Goal: Complete application form: Complete application form

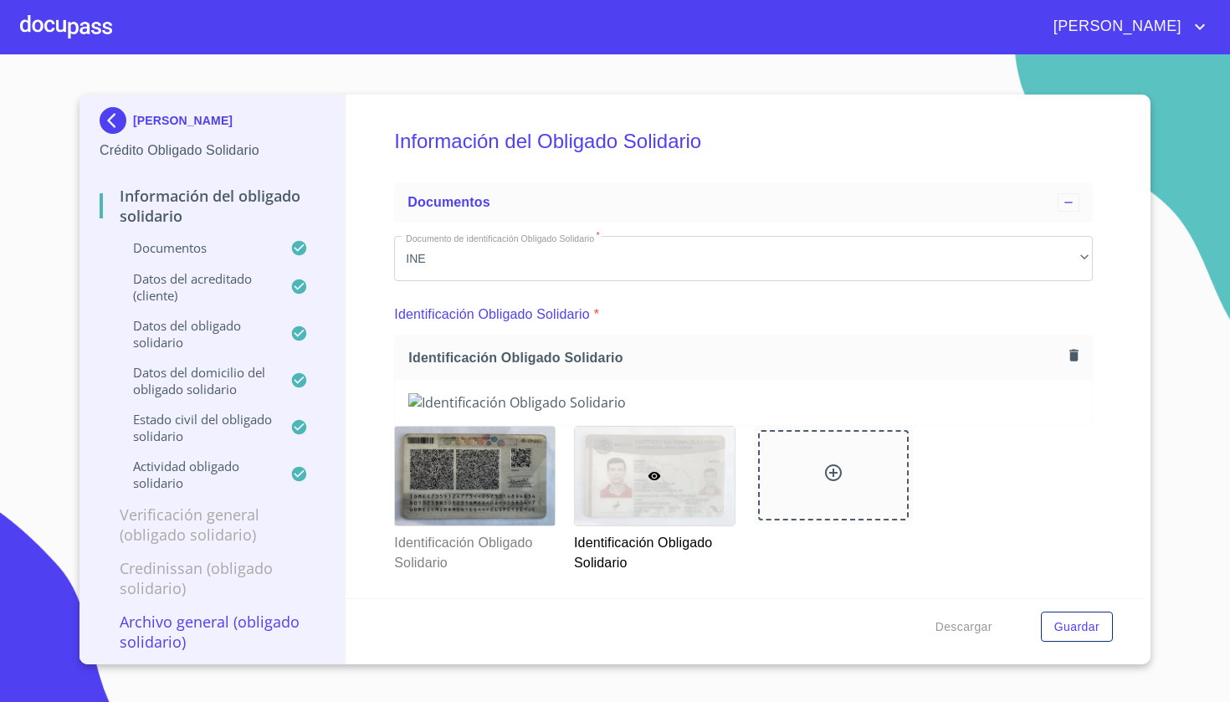
scroll to position [1649, 0]
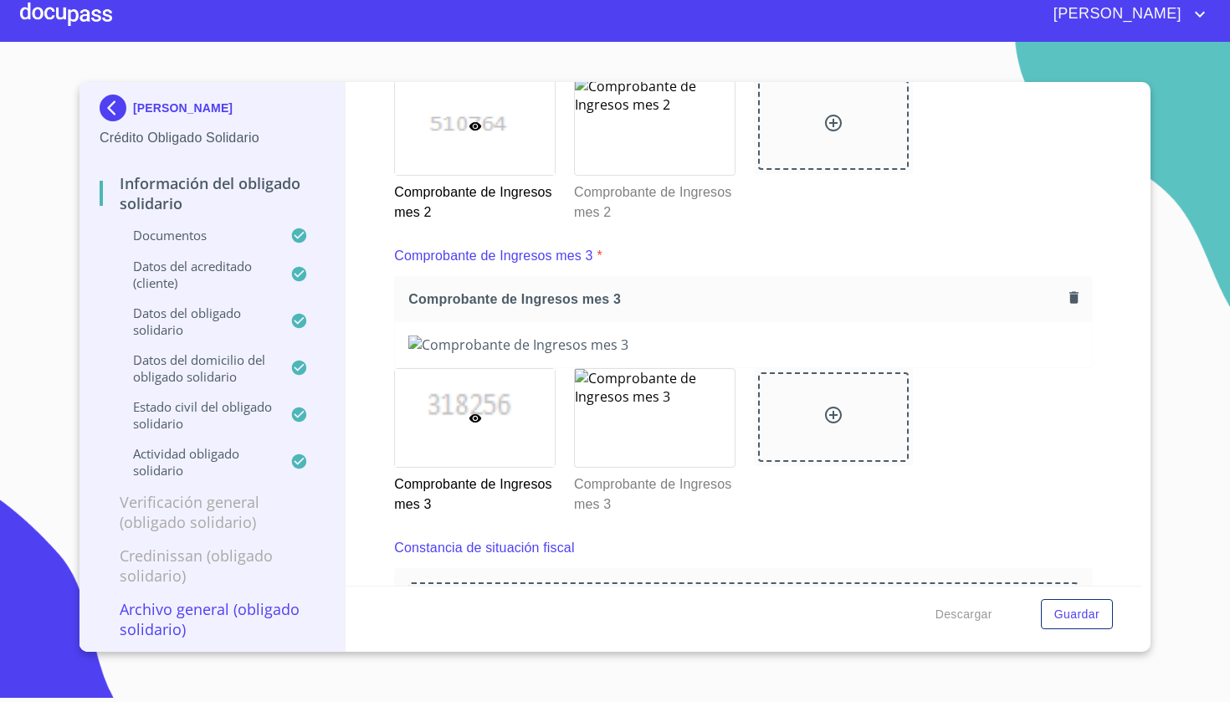
click at [125, 104] on img at bounding box center [116, 108] width 33 height 27
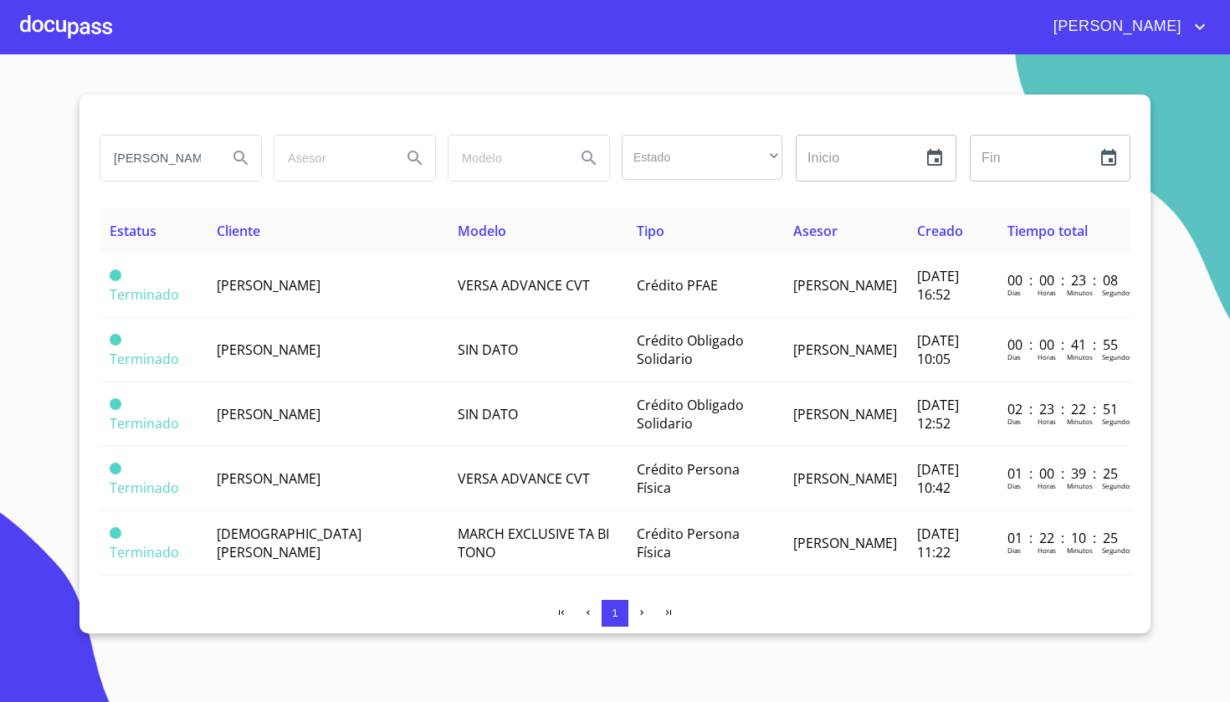
click at [211, 154] on input "[PERSON_NAME]" at bounding box center [157, 158] width 114 height 45
type input "P"
click at [64, 20] on div at bounding box center [66, 27] width 92 height 54
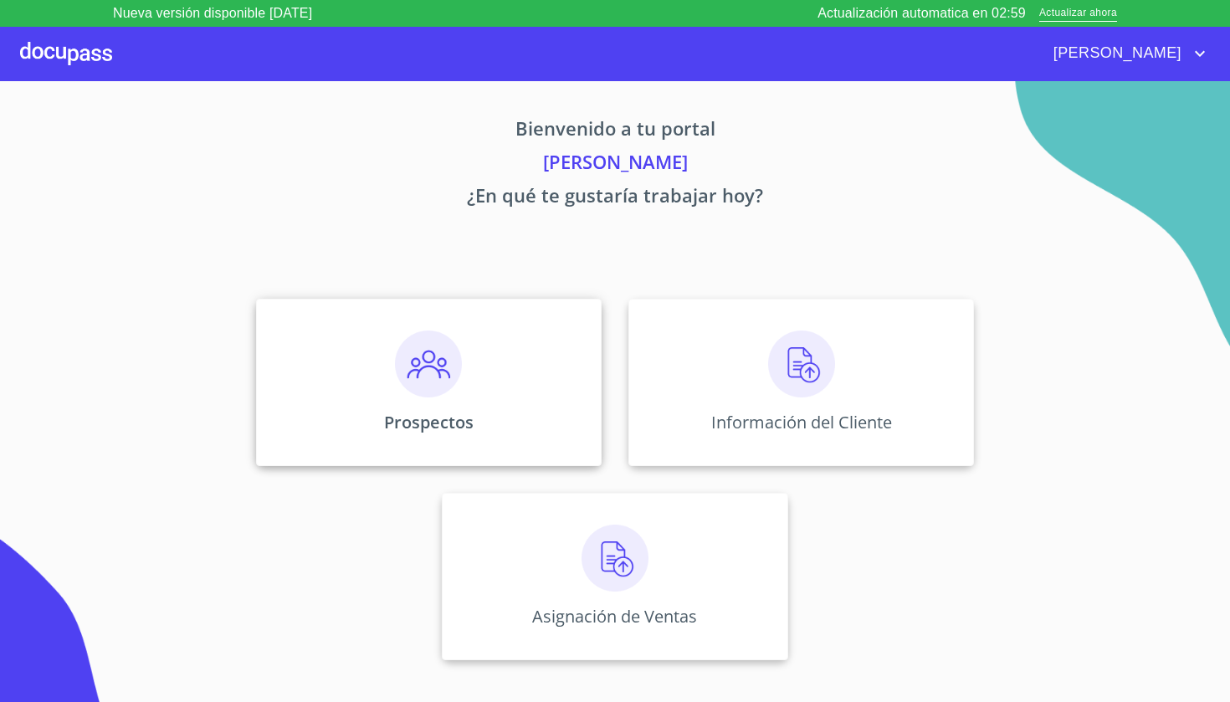
click at [577, 420] on div "Prospectos" at bounding box center [429, 382] width 346 height 167
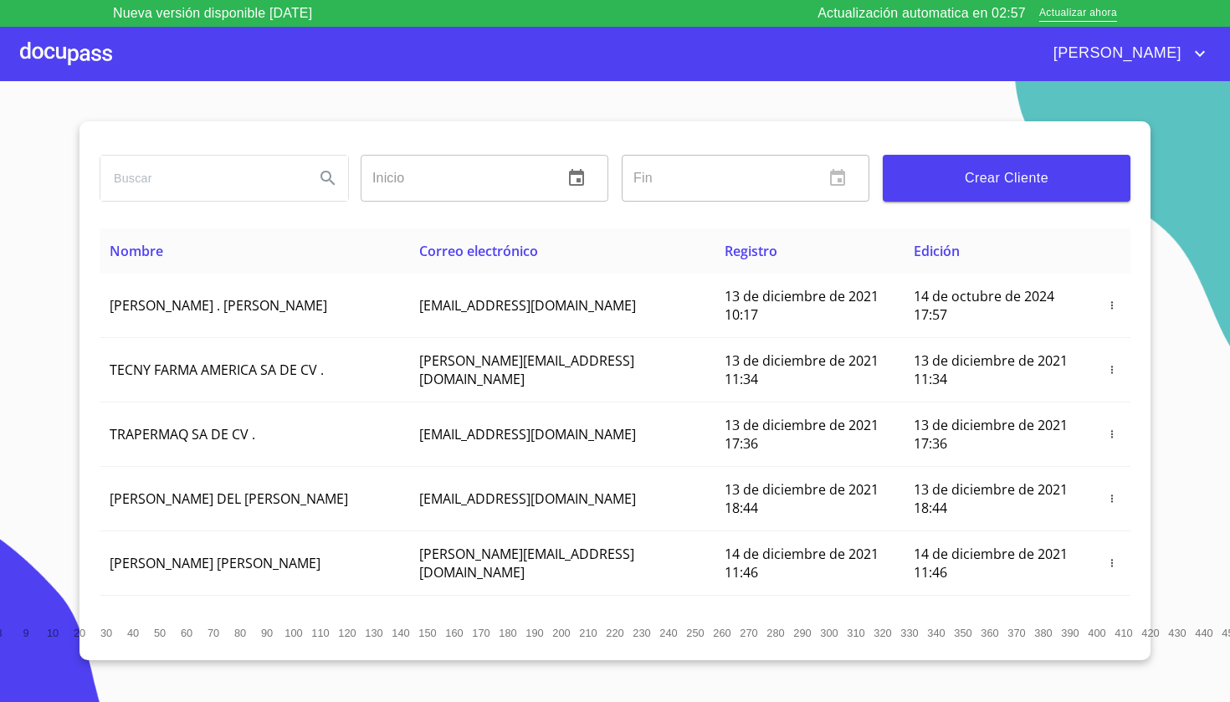
click at [1083, 182] on span "Crear Cliente" at bounding box center [1006, 178] width 221 height 23
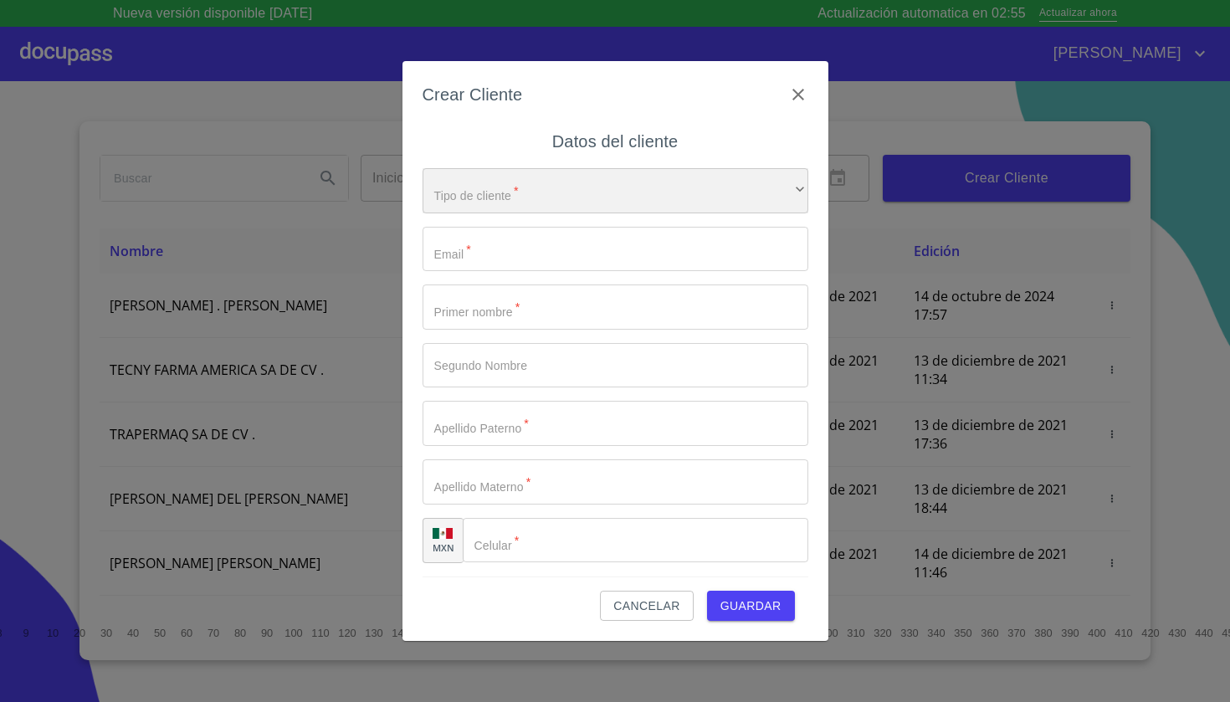
click at [619, 180] on div "​" at bounding box center [616, 190] width 386 height 45
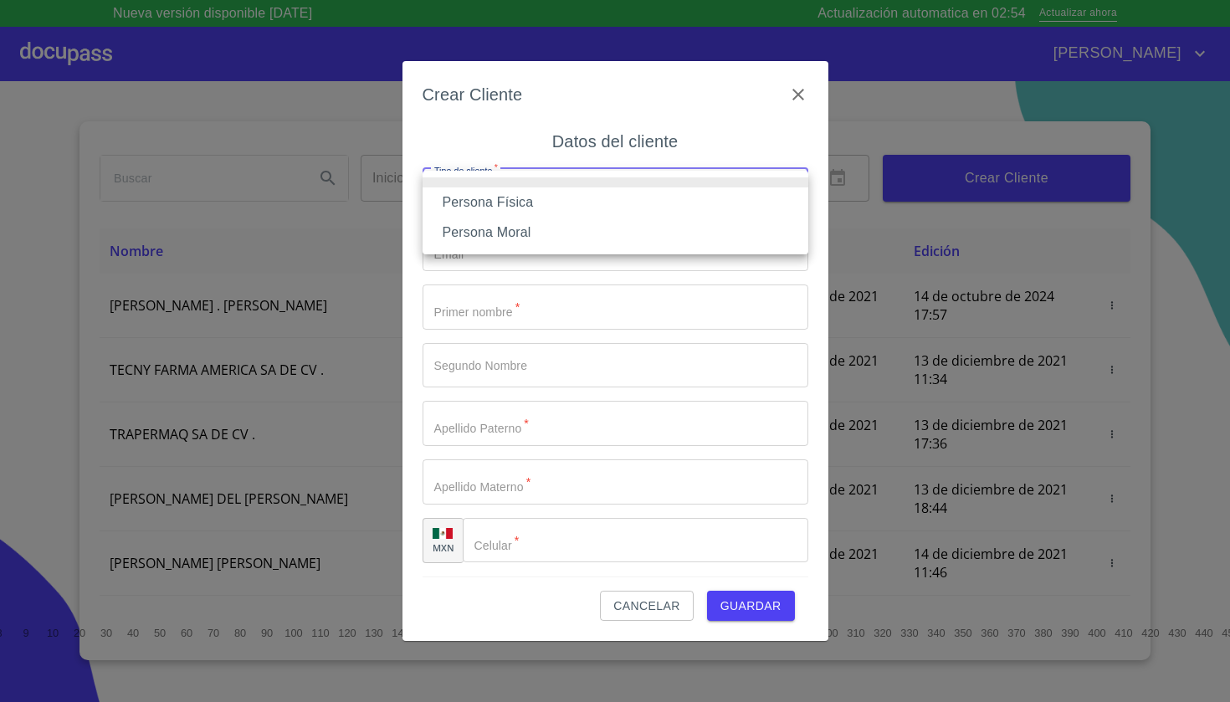
click at [515, 198] on li "Persona Física" at bounding box center [616, 202] width 386 height 30
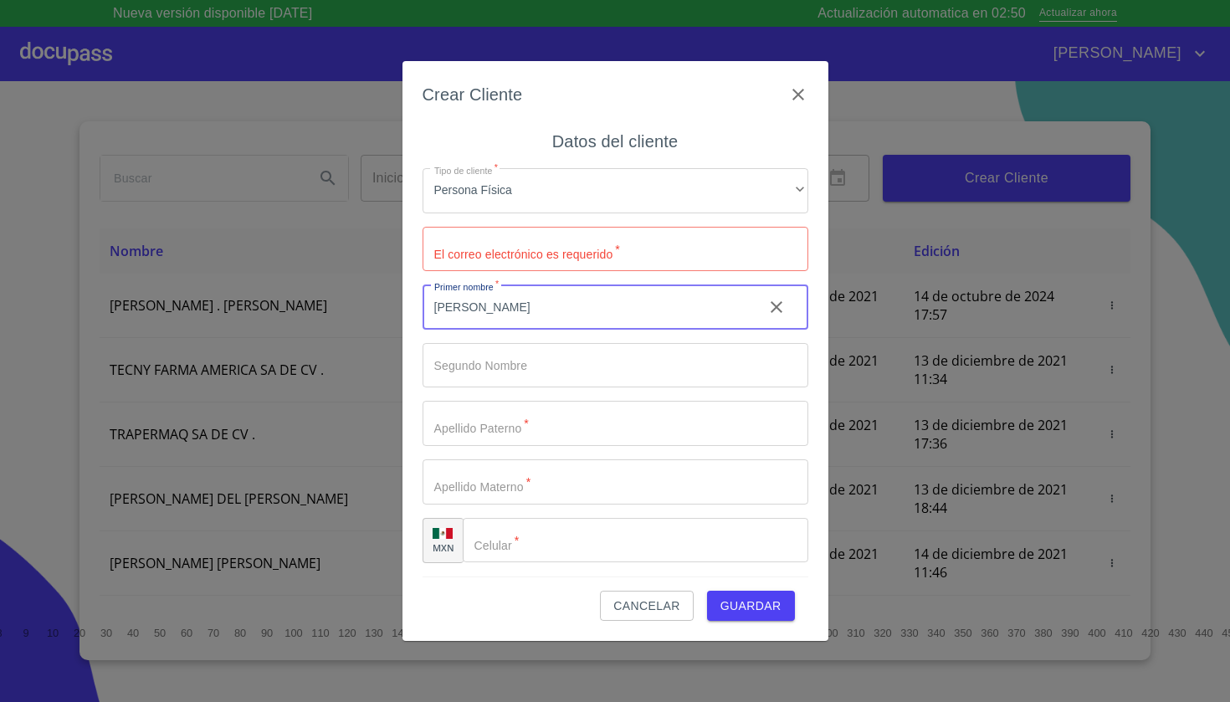
type input "[PERSON_NAME]"
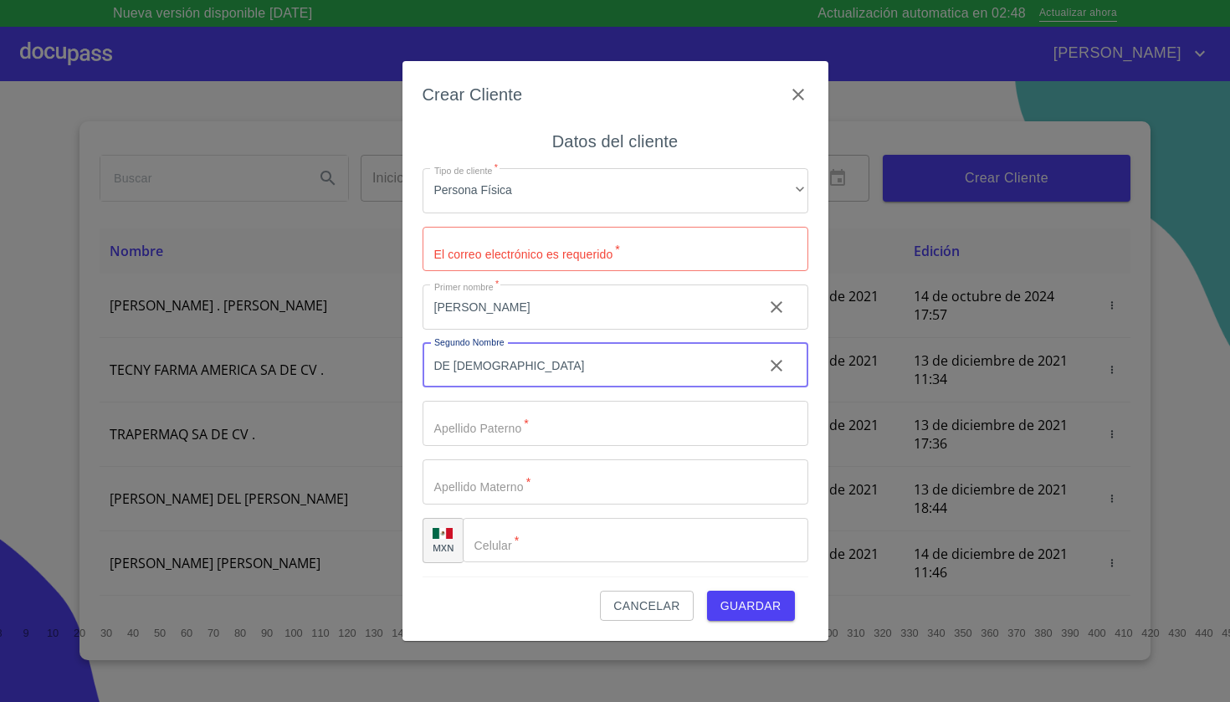
type input "DE [DEMOGRAPHIC_DATA]"
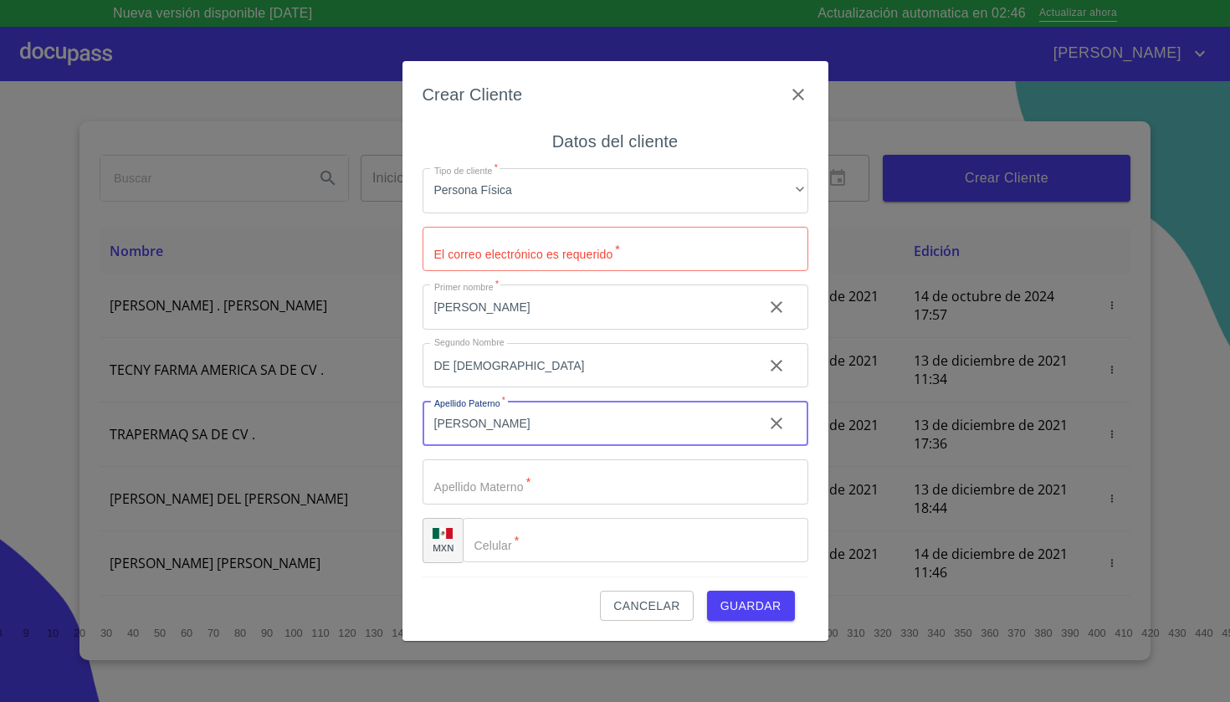
type input "[PERSON_NAME]"
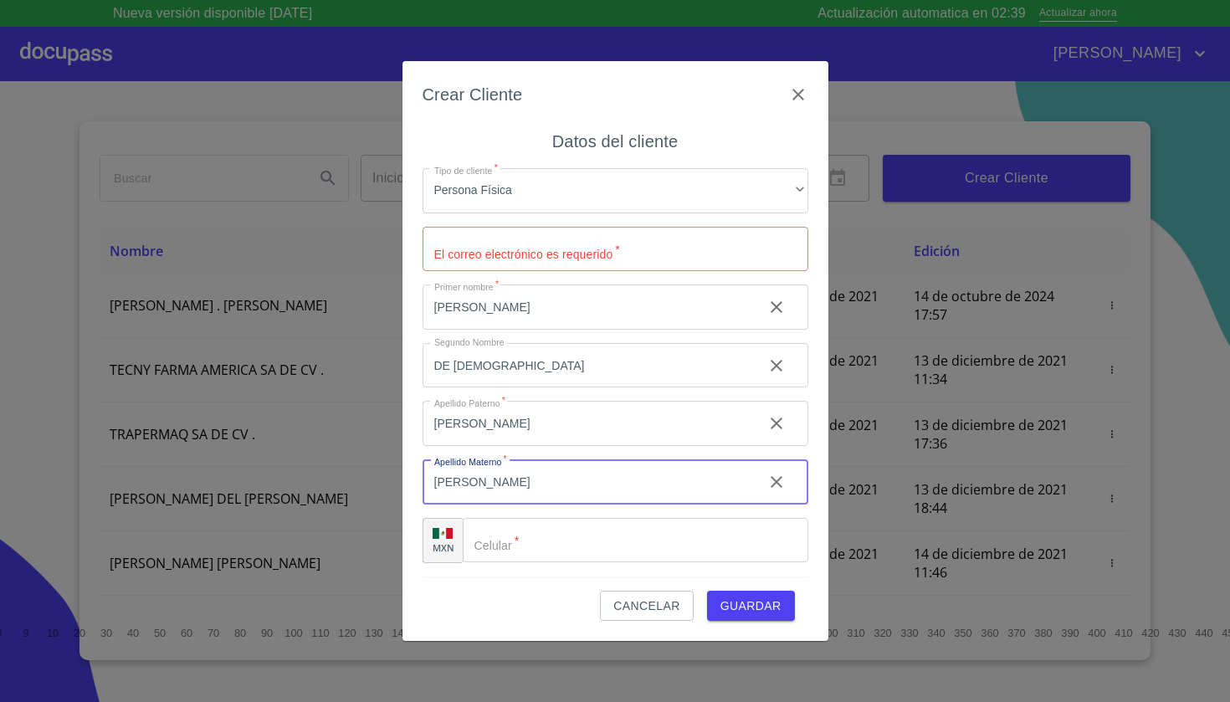
type input "[PERSON_NAME]"
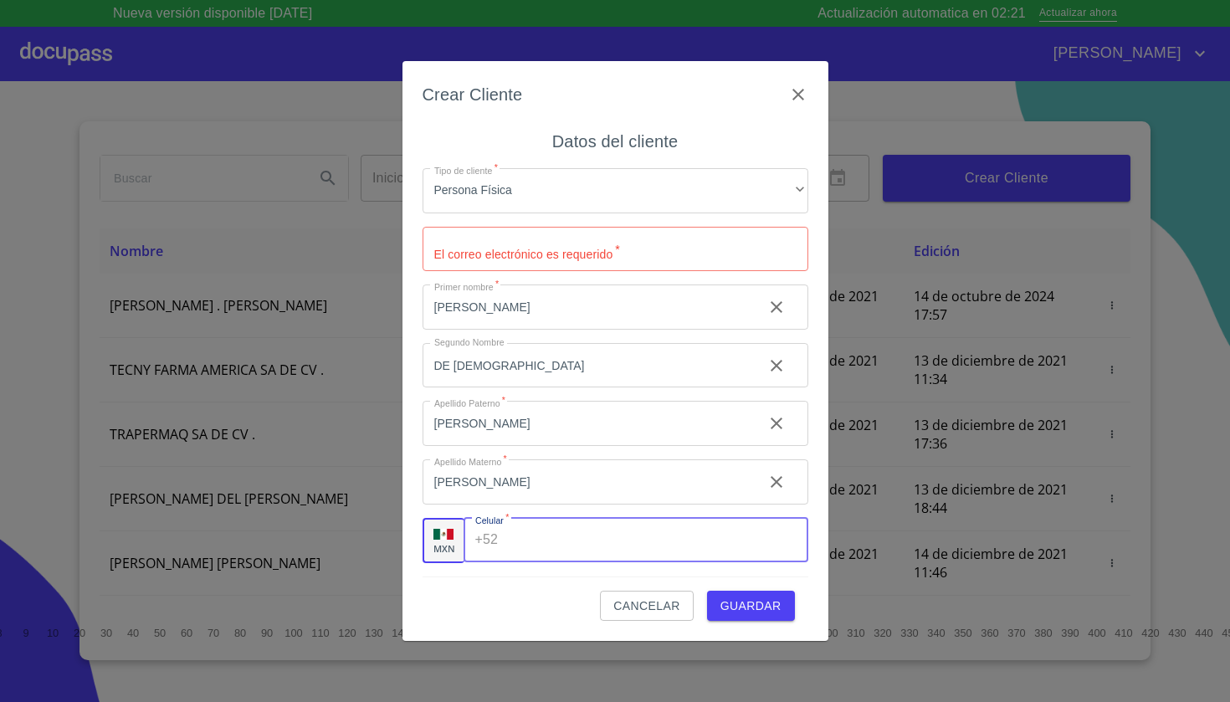
click at [677, 258] on input "Tipo de cliente   *" at bounding box center [616, 249] width 386 height 45
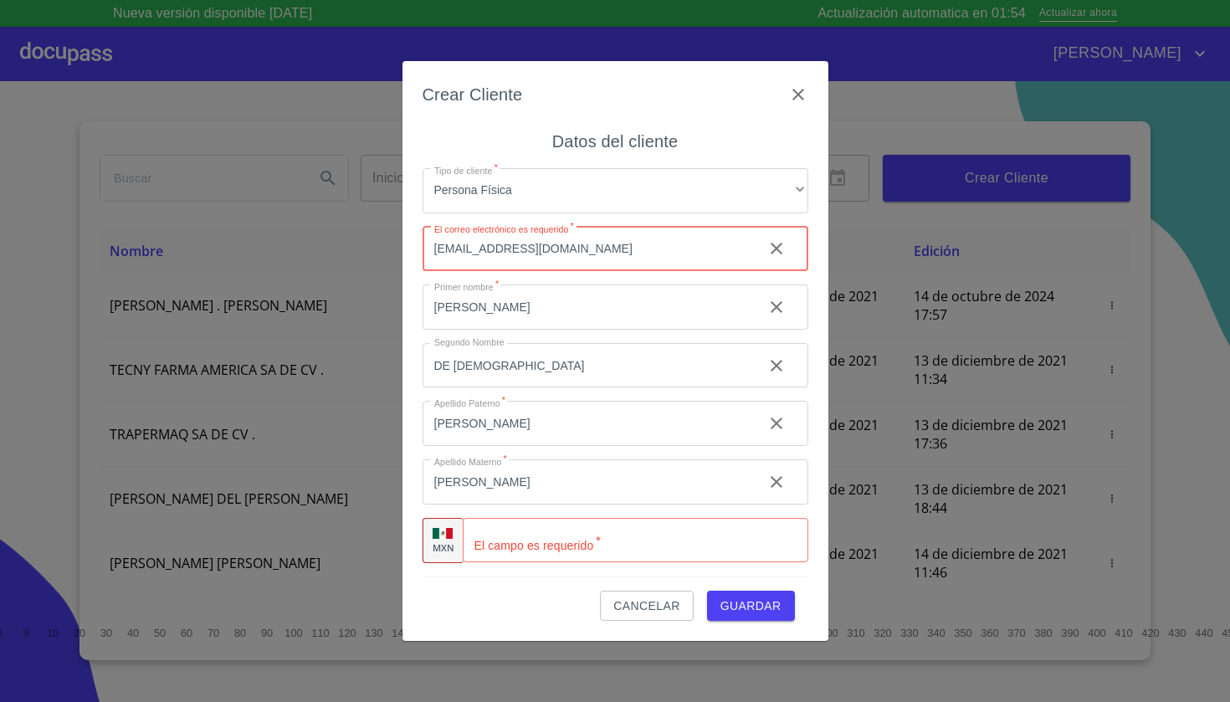
type input "[EMAIL_ADDRESS][DOMAIN_NAME]"
click at [570, 536] on input "Tipo de cliente   *" at bounding box center [636, 540] width 346 height 45
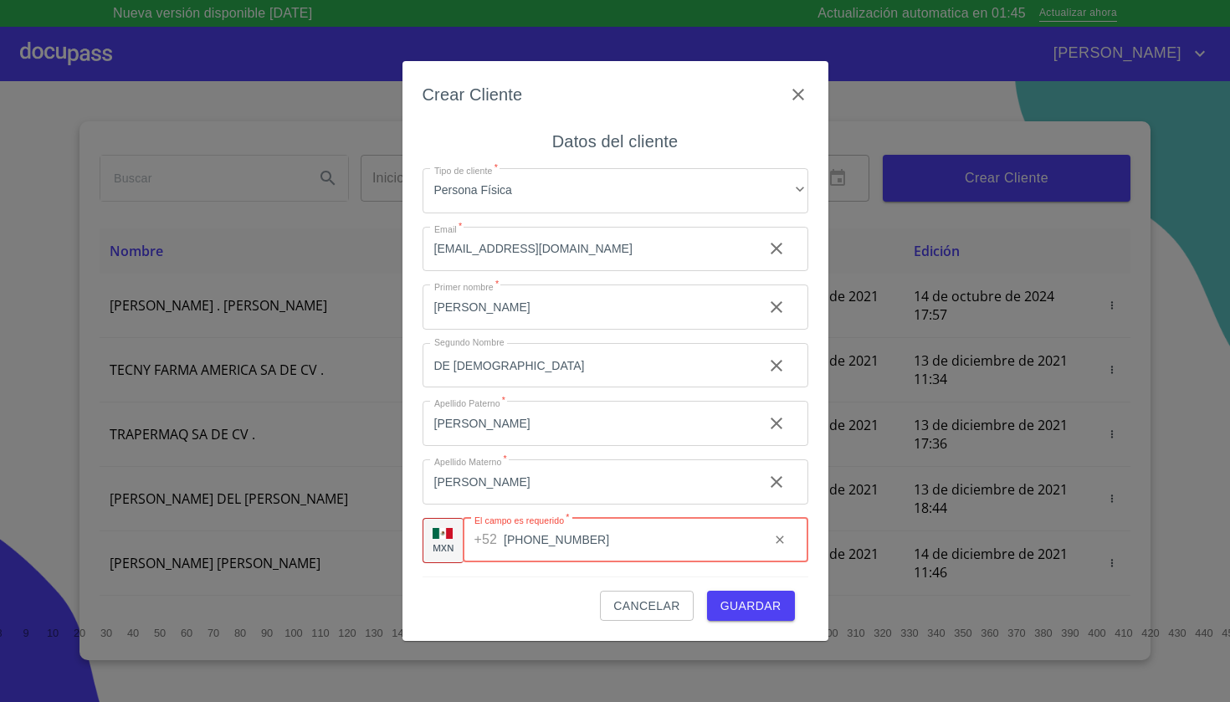
type input "[PHONE_NUMBER]"
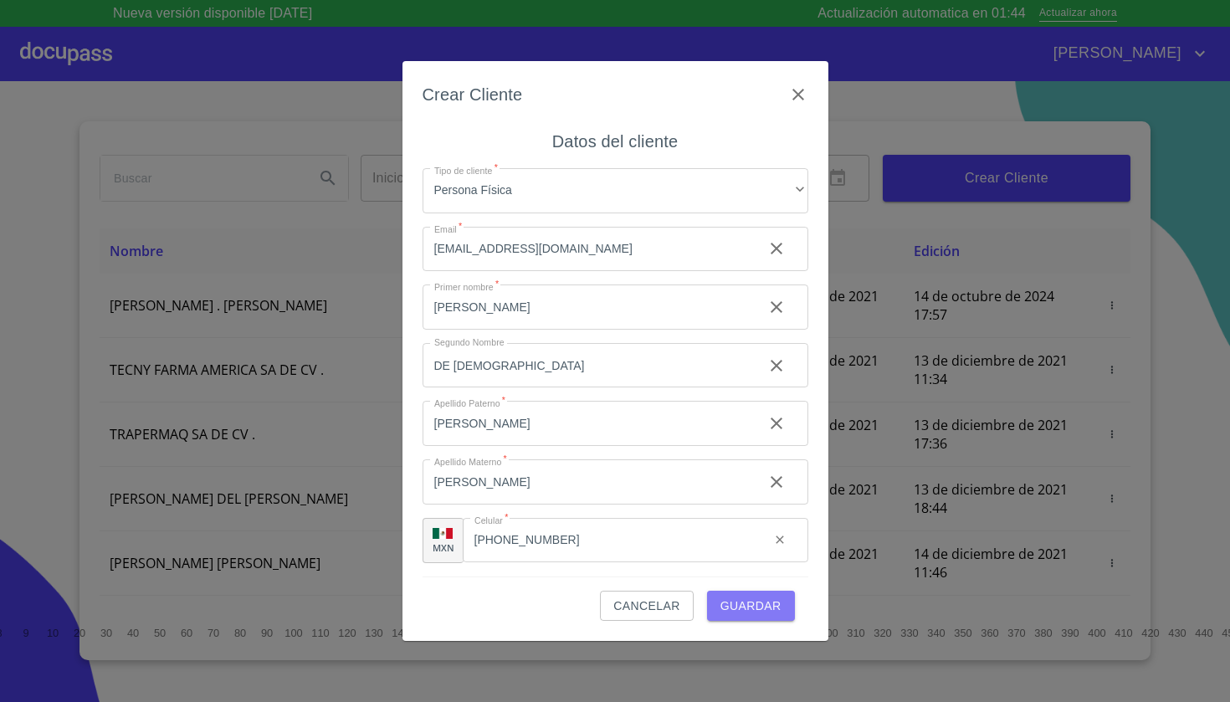
click at [756, 609] on span "Guardar" at bounding box center [751, 606] width 61 height 21
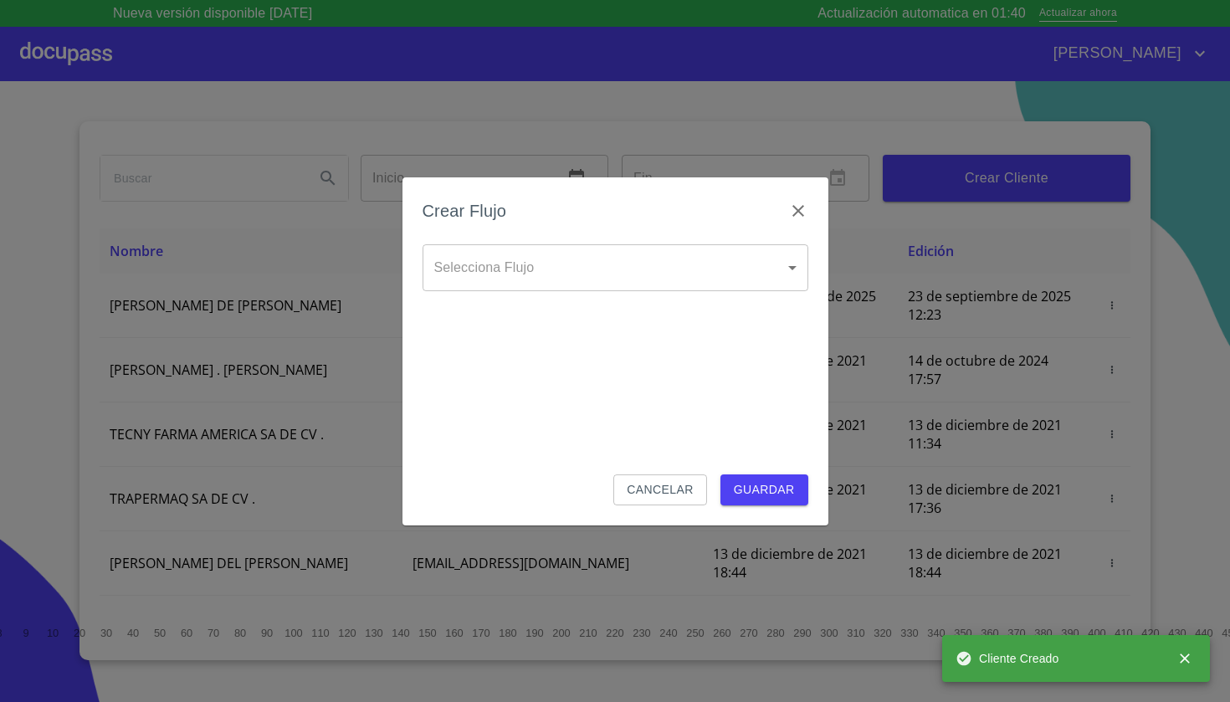
click at [571, 273] on body "Nueva versión disponible [DATE] Actualización automatica en 01:40 Actualizar ah…" at bounding box center [615, 351] width 1230 height 702
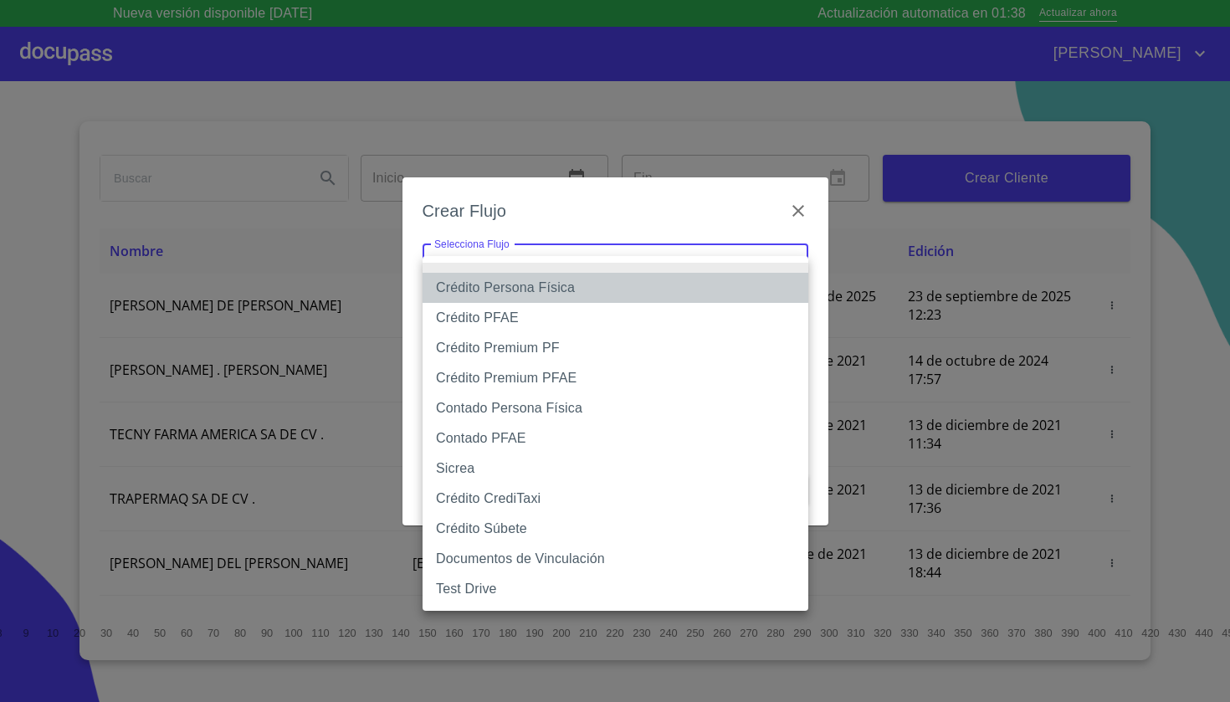
click at [554, 288] on li "Crédito Persona Física" at bounding box center [616, 288] width 386 height 30
type input "61b033e49b8c202ad5bb7912"
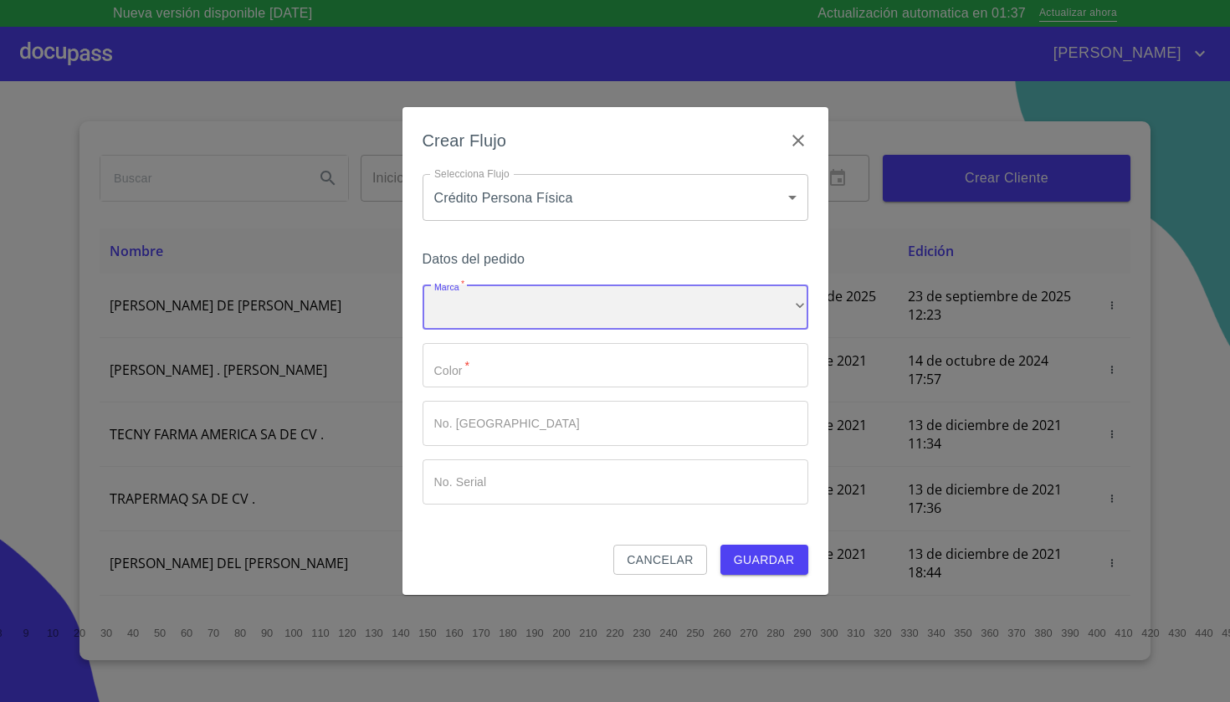
click at [521, 300] on div "​" at bounding box center [616, 307] width 386 height 45
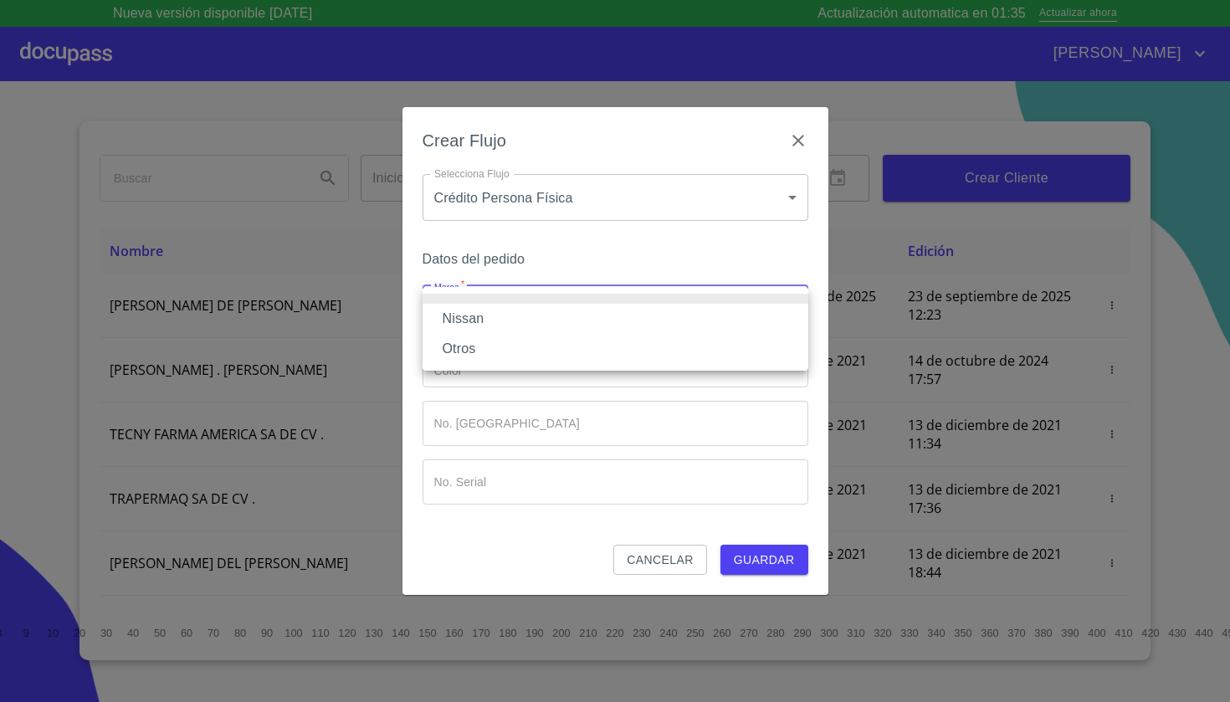
click at [500, 307] on li "Nissan" at bounding box center [616, 319] width 386 height 30
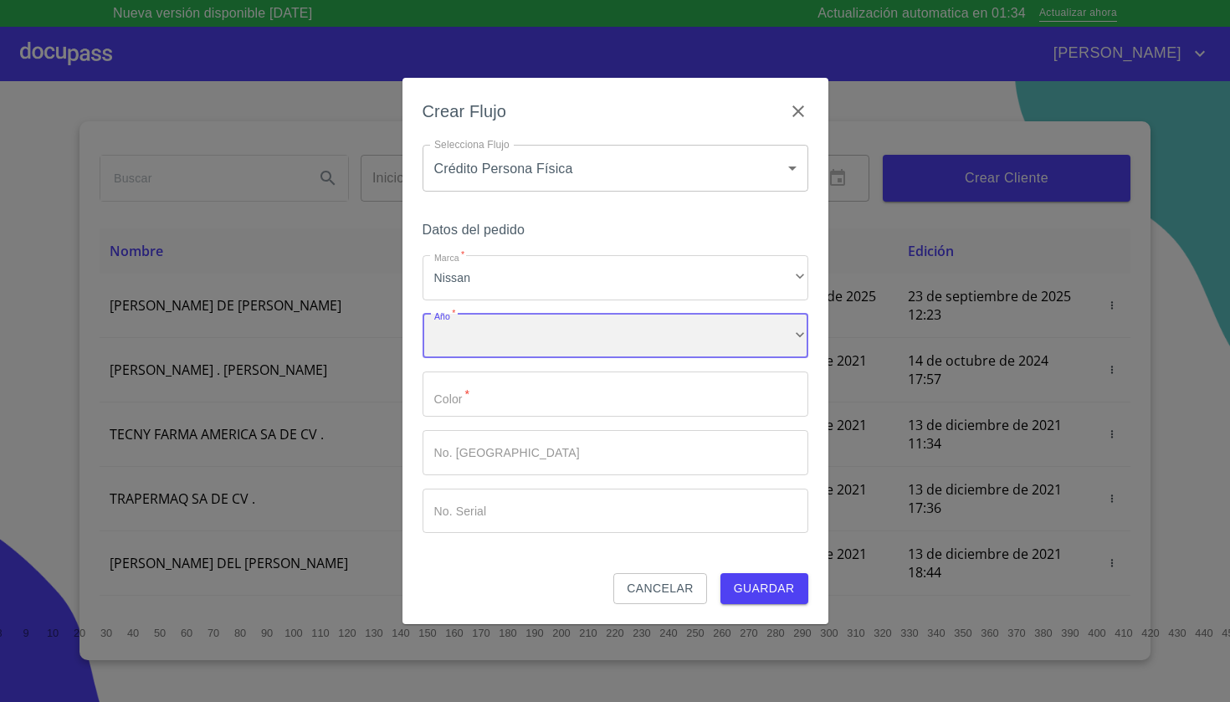
click at [486, 349] on div "​" at bounding box center [616, 336] width 386 height 45
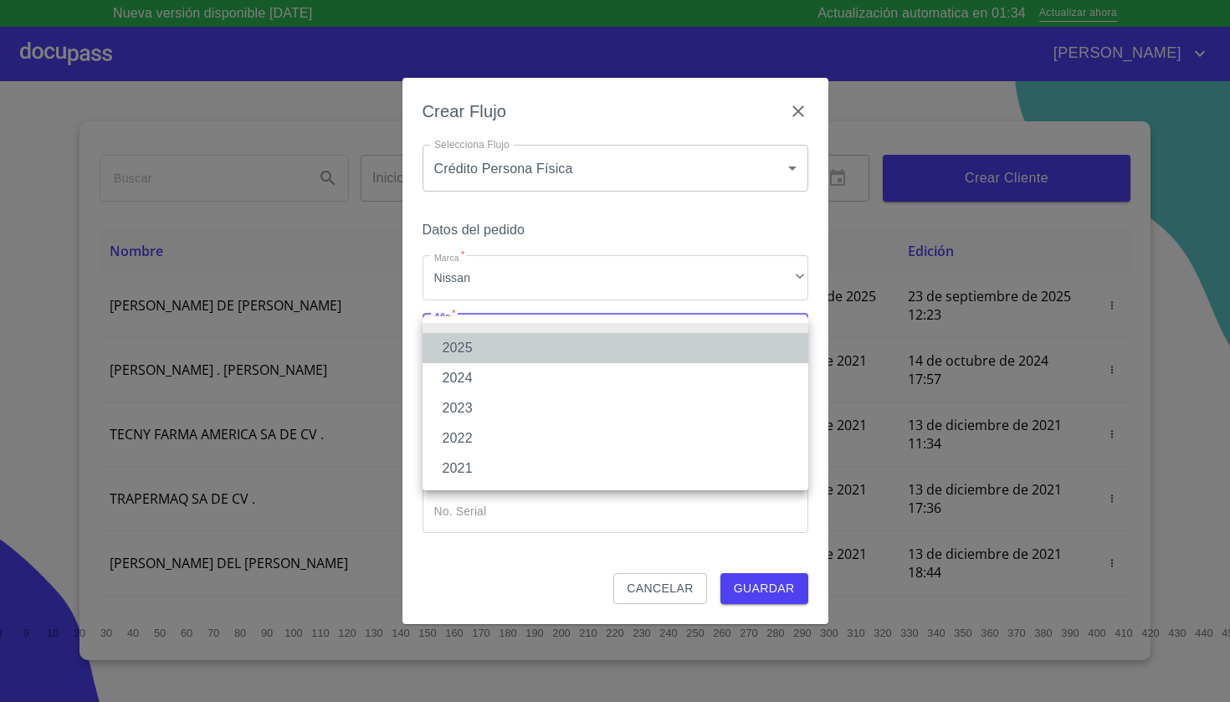
click at [478, 351] on li "2025" at bounding box center [616, 348] width 386 height 30
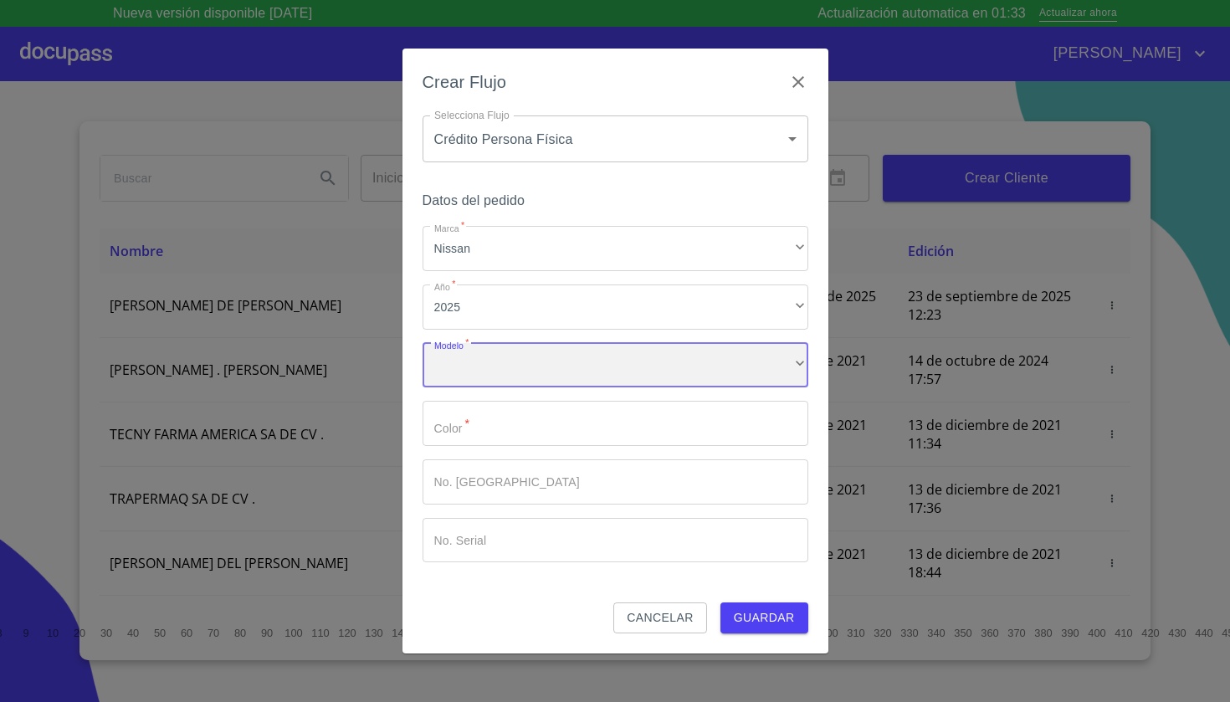
click at [469, 383] on div "​" at bounding box center [616, 365] width 386 height 45
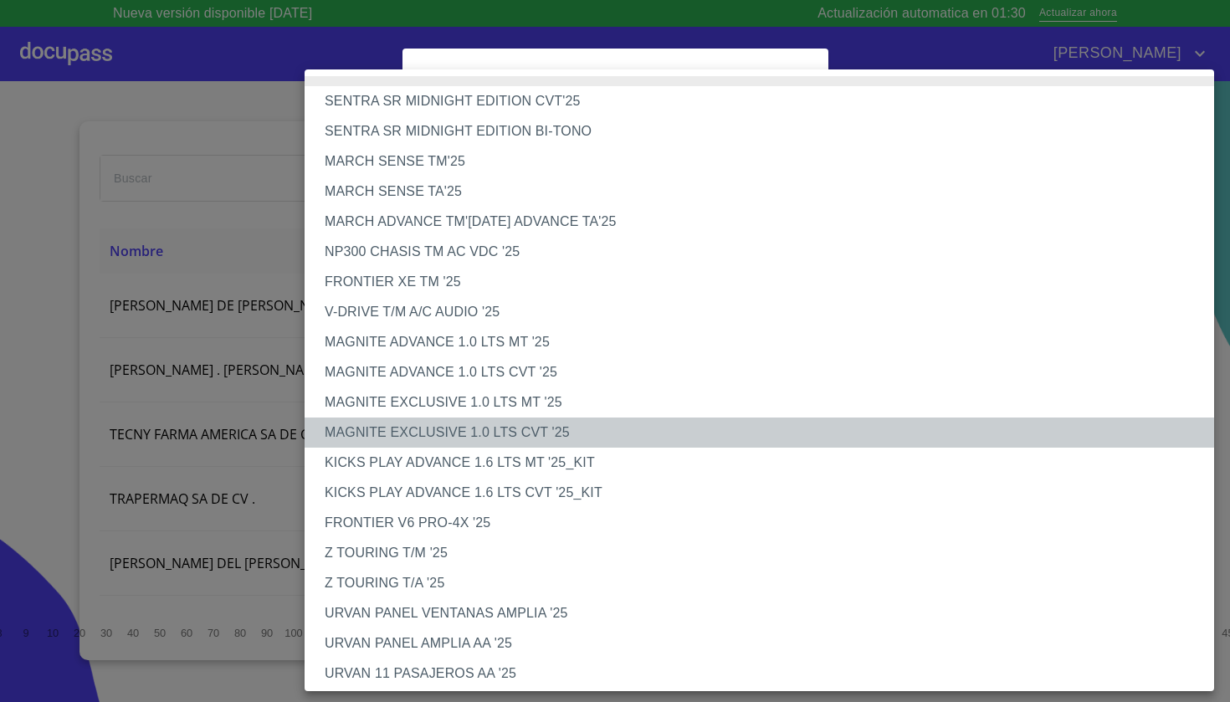
click at [474, 433] on li "MAGNITE EXCLUSIVE 1.0 LTS CVT '25" at bounding box center [760, 433] width 910 height 30
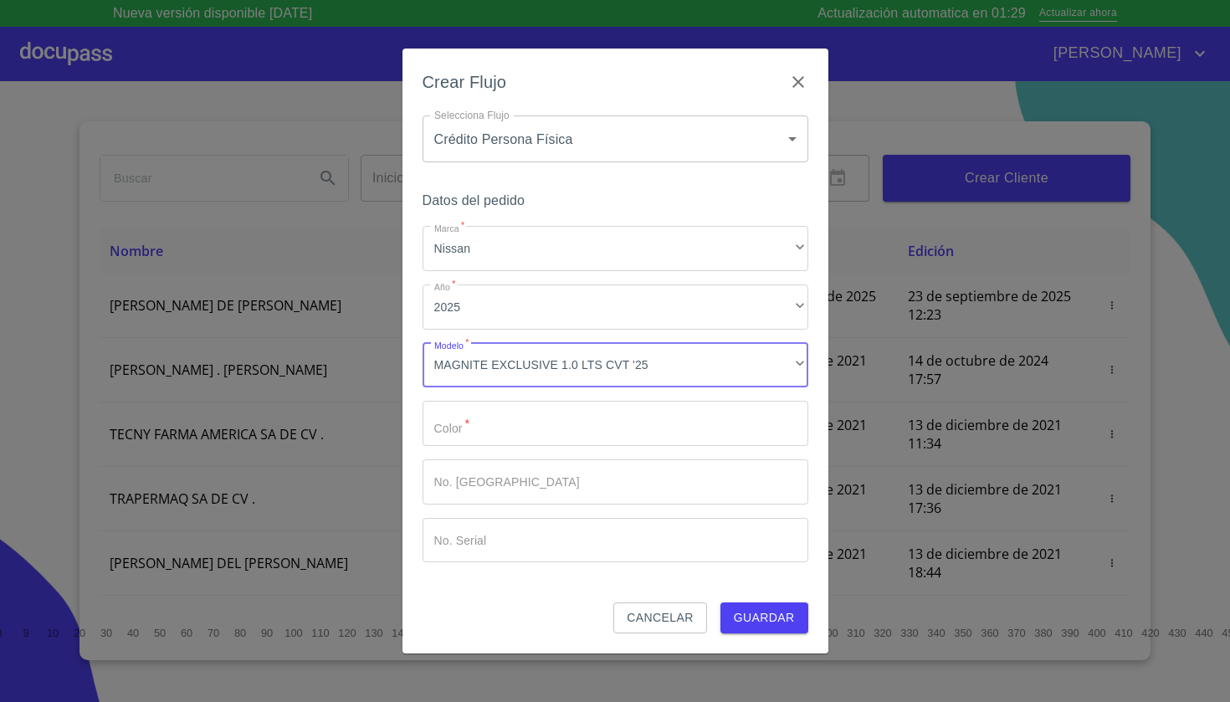
click at [464, 420] on input "Marca   *" at bounding box center [616, 423] width 386 height 45
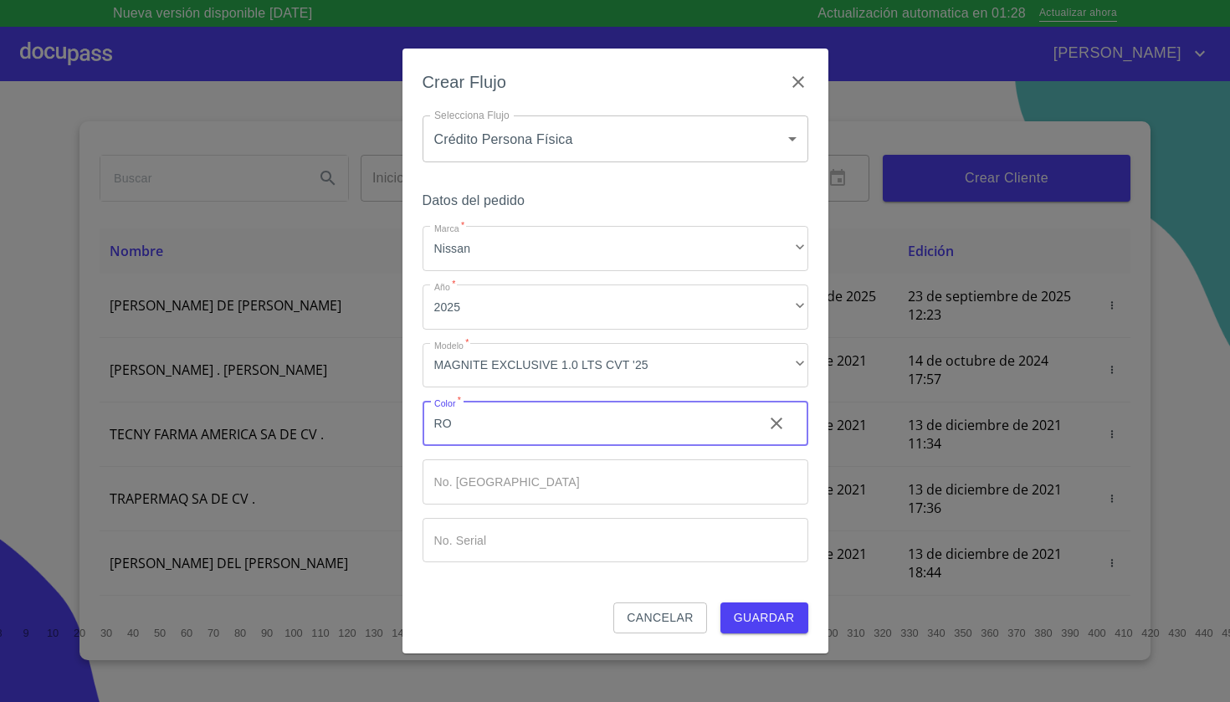
type input "R"
type input "PLATA"
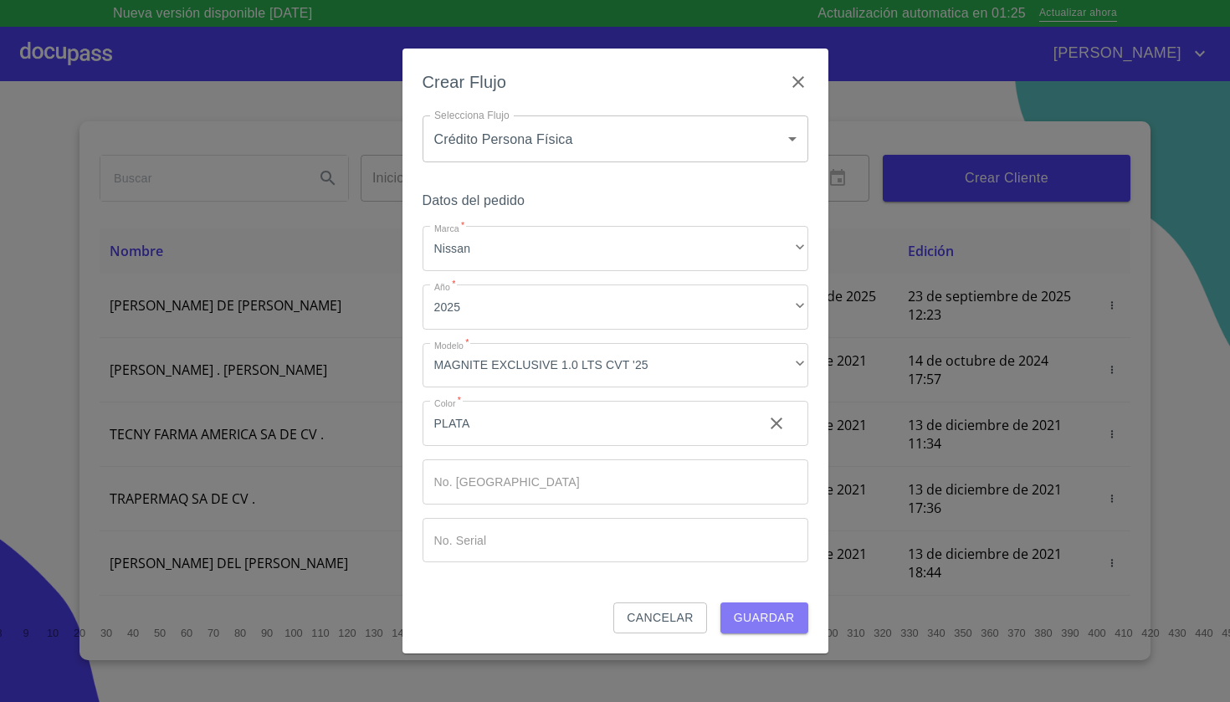
click at [775, 610] on span "Guardar" at bounding box center [764, 618] width 61 height 21
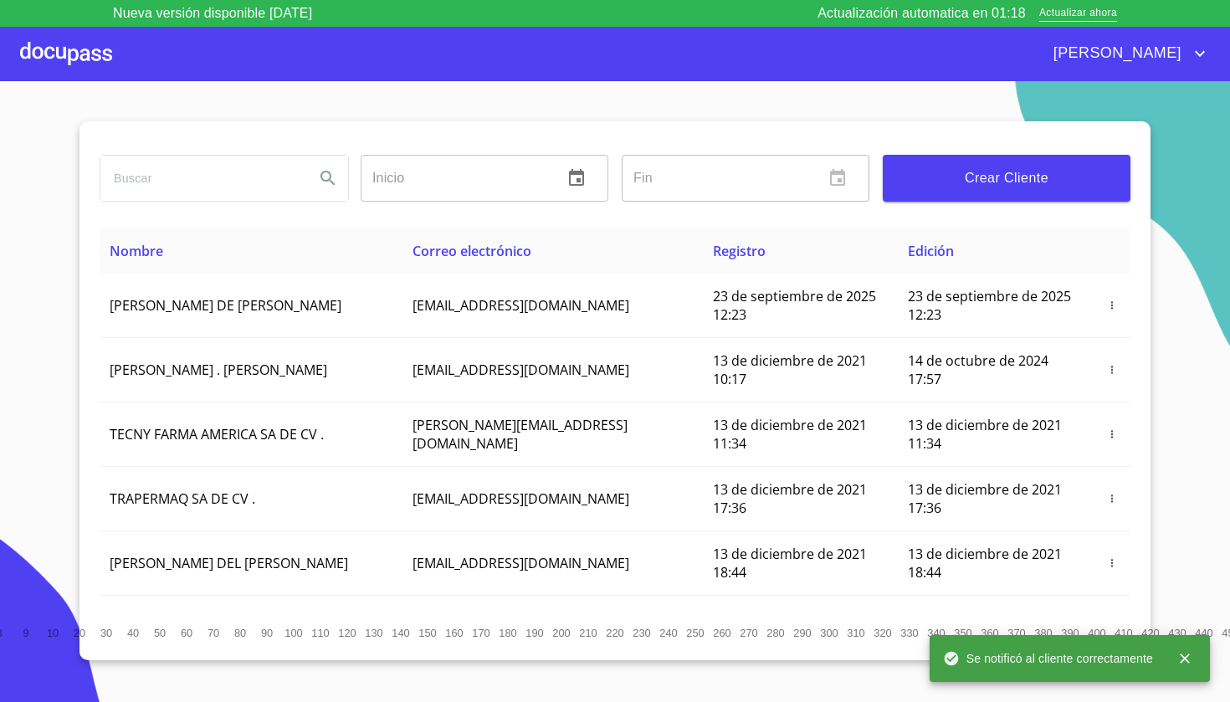
click at [78, 43] on div at bounding box center [66, 54] width 92 height 54
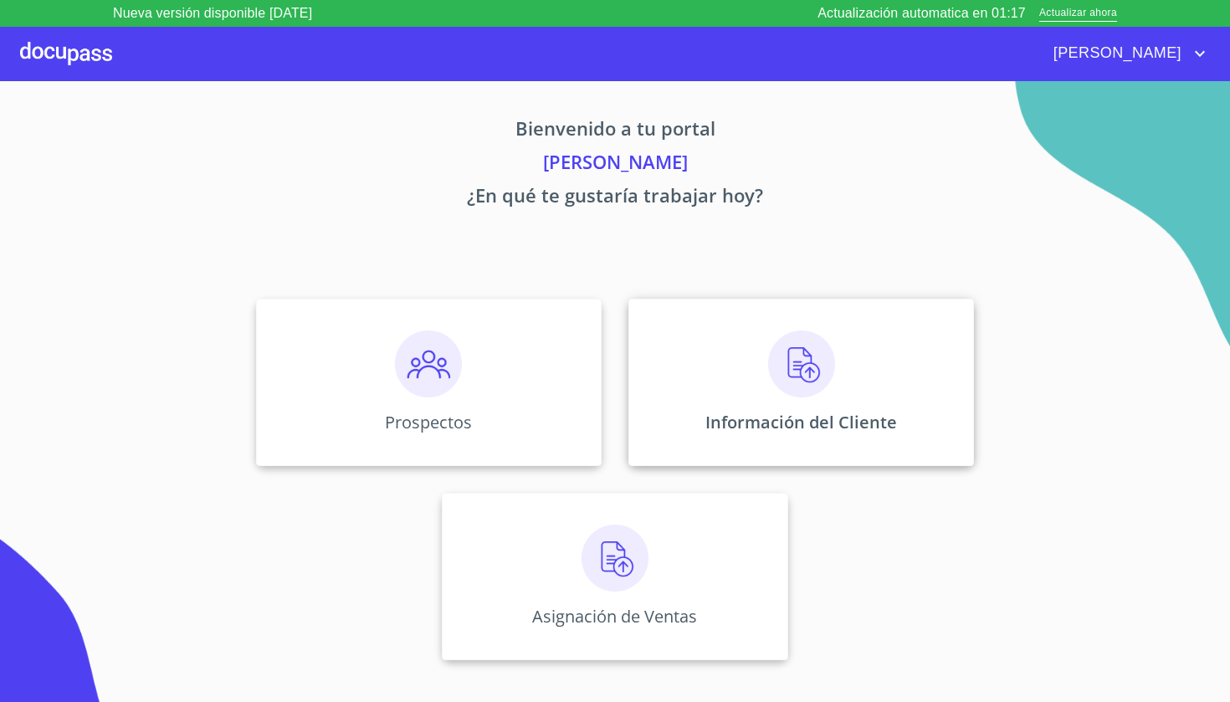
click at [806, 408] on div "Información del Cliente" at bounding box center [801, 382] width 346 height 167
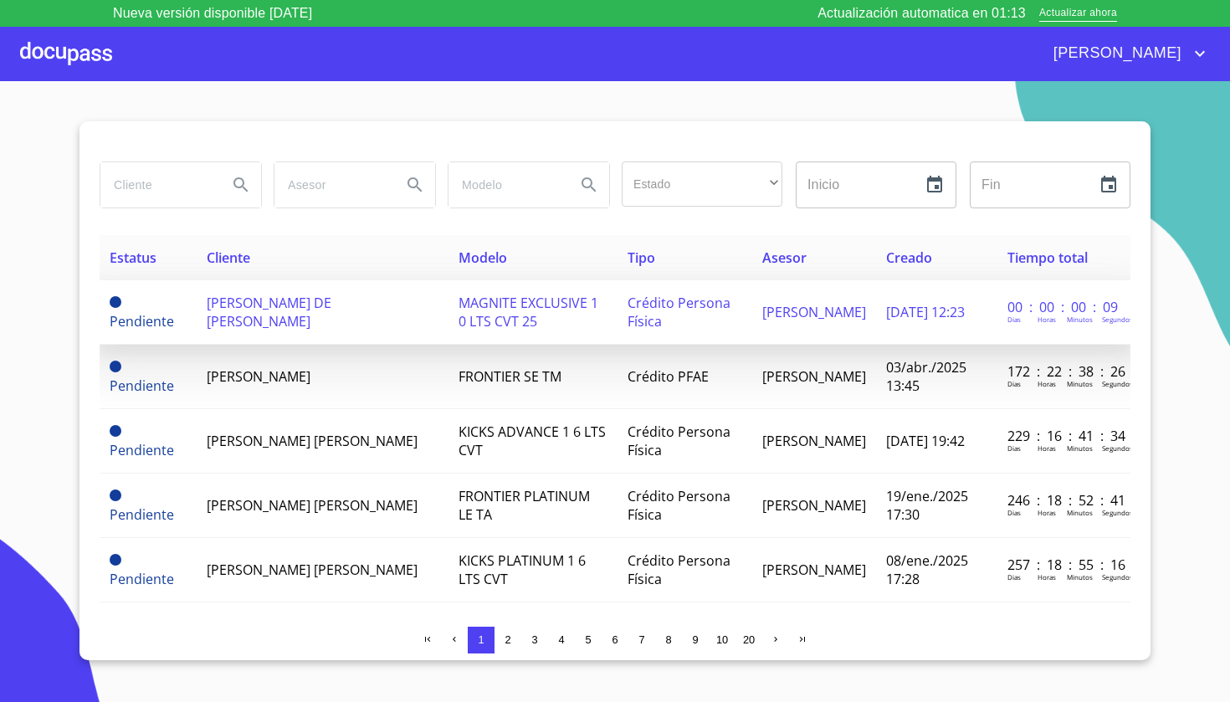
click at [314, 319] on td "[PERSON_NAME] DE [PERSON_NAME]" at bounding box center [323, 312] width 252 height 64
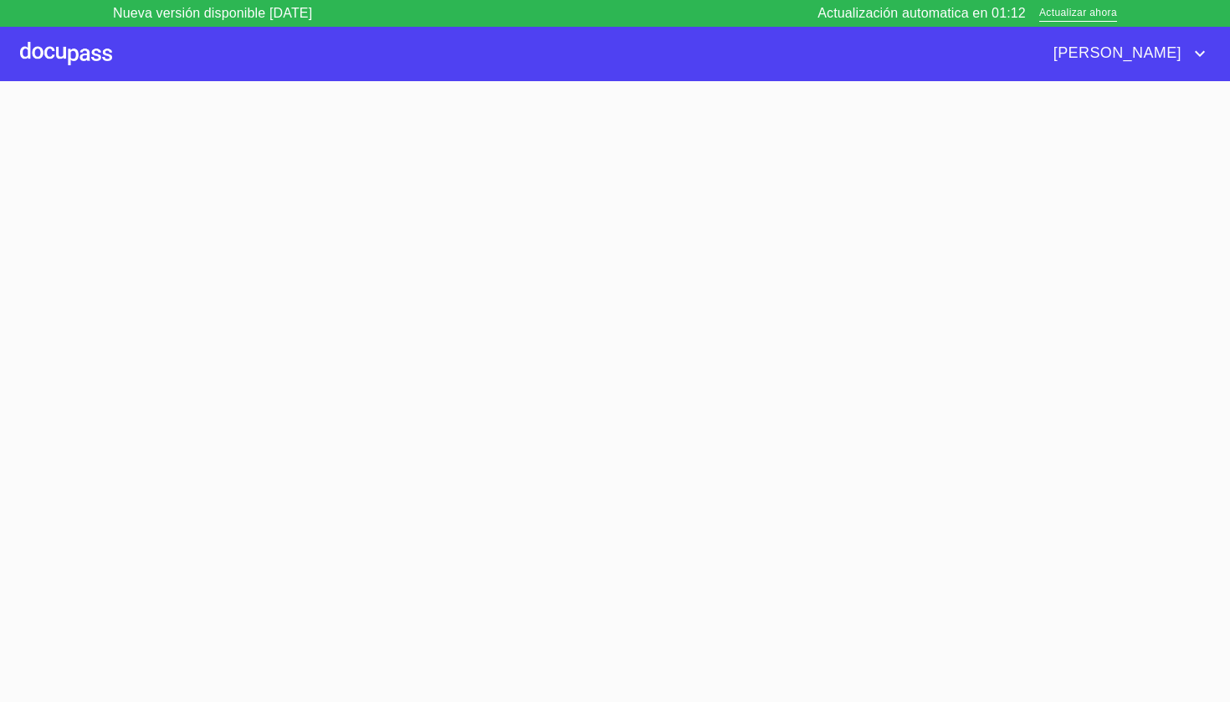
click at [314, 315] on section at bounding box center [615, 405] width 1230 height 648
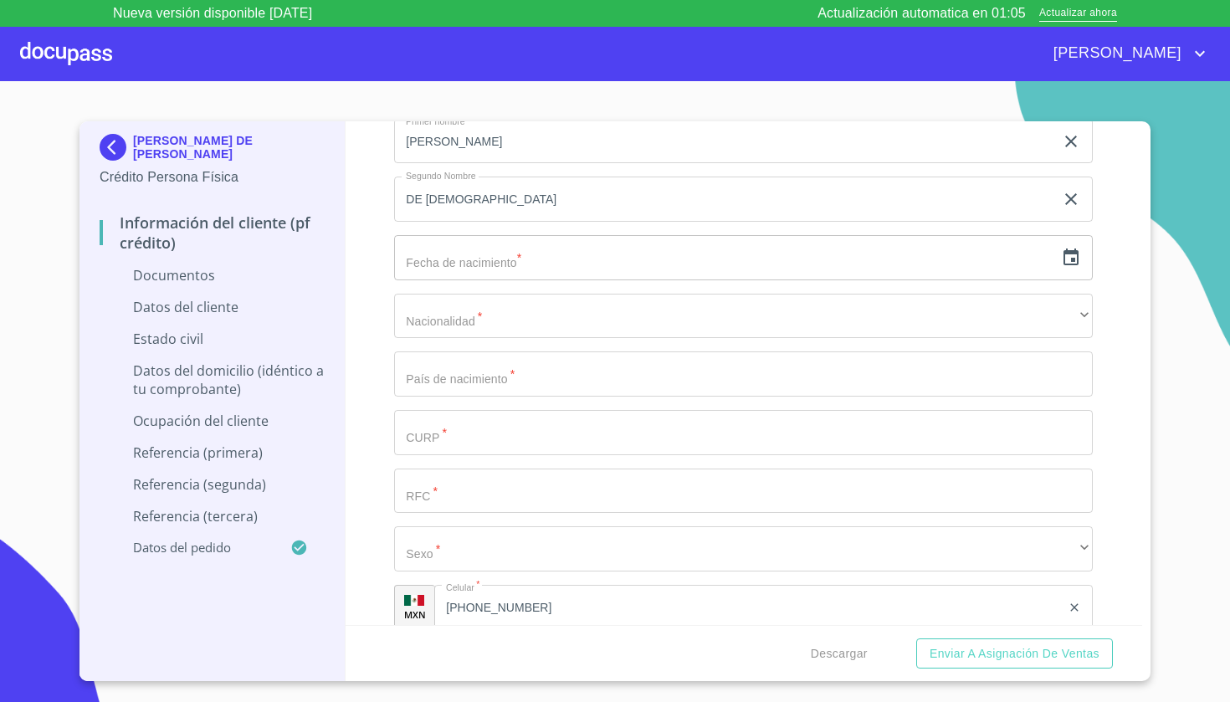
scroll to position [2216, 0]
click at [1076, 257] on icon "button" at bounding box center [1071, 257] width 20 height 20
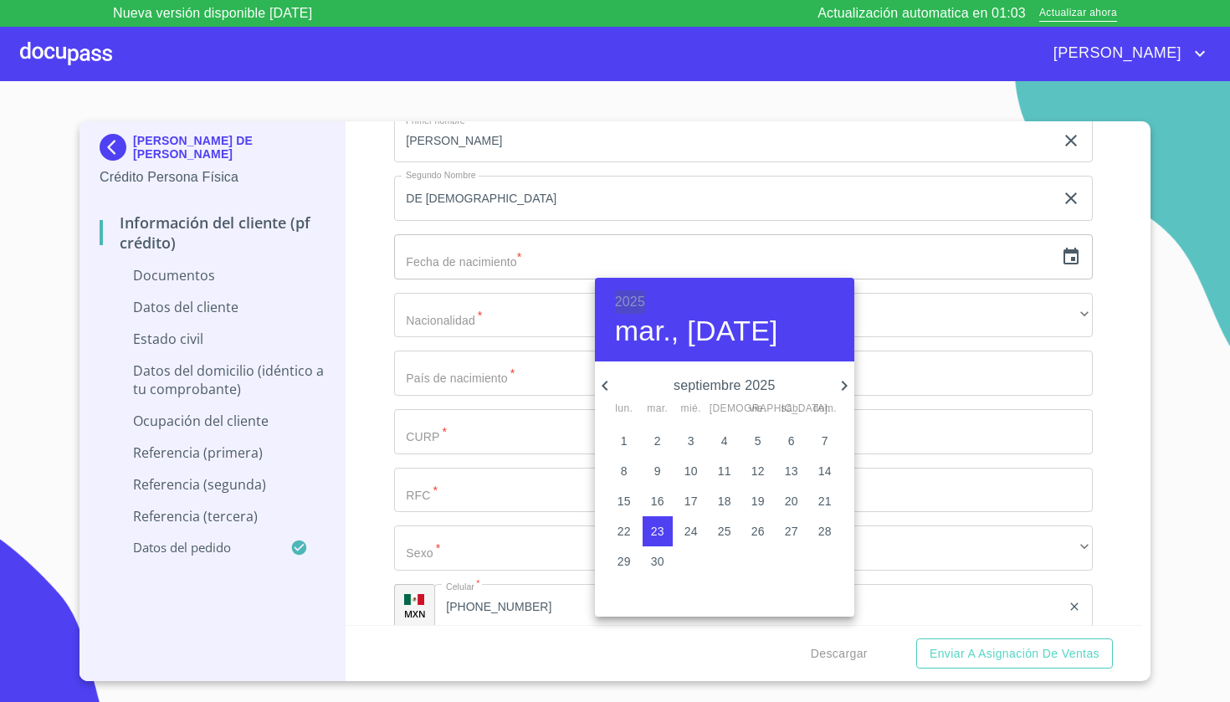
click at [634, 298] on h6 "2025" at bounding box center [630, 301] width 30 height 23
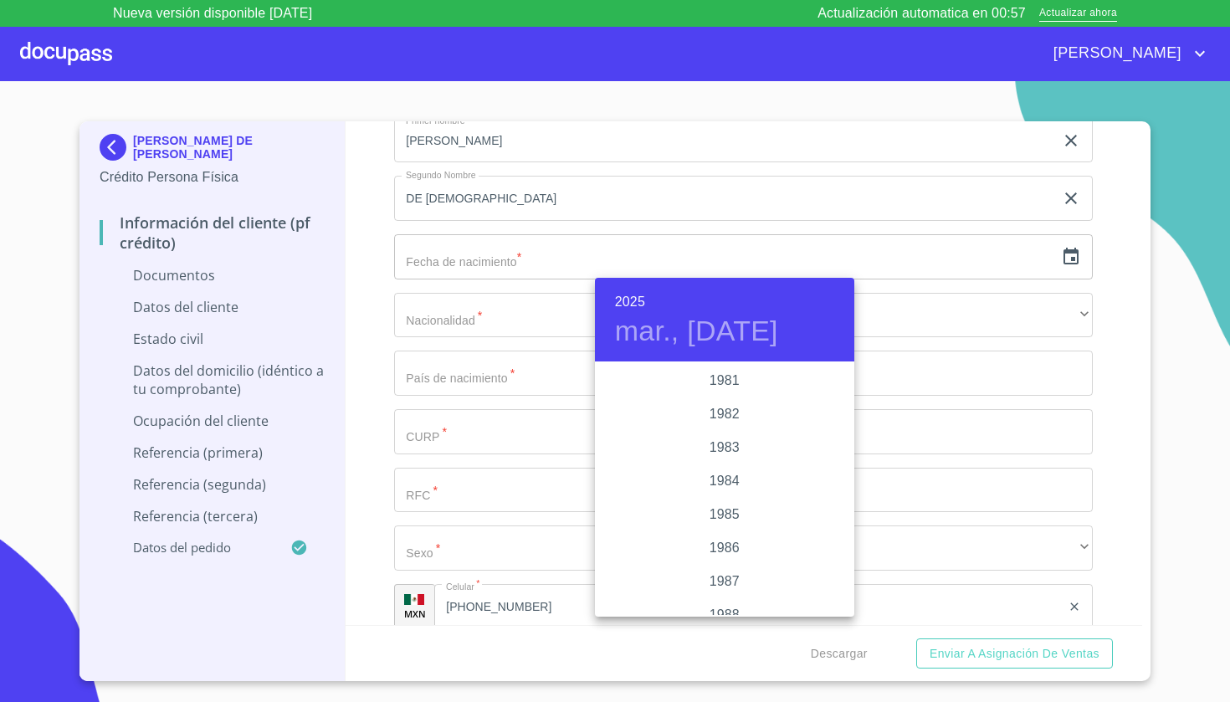
scroll to position [1844, 0]
click at [707, 468] on div "1983" at bounding box center [724, 477] width 259 height 33
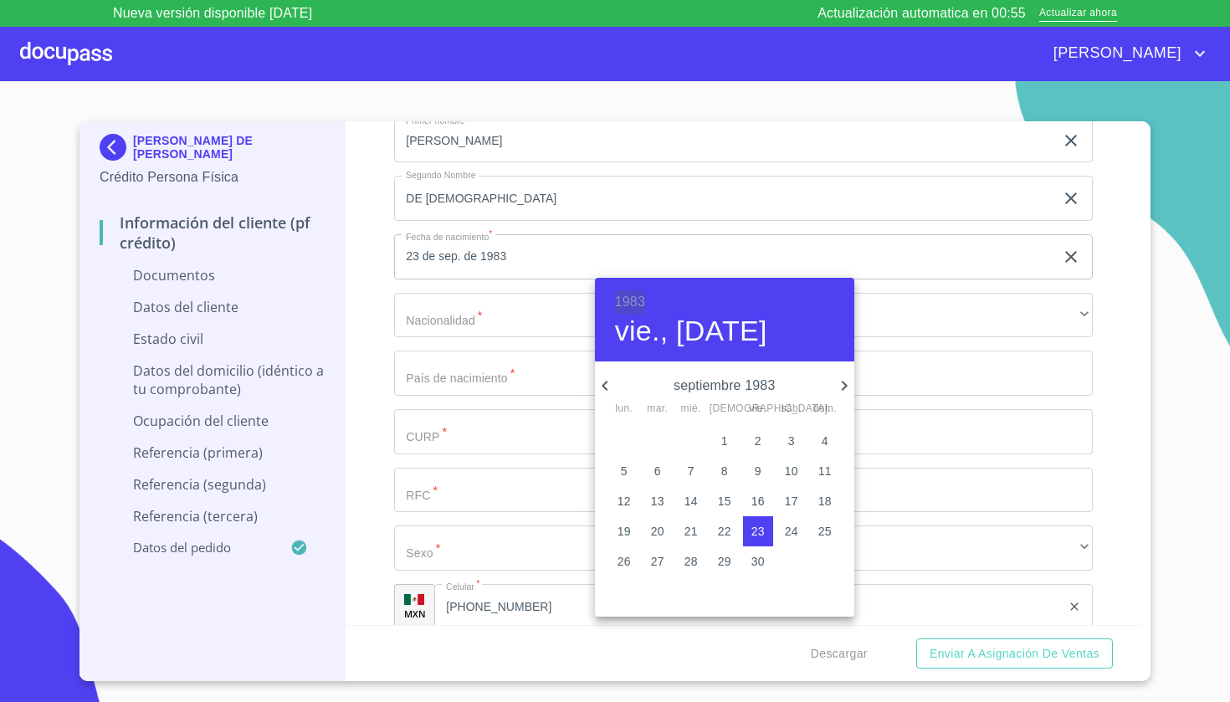
click at [632, 305] on h6 "1983" at bounding box center [630, 301] width 30 height 23
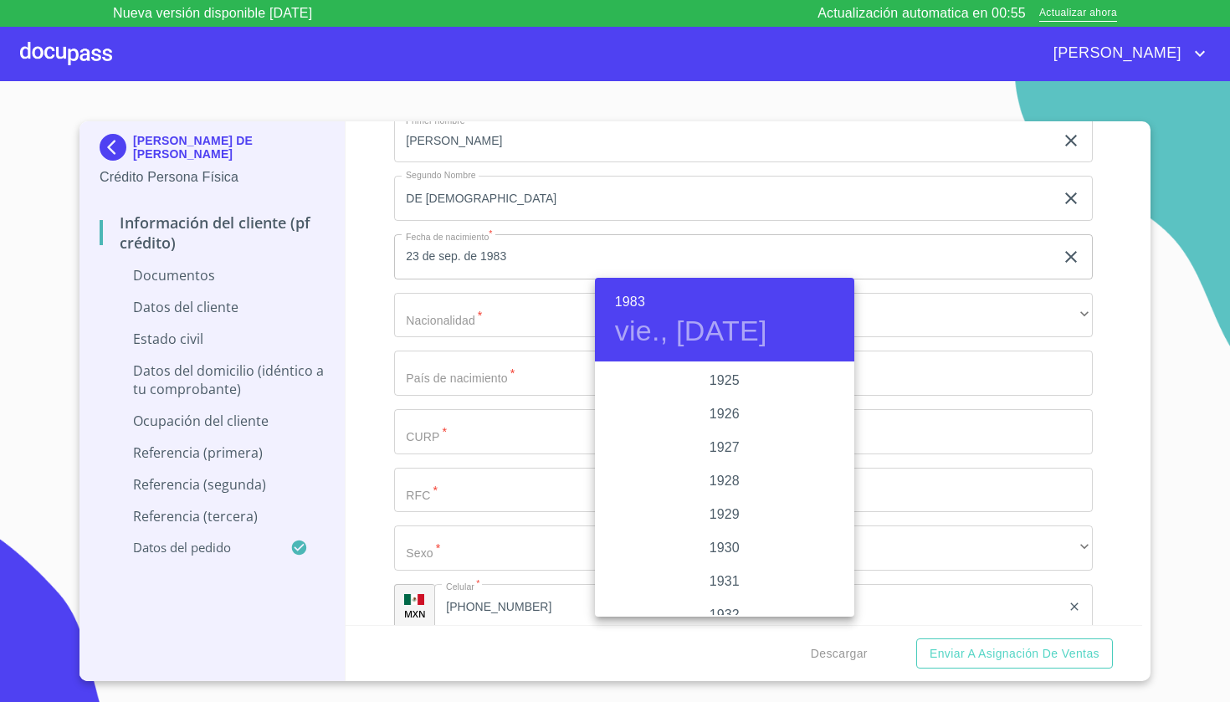
scroll to position [1841, 0]
click at [736, 381] on div "1980" at bounding box center [724, 380] width 259 height 33
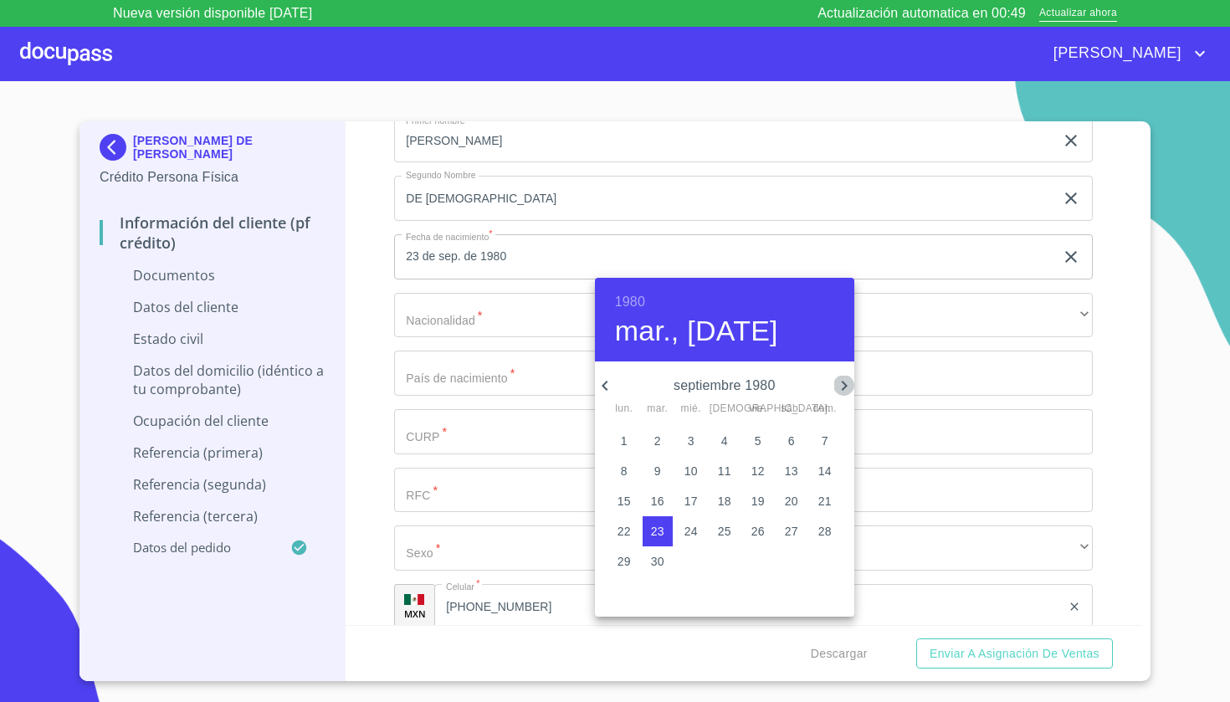
click at [834, 381] on icon "button" at bounding box center [844, 386] width 20 height 20
click at [790, 534] on p "25" at bounding box center [791, 531] width 13 height 17
type input "25 de oct. de 1980"
click at [917, 443] on div at bounding box center [615, 351] width 1230 height 702
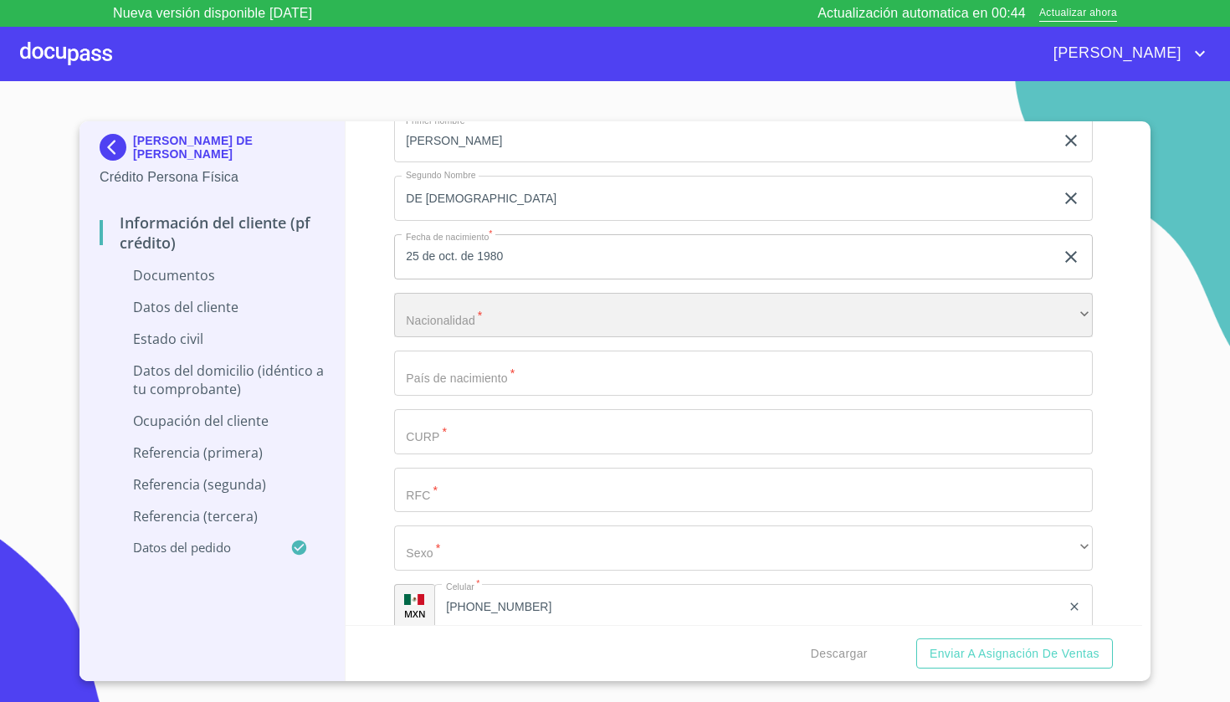
click at [514, 310] on div "​" at bounding box center [743, 315] width 699 height 45
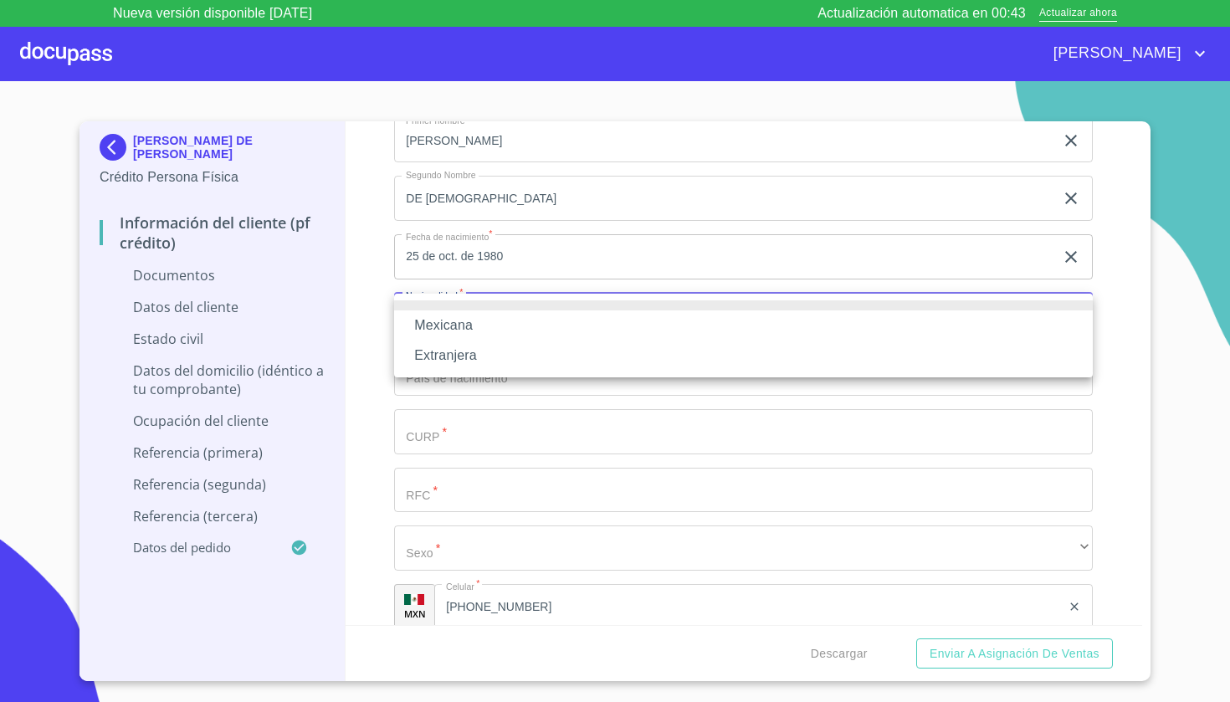
click at [495, 326] on li "Mexicana" at bounding box center [743, 325] width 699 height 30
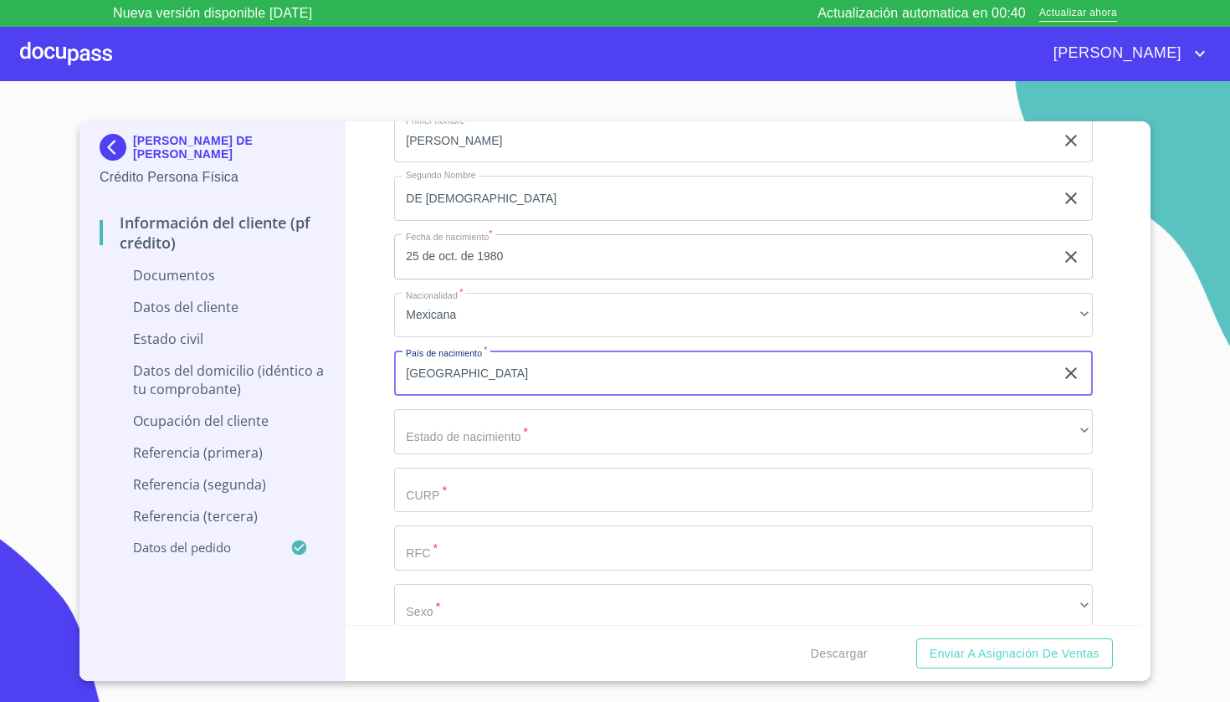
type input "[GEOGRAPHIC_DATA]"
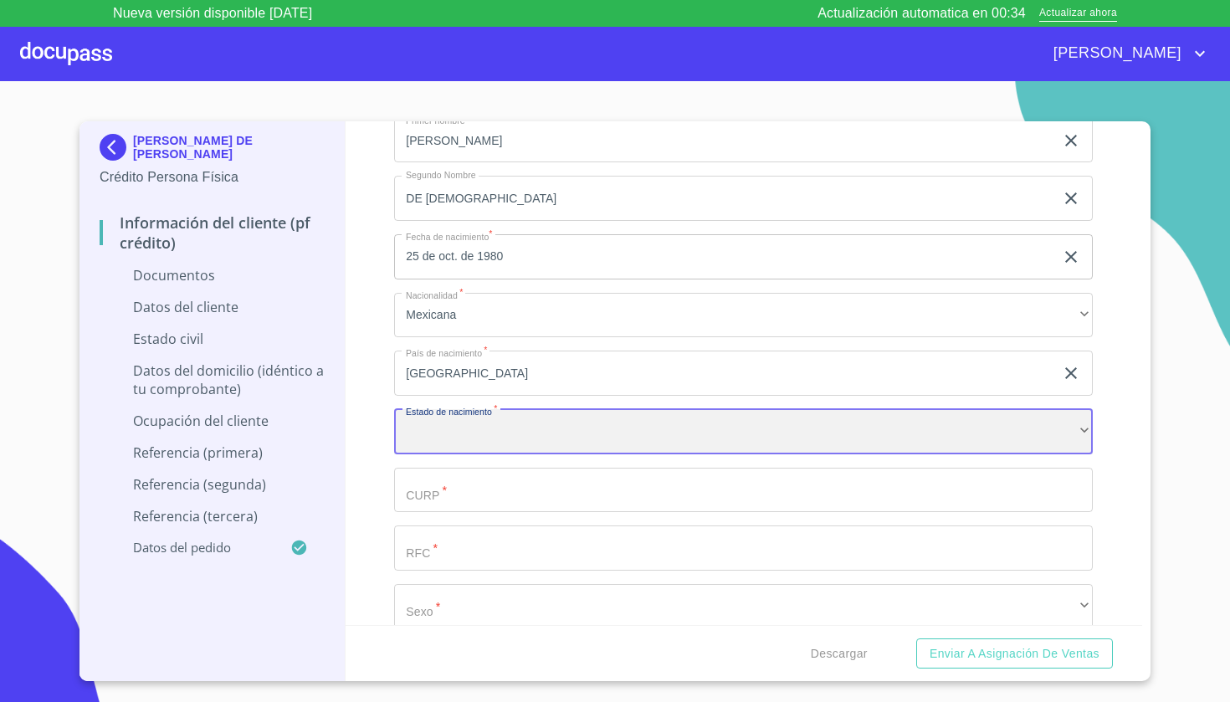
click at [495, 425] on div "​" at bounding box center [743, 431] width 699 height 45
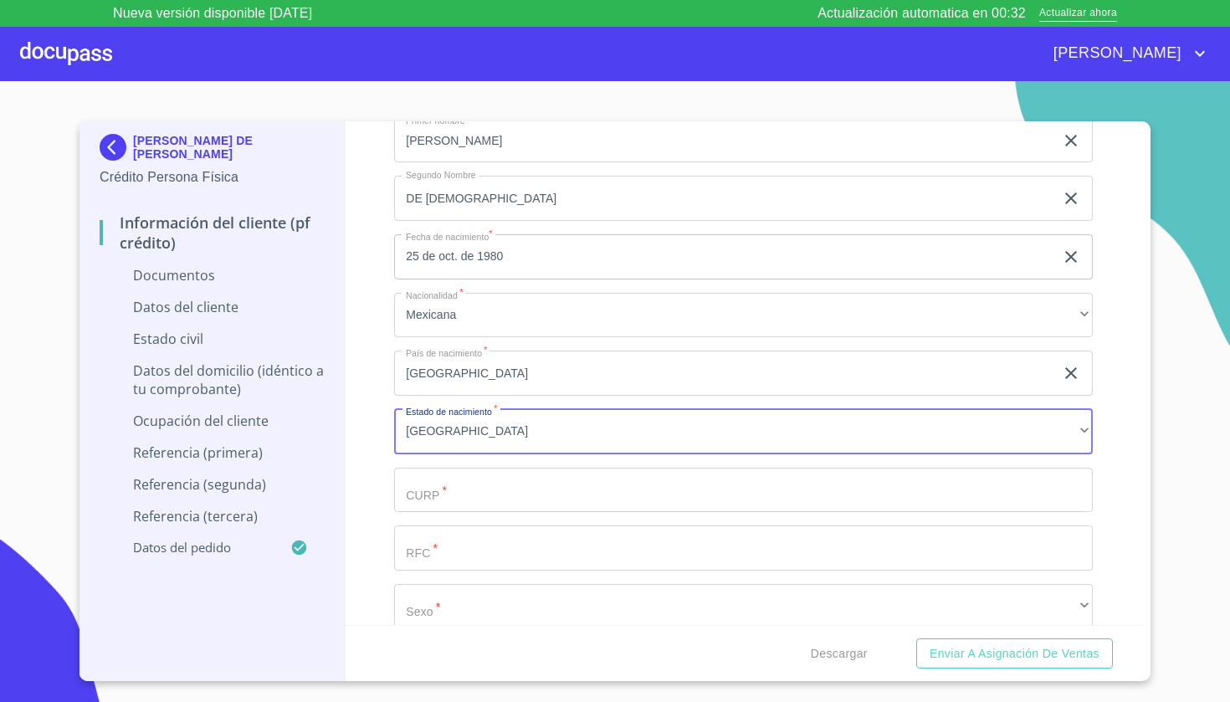
click at [438, 491] on input "Documento de identificación   *" at bounding box center [743, 490] width 699 height 45
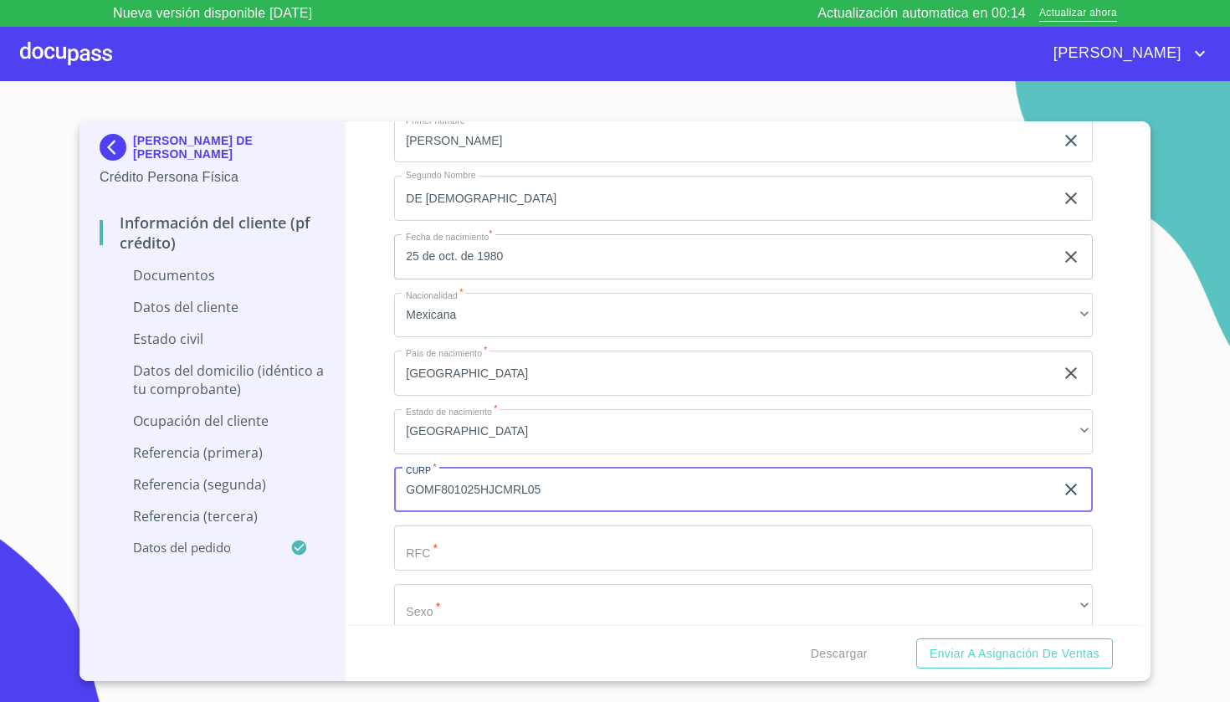
type input "GOMF801025HJCMRL05"
drag, startPoint x: 481, startPoint y: 483, endPoint x: 388, endPoint y: 492, distance: 93.3
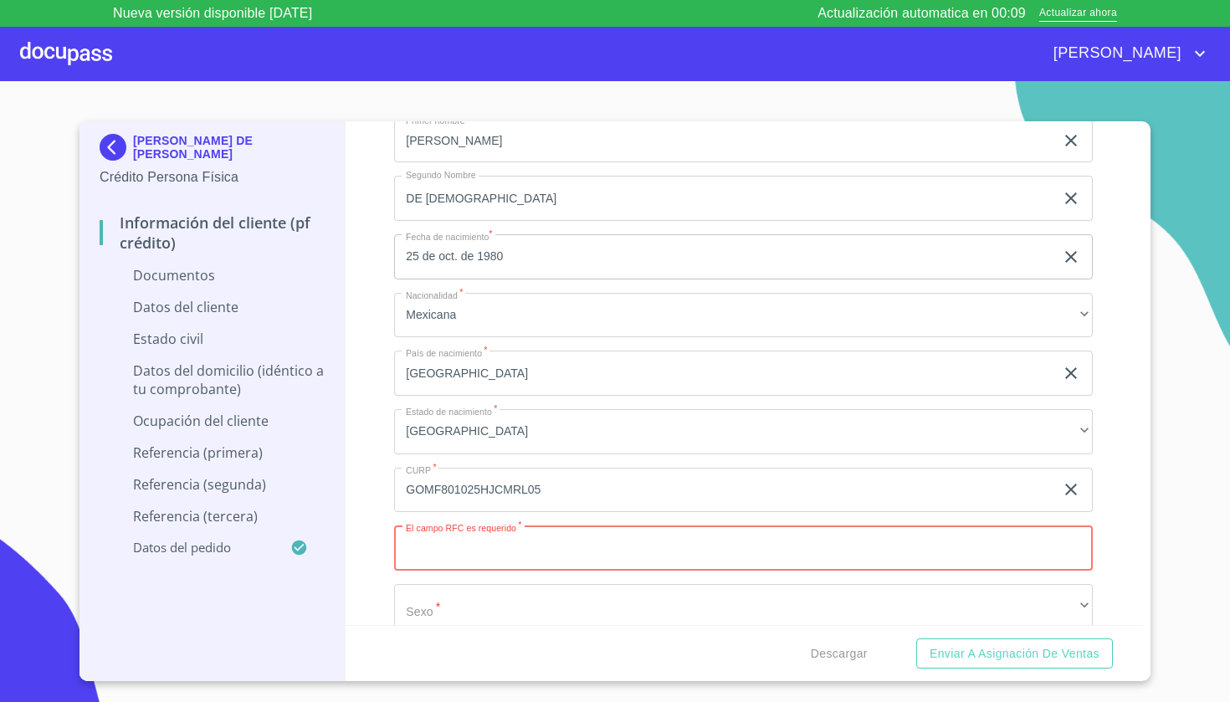
click at [465, 563] on input "Documento de identificación   *" at bounding box center [743, 548] width 699 height 45
paste input "GOMF801025"
type input "GOMF801025"
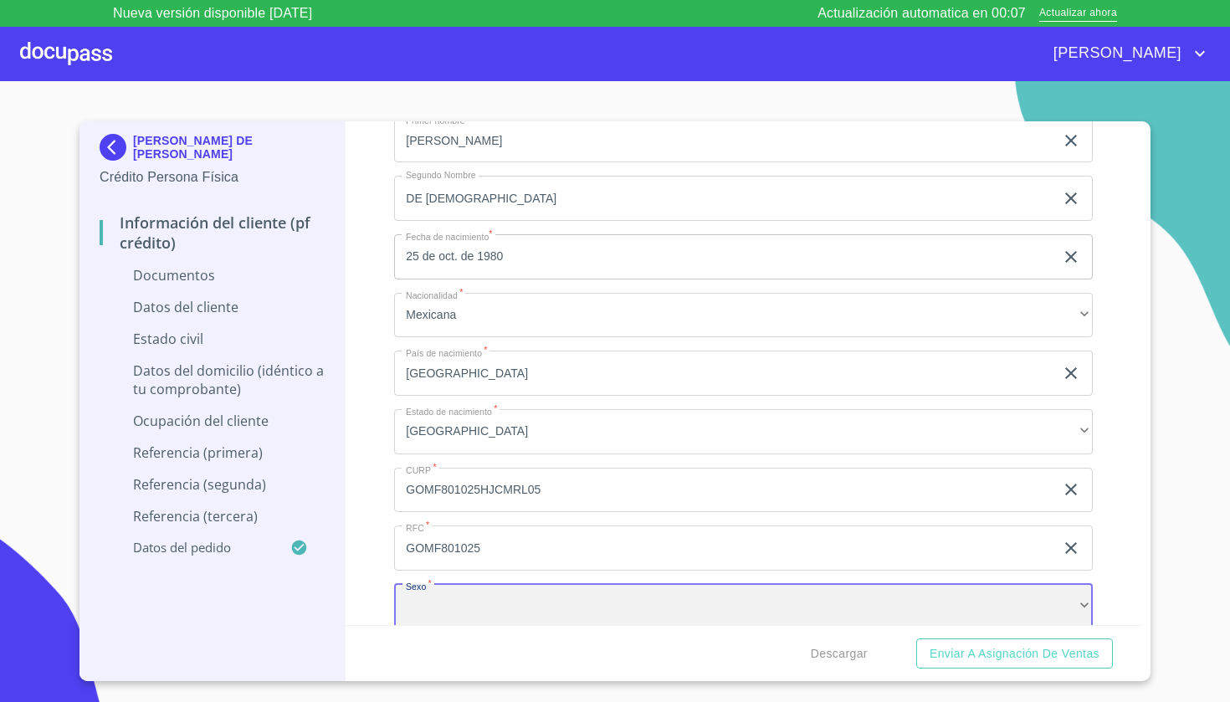
scroll to position [2217, 0]
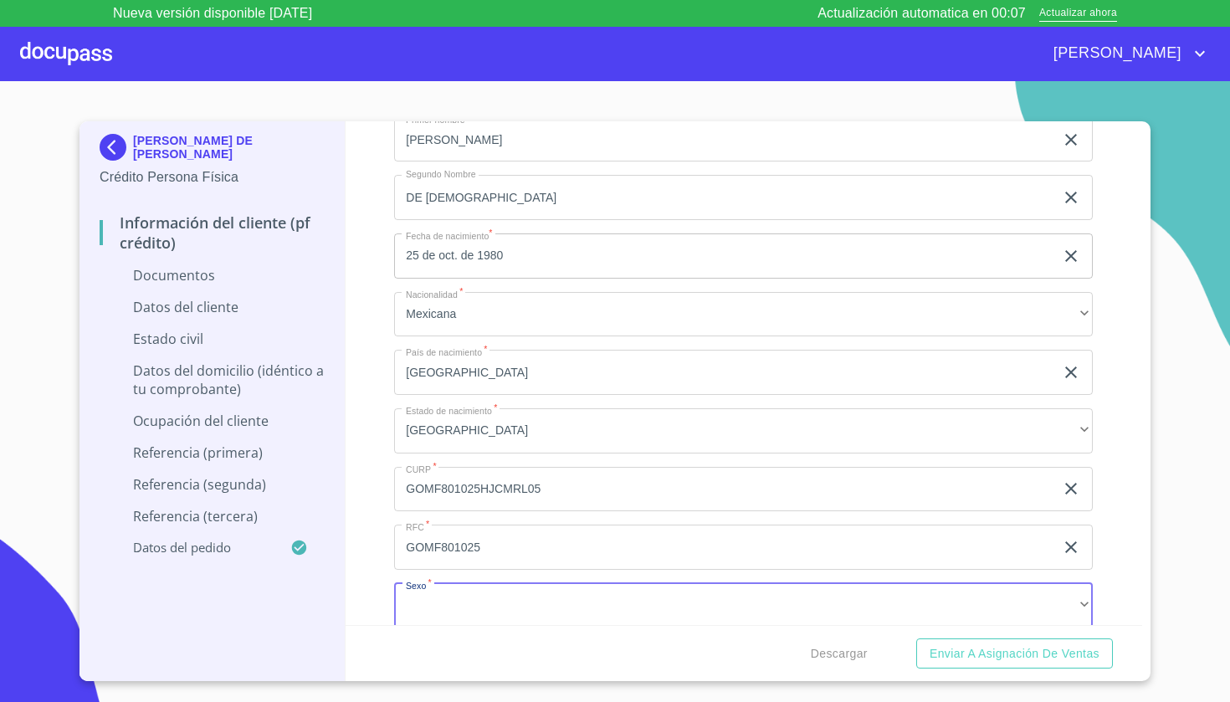
click at [445, 627] on div "Descargar Enviar a Asignación de Ventas" at bounding box center [745, 653] width 798 height 57
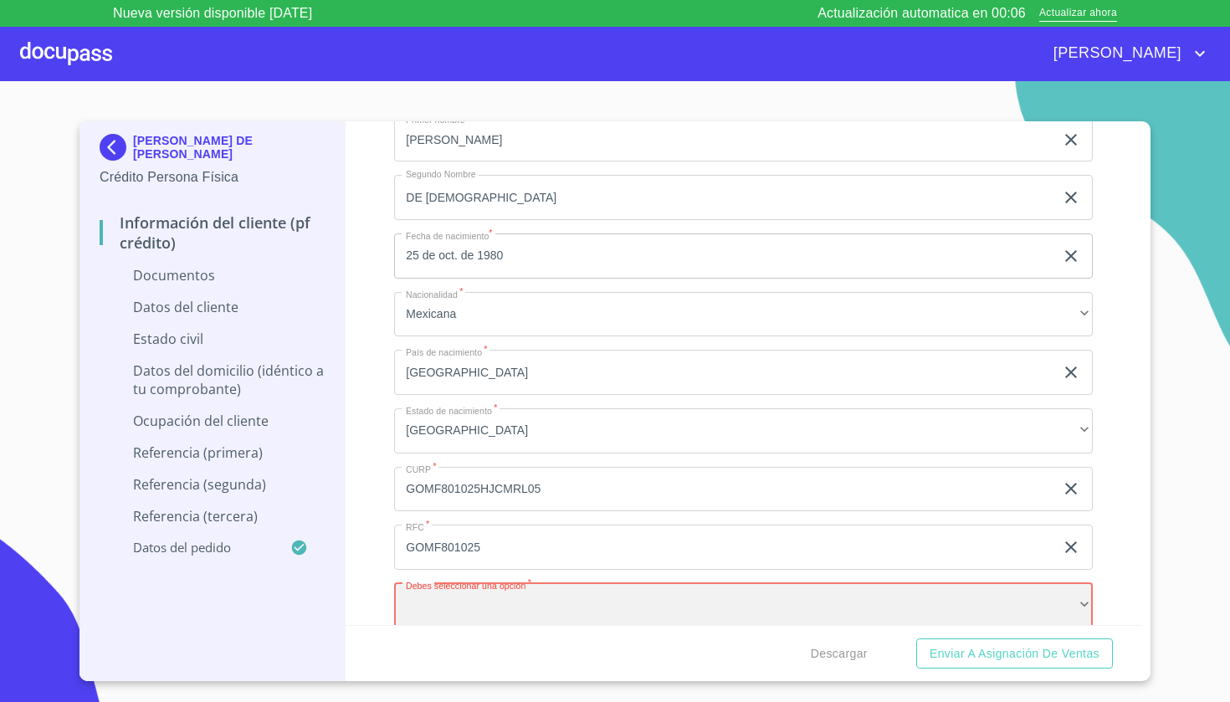
click at [449, 601] on div "​" at bounding box center [743, 605] width 699 height 45
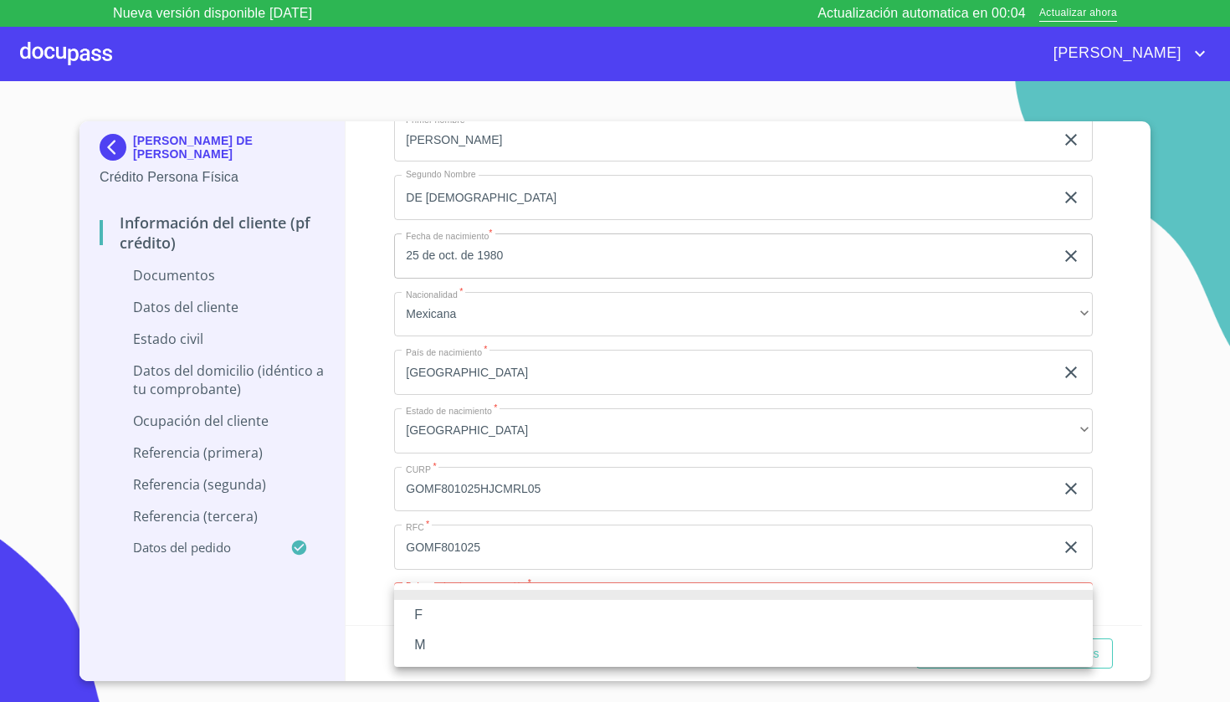
click at [428, 638] on li "M" at bounding box center [743, 645] width 699 height 30
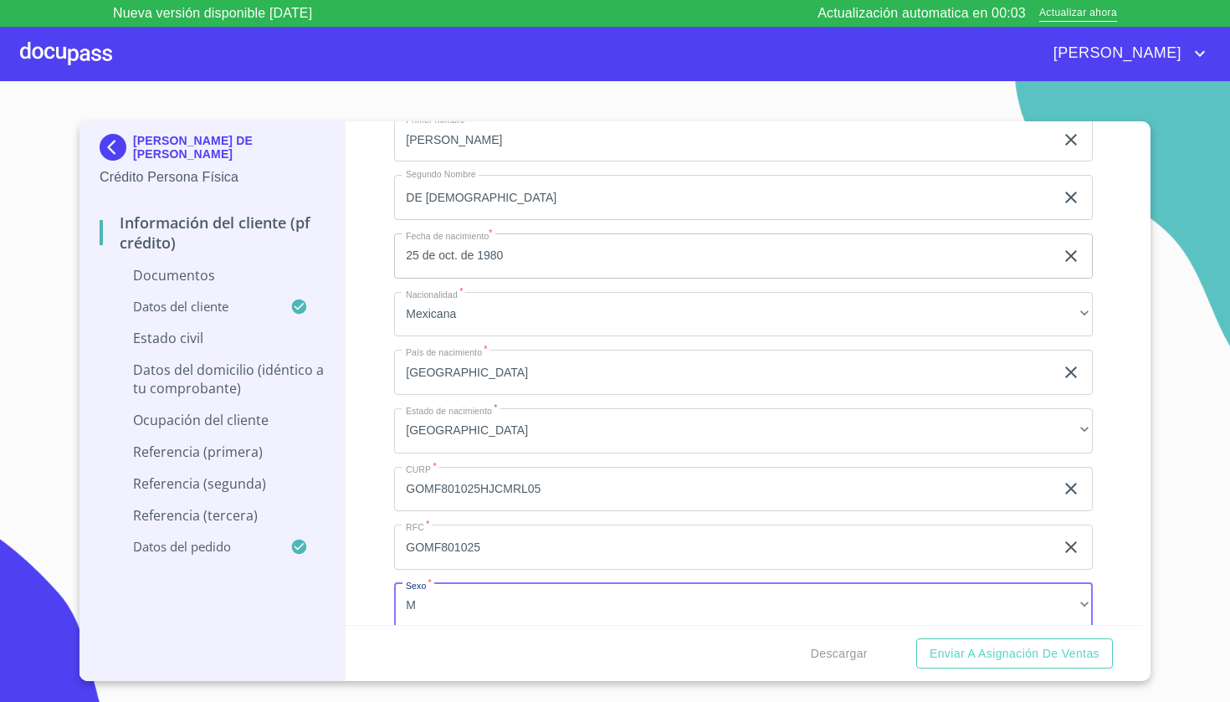
click at [392, 459] on div "Información del cliente (PF crédito) Documentos Documento de identificación   *…" at bounding box center [745, 373] width 798 height 504
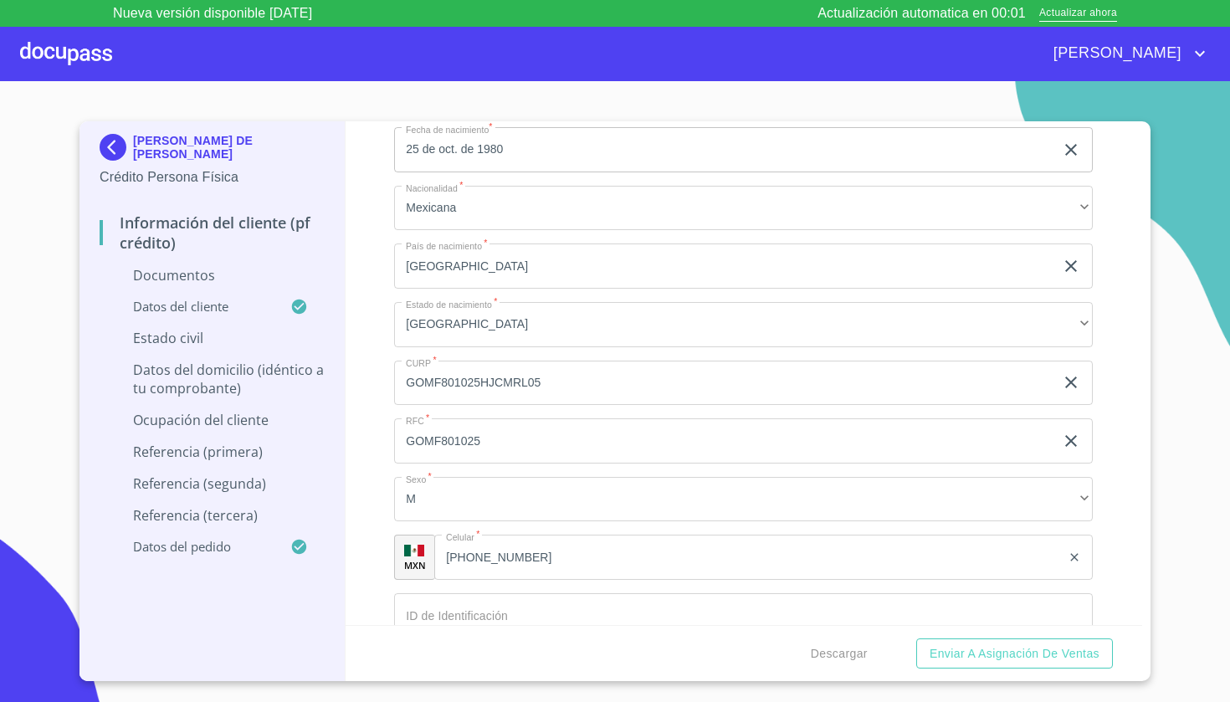
scroll to position [2336, 0]
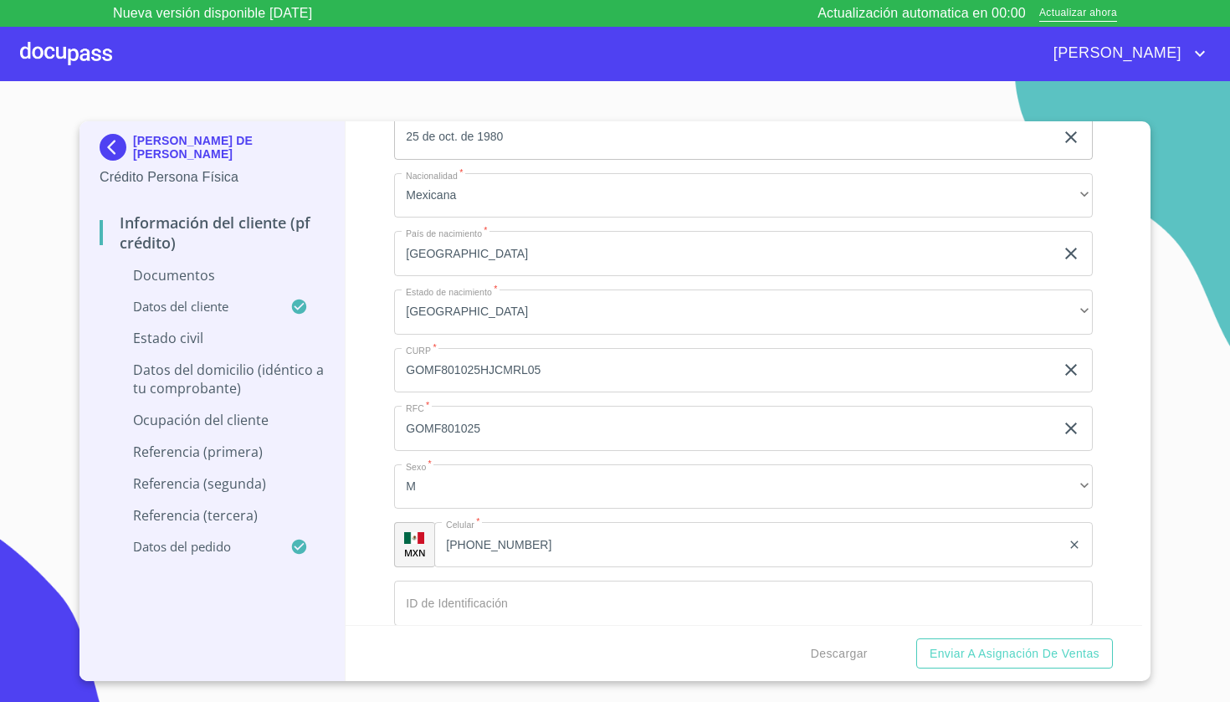
click at [431, 603] on input "Documento de identificación   *" at bounding box center [743, 603] width 699 height 45
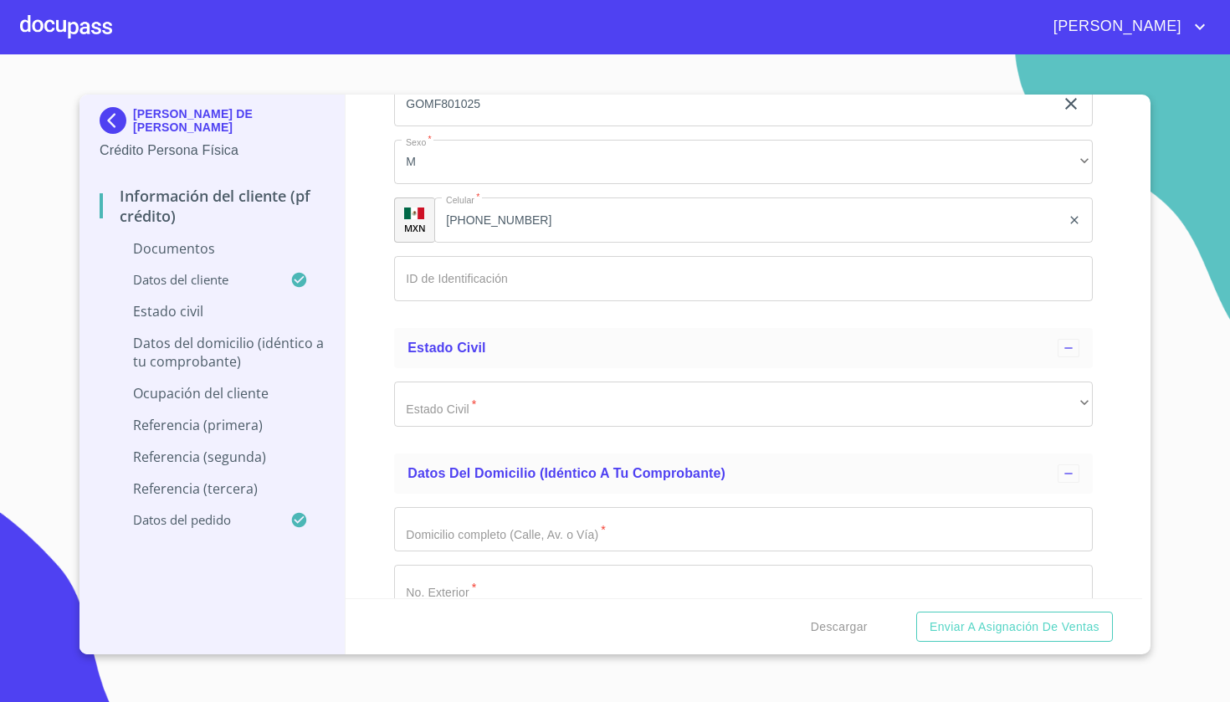
scroll to position [2660, 0]
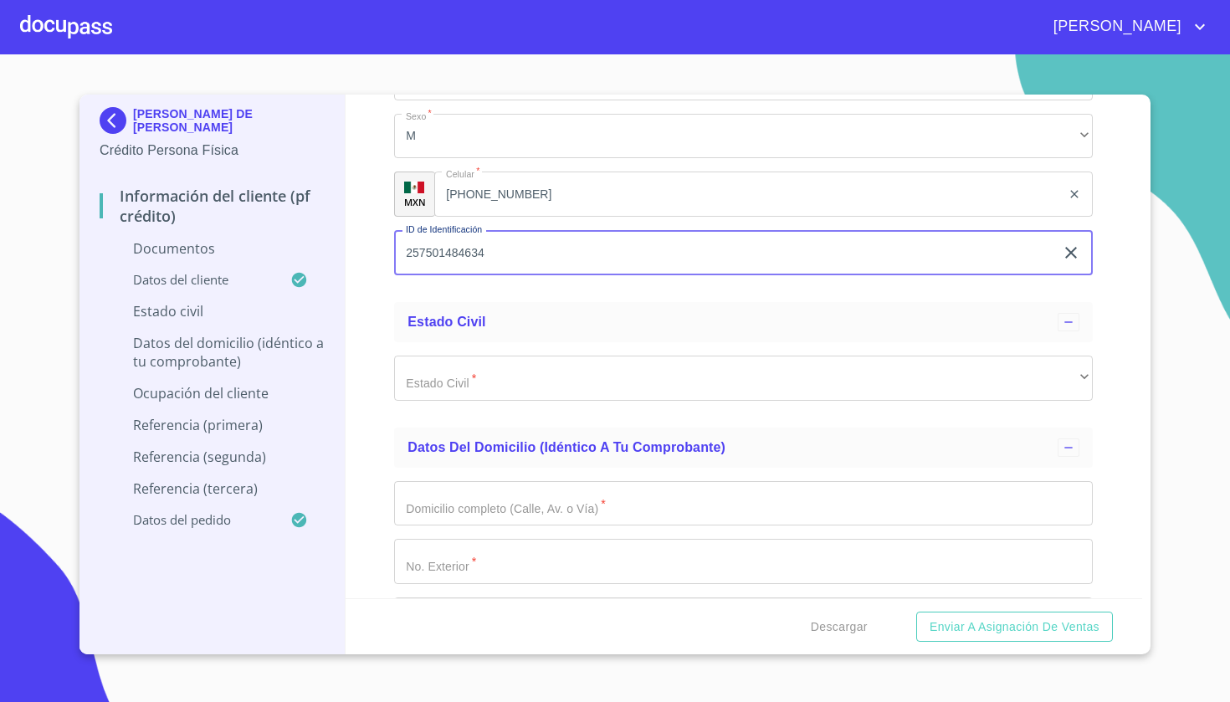
type input "257501484634"
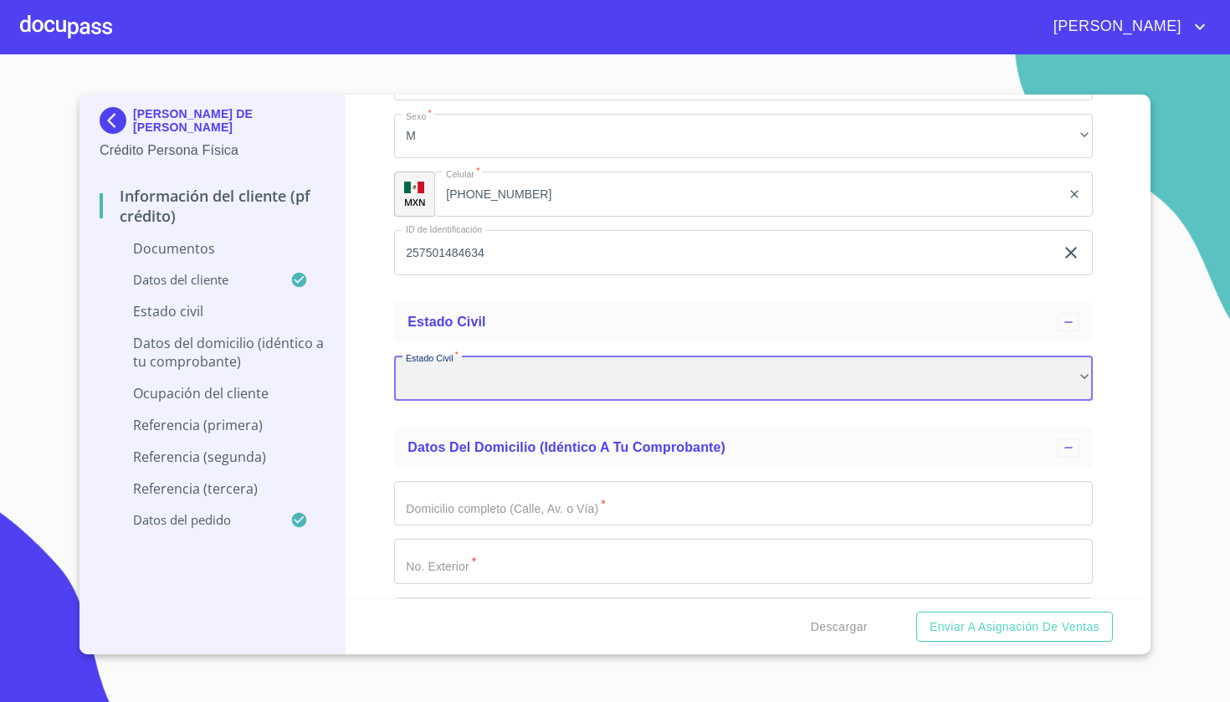
click at [502, 381] on div "​" at bounding box center [743, 378] width 699 height 45
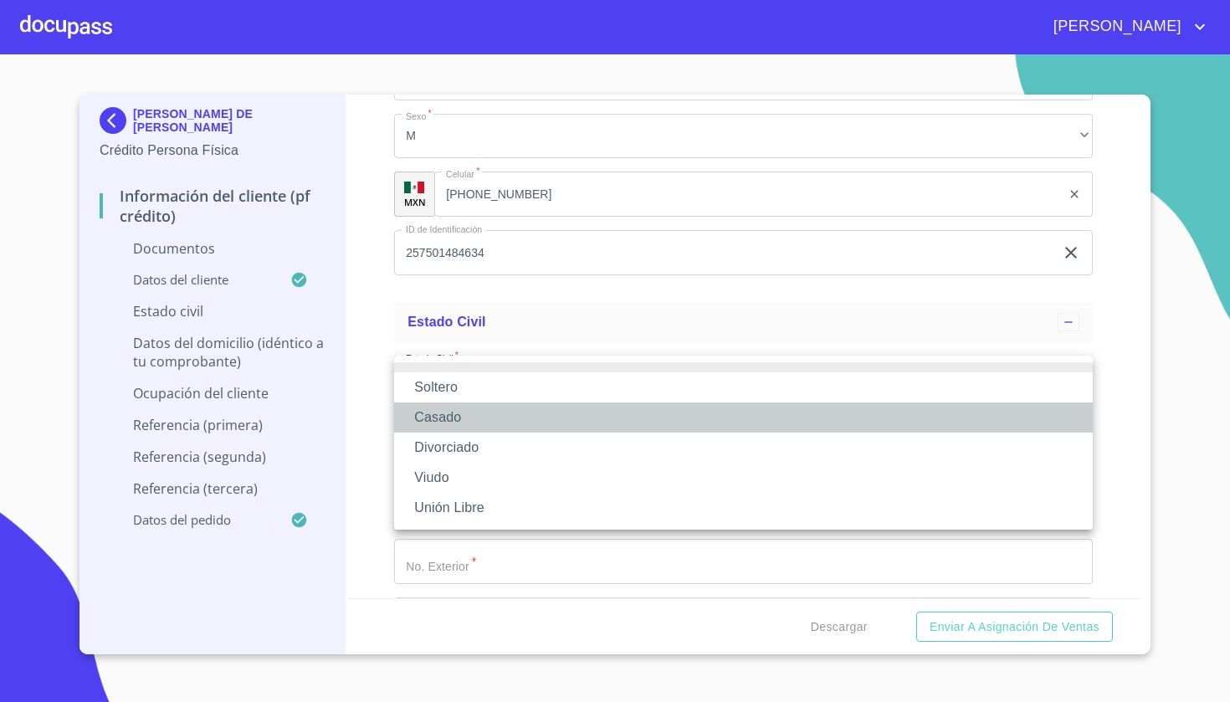
click at [485, 406] on li "Casado" at bounding box center [743, 418] width 699 height 30
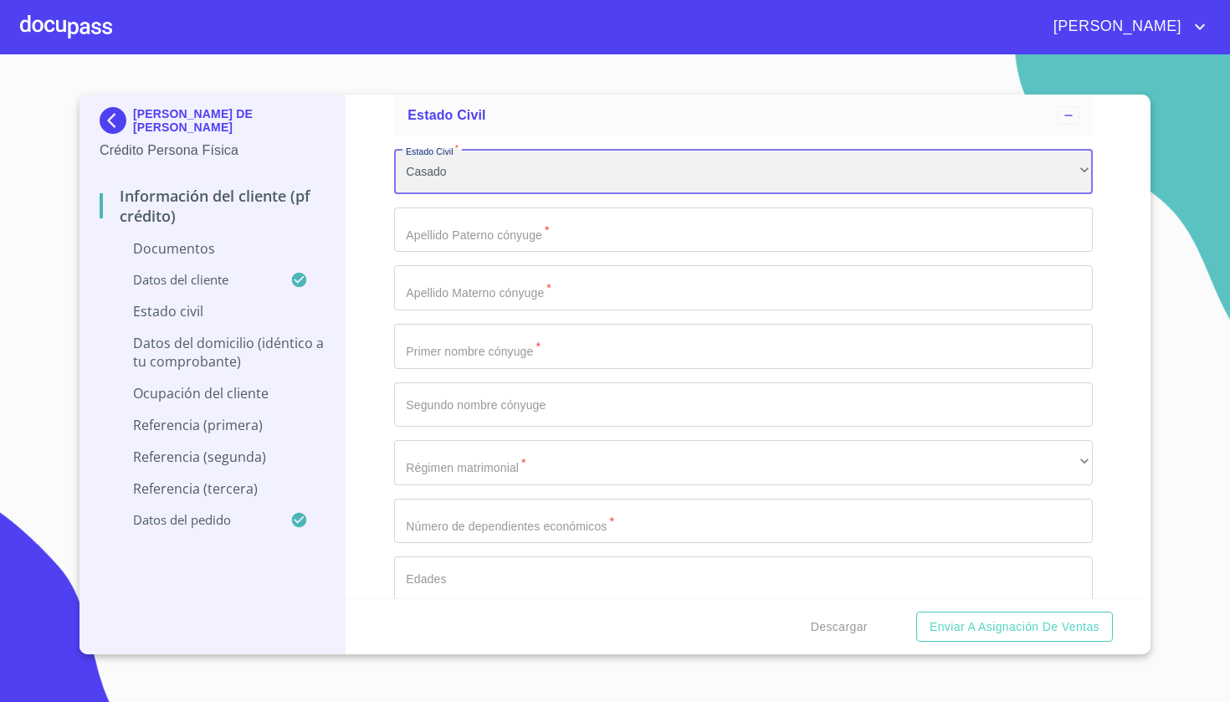
scroll to position [2870, 0]
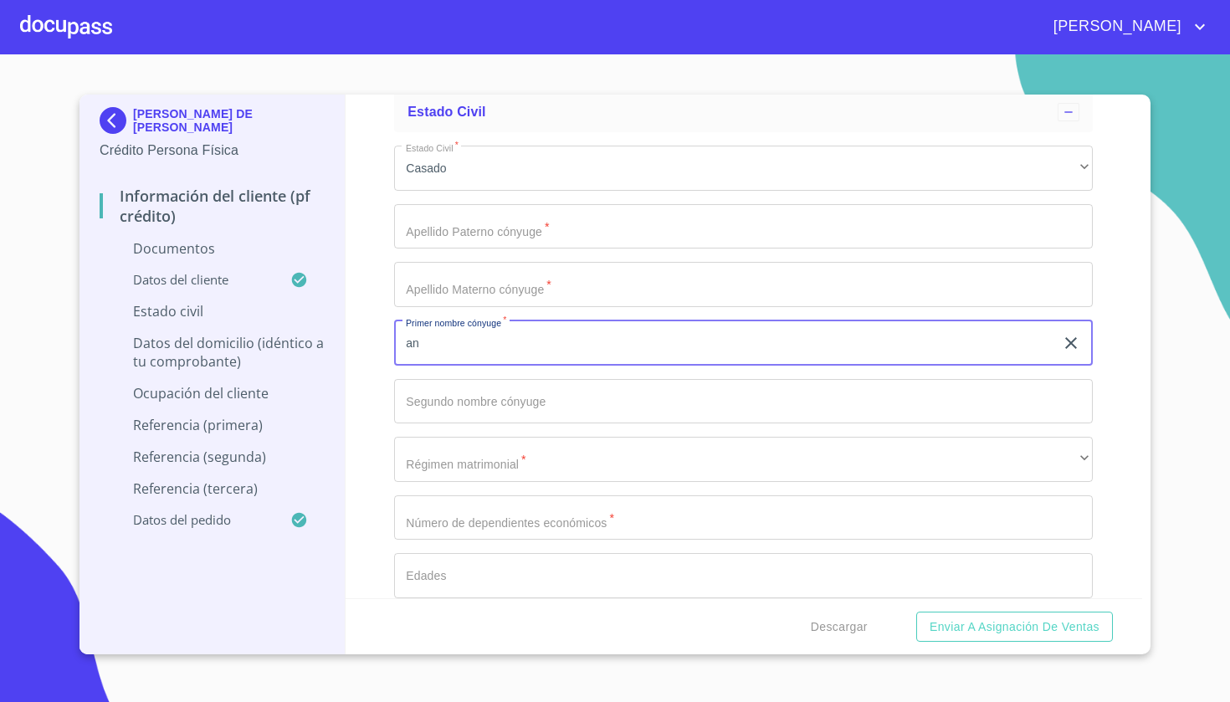
type input "a"
type input "[PERSON_NAME]"
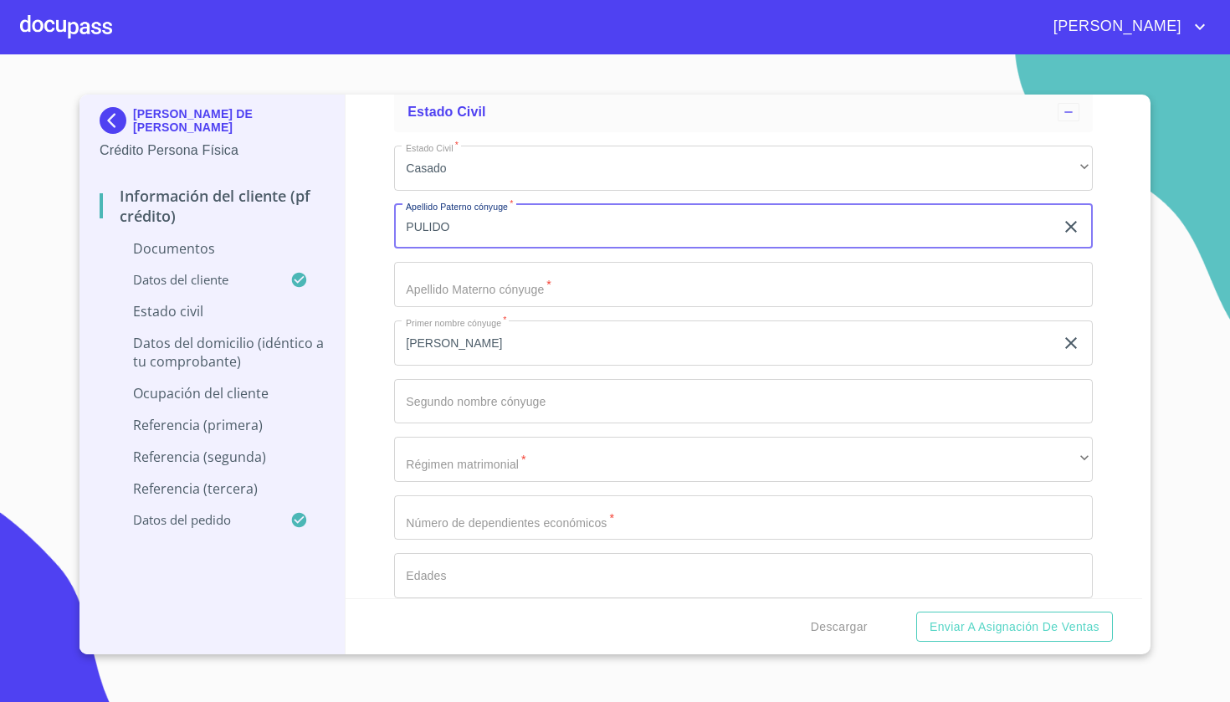
type input "PULIDO"
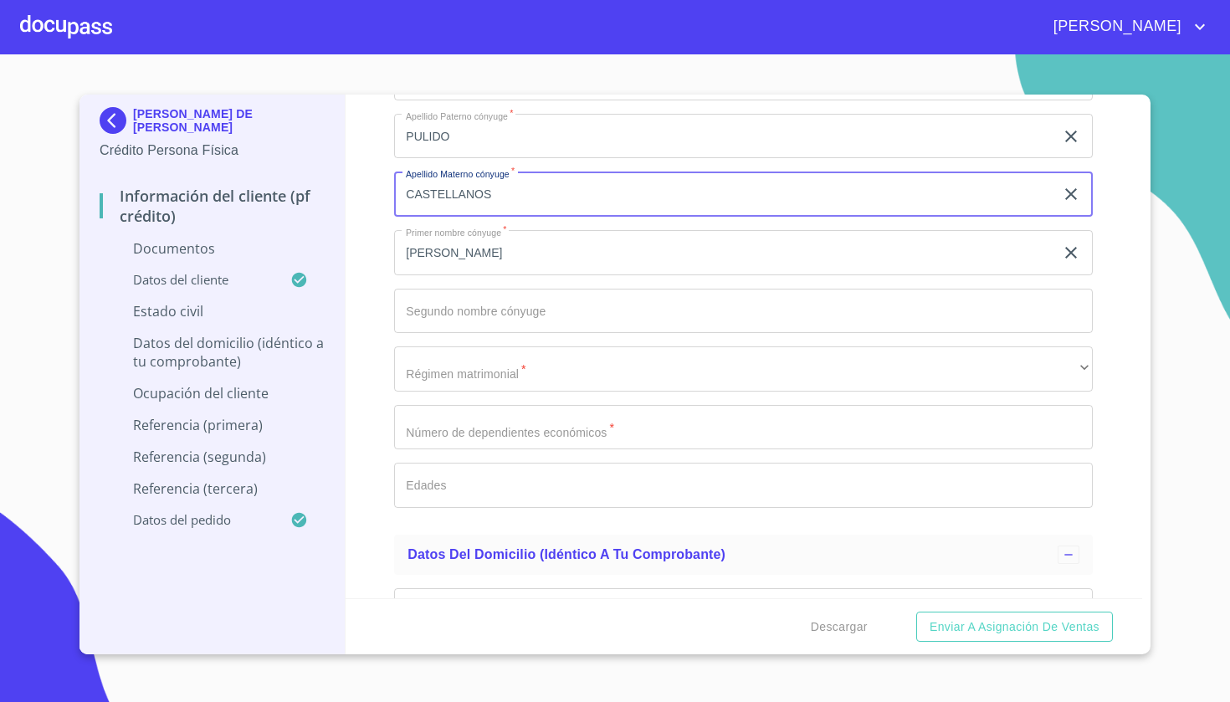
scroll to position [2968, 0]
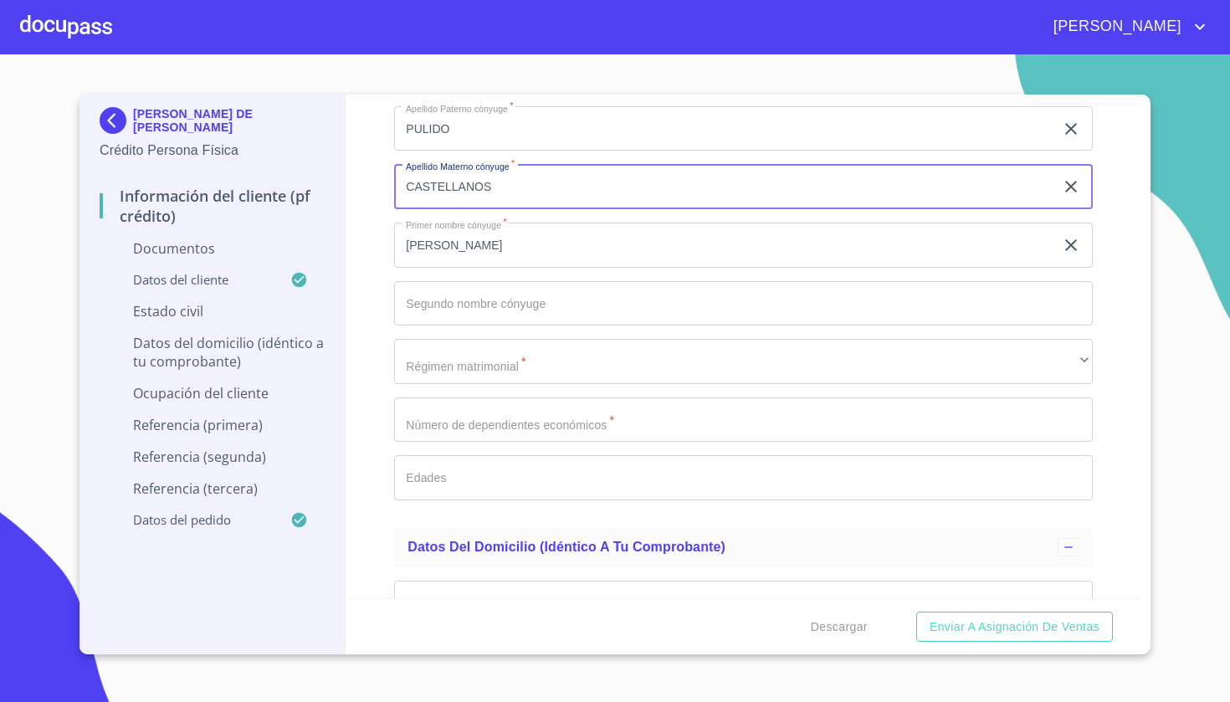
type input "CASTELLANOS"
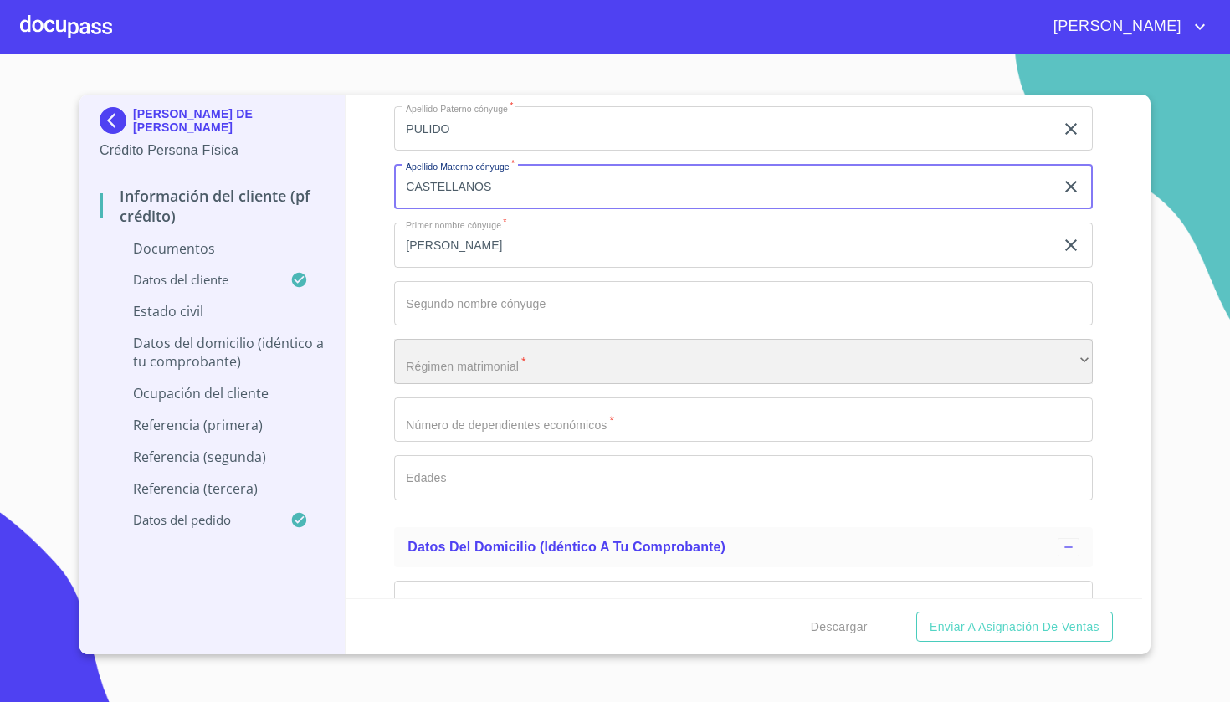
click at [457, 363] on div "​" at bounding box center [743, 361] width 699 height 45
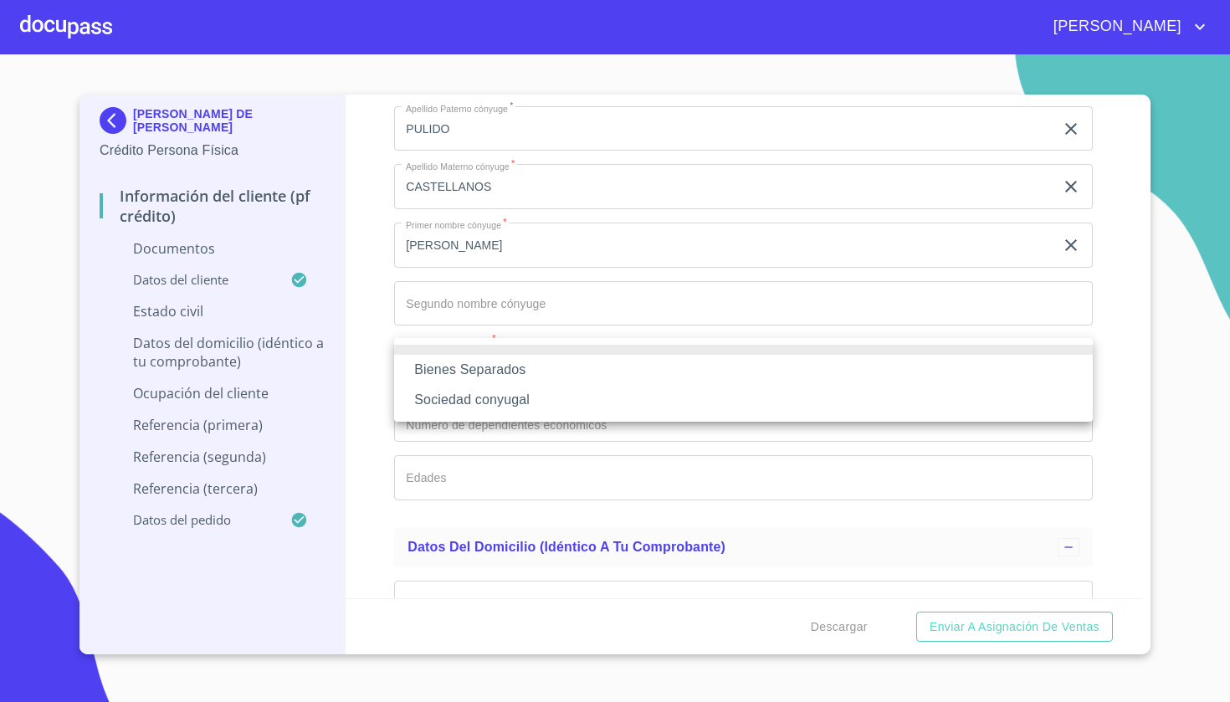
click at [475, 404] on li "Sociedad conyugal" at bounding box center [743, 400] width 699 height 30
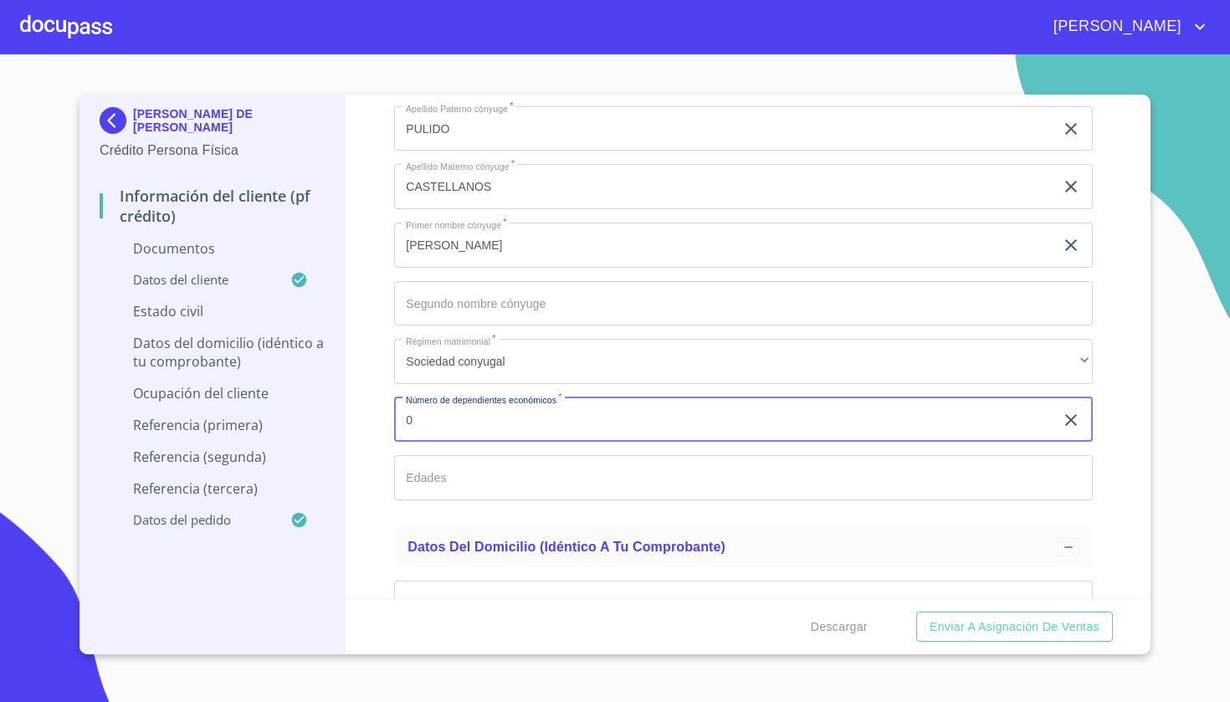
type input "0"
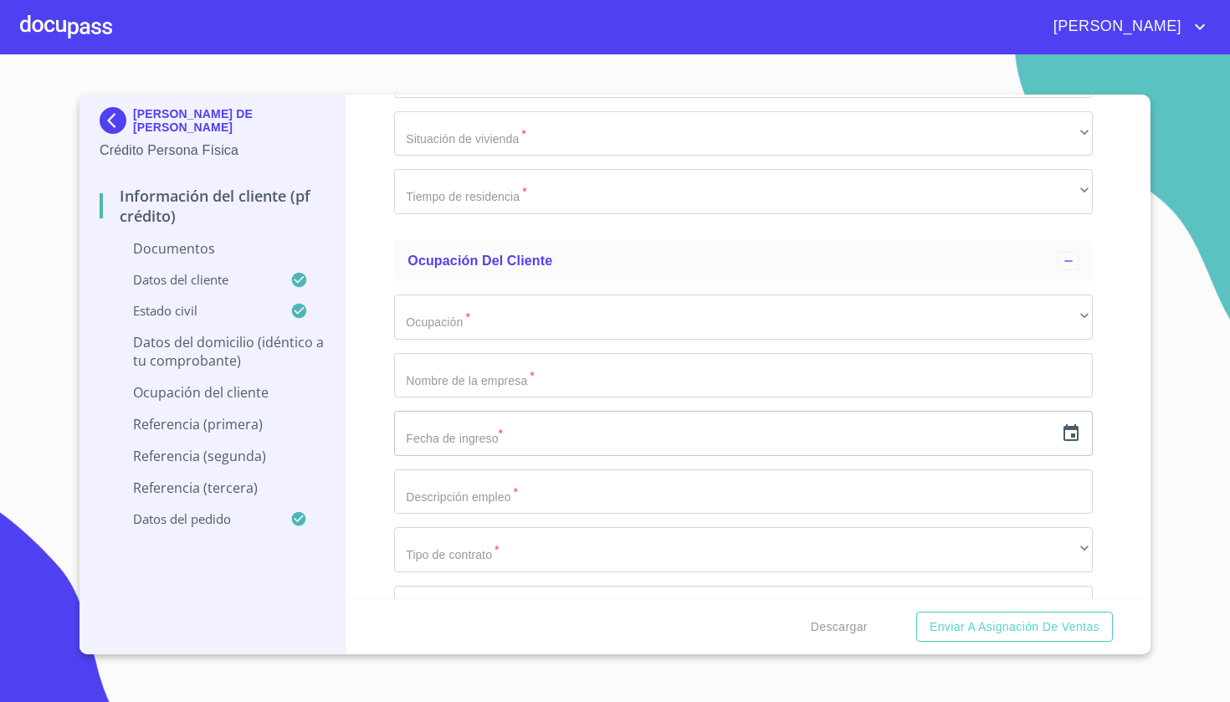
scroll to position [3963, 0]
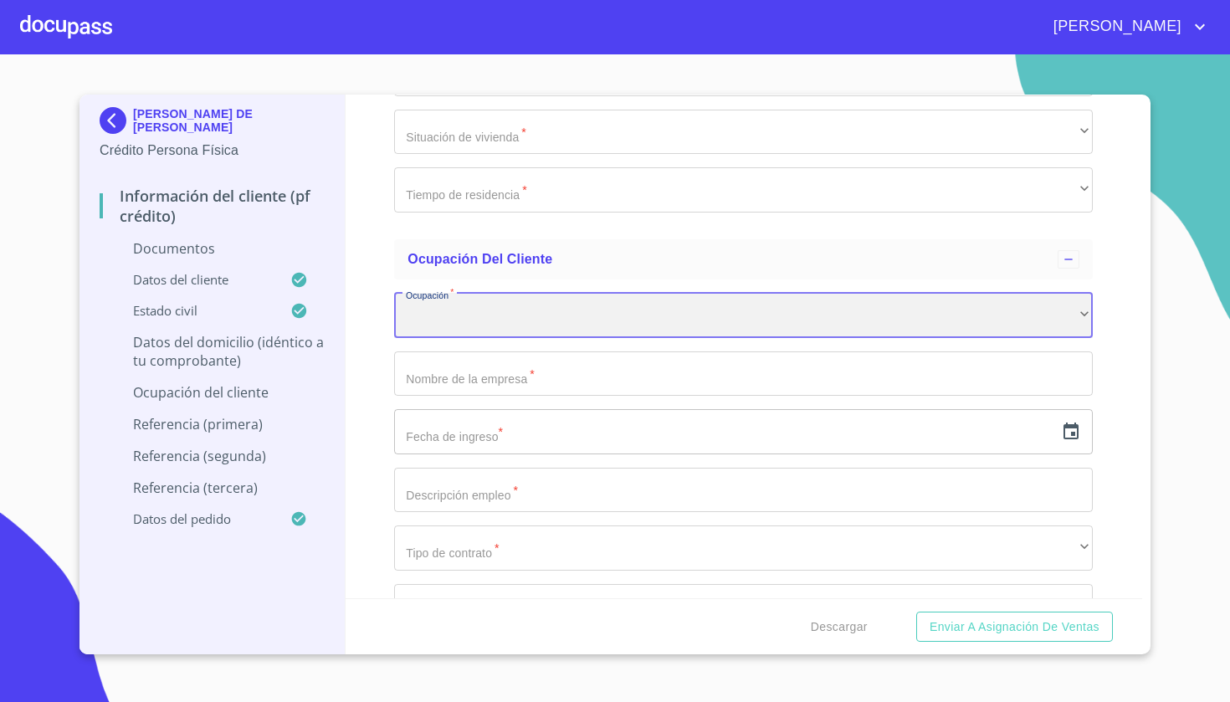
click at [485, 314] on div "​" at bounding box center [743, 315] width 699 height 45
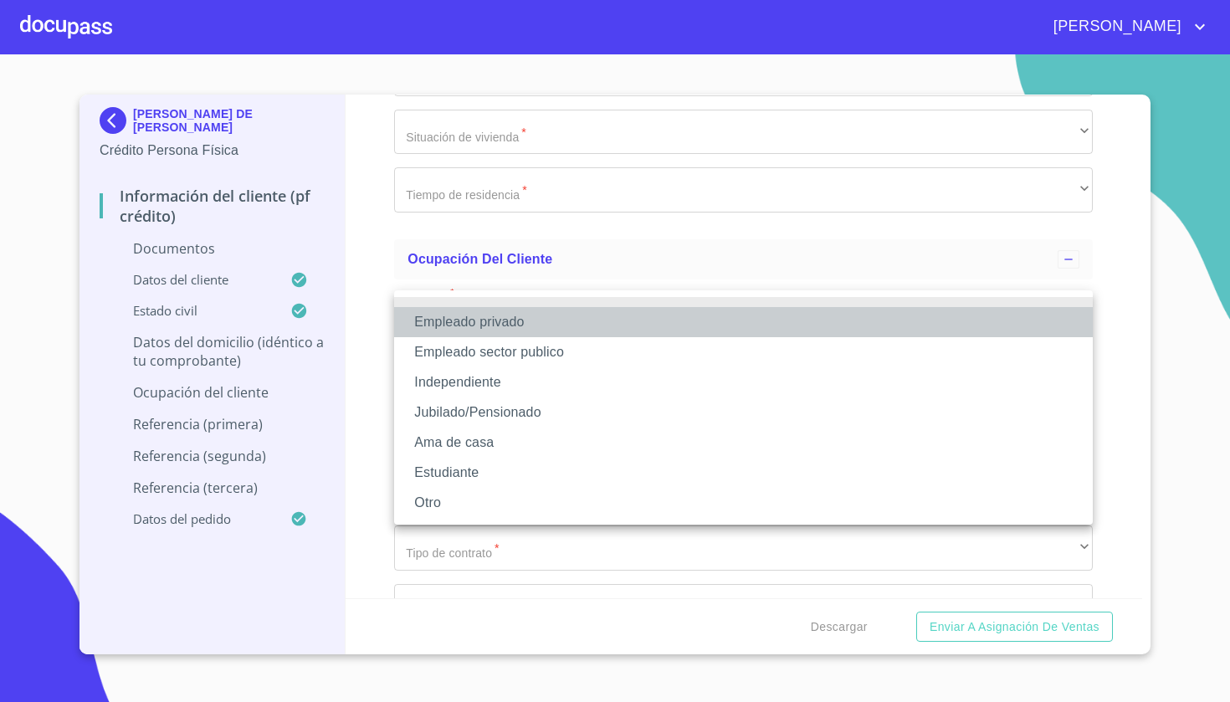
click at [474, 324] on li "Empleado privado" at bounding box center [743, 322] width 699 height 30
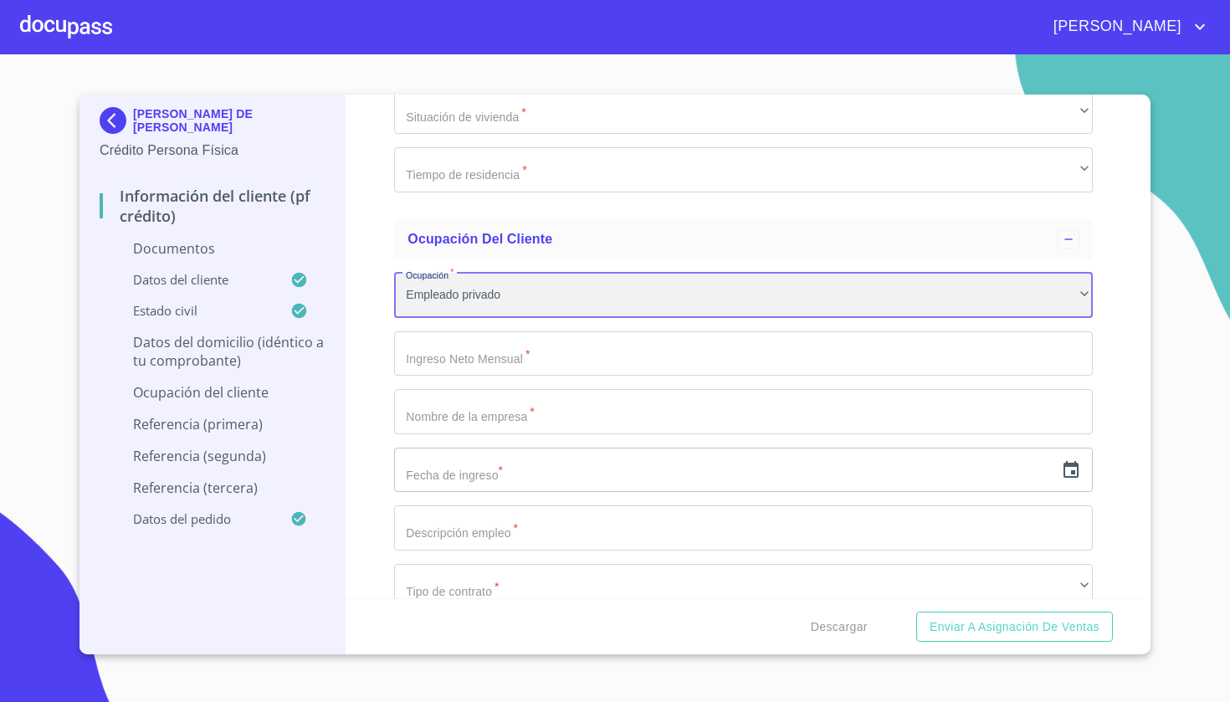
scroll to position [3987, 0]
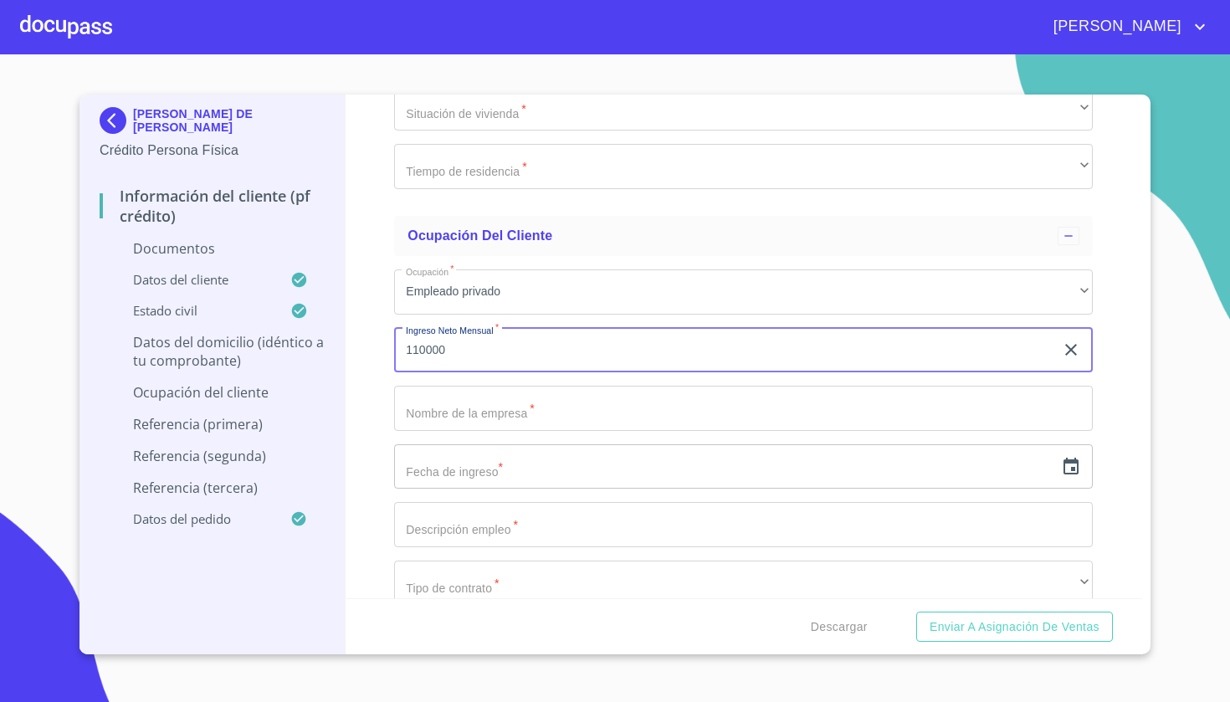
type input "110000"
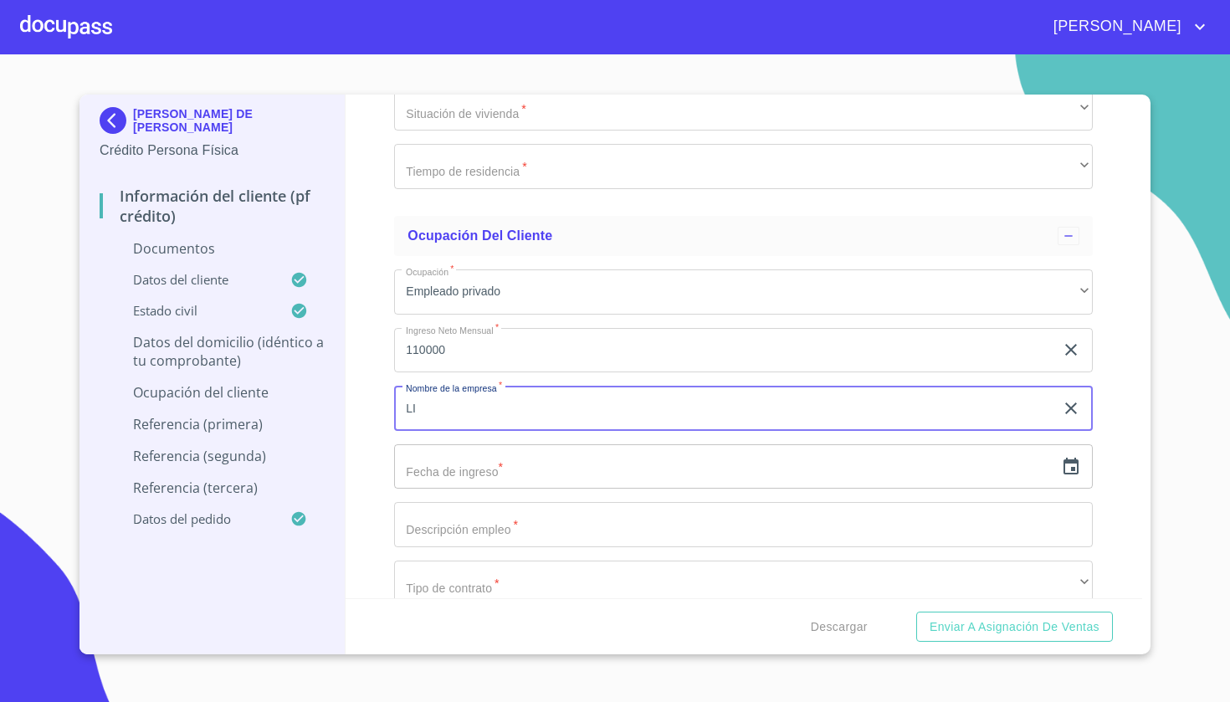
type input "L"
type input "F"
type input "PRAXAIR"
click at [1068, 458] on icon "button" at bounding box center [1071, 466] width 15 height 17
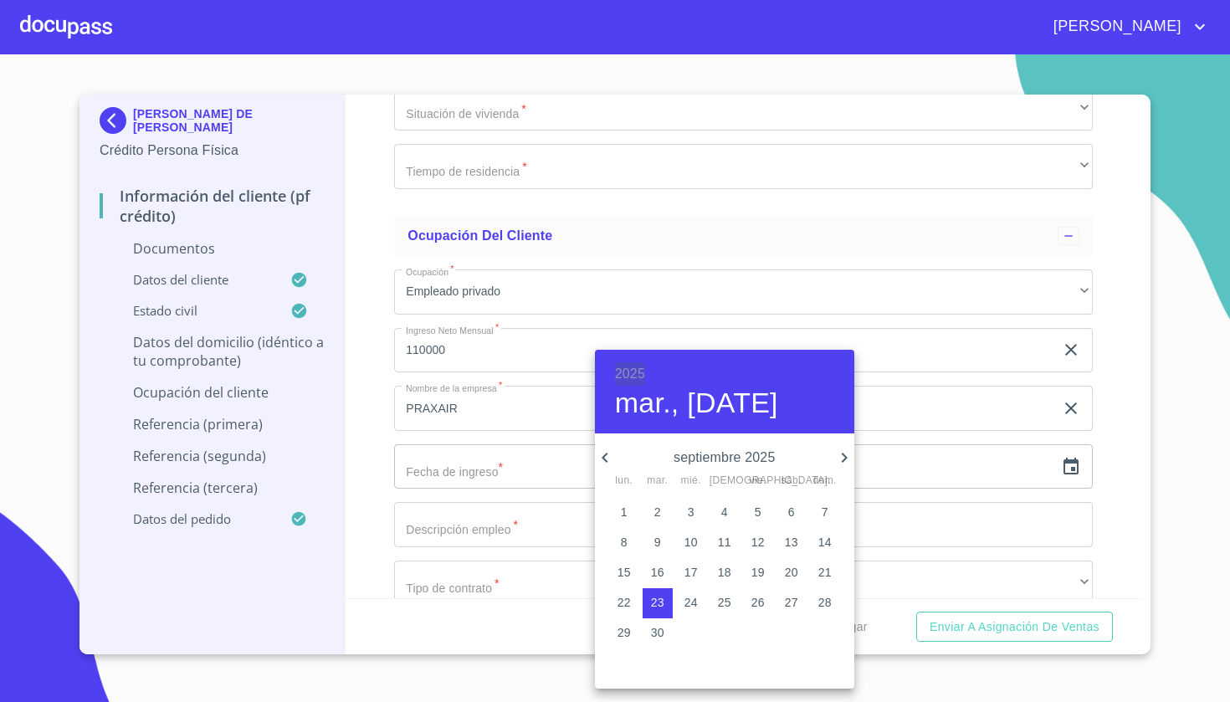
click at [639, 371] on h6 "2025" at bounding box center [630, 373] width 30 height 23
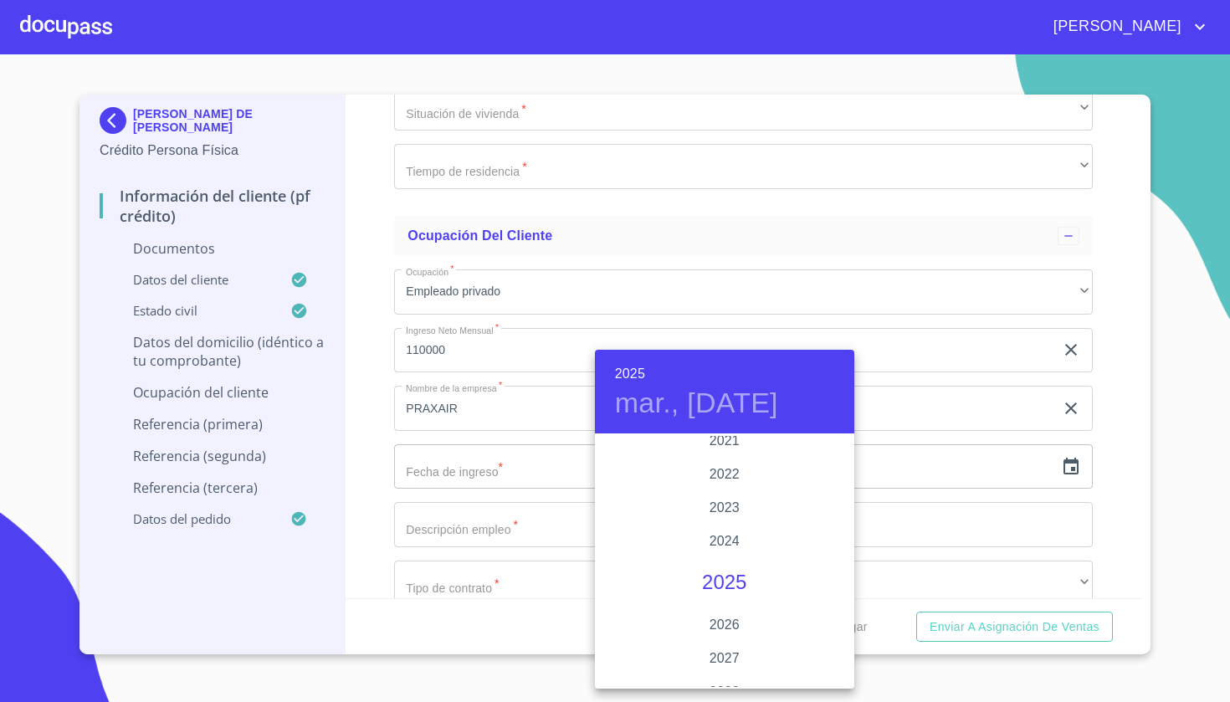
scroll to position [3222, 0]
click at [726, 472] on div "2022" at bounding box center [724, 477] width 259 height 33
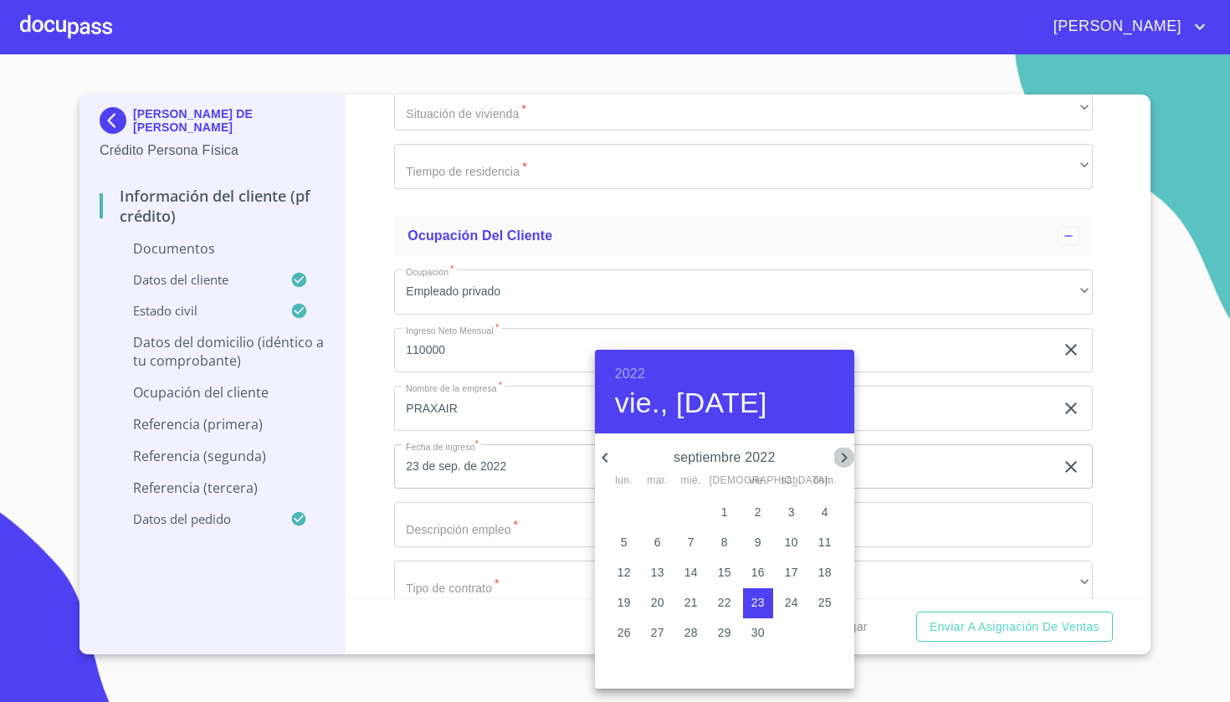
click at [839, 461] on icon "button" at bounding box center [844, 458] width 20 height 20
click at [839, 460] on icon "button" at bounding box center [844, 458] width 20 height 20
click at [844, 456] on icon "button" at bounding box center [844, 458] width 6 height 10
click at [626, 607] on p "19" at bounding box center [624, 602] width 13 height 17
type input "19 de dic. de 2022"
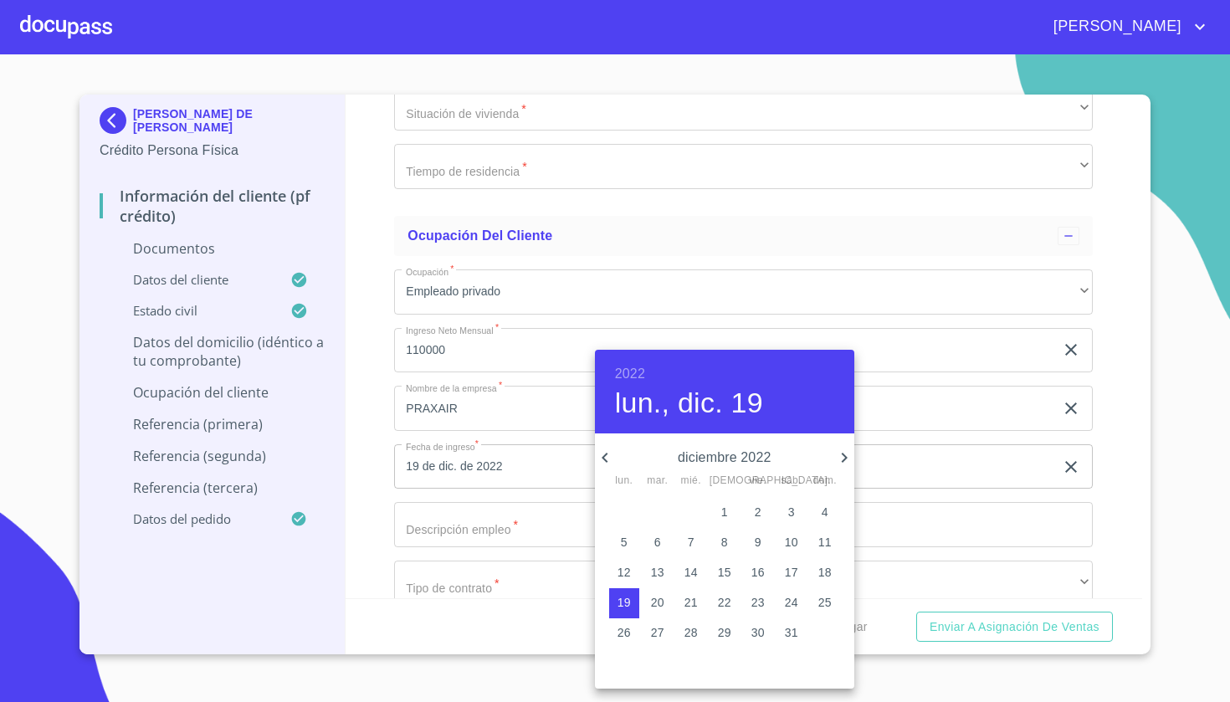
click at [534, 516] on div at bounding box center [615, 351] width 1230 height 702
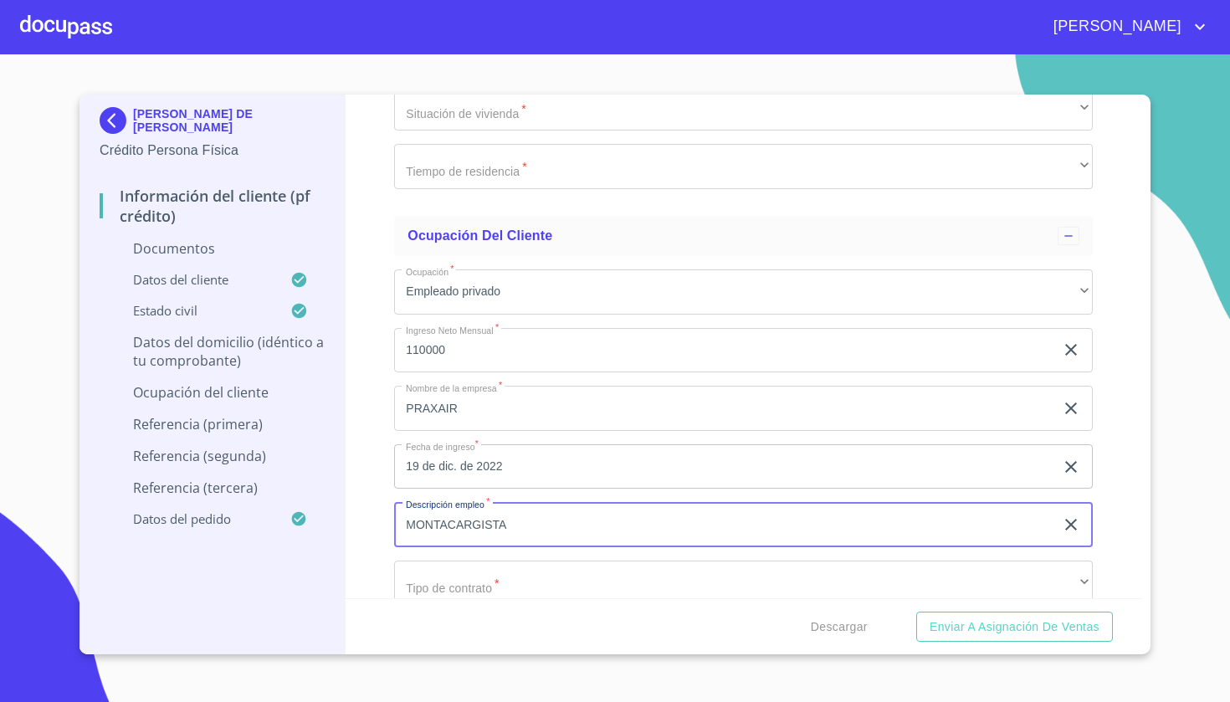
type input "MONTACARGISTA"
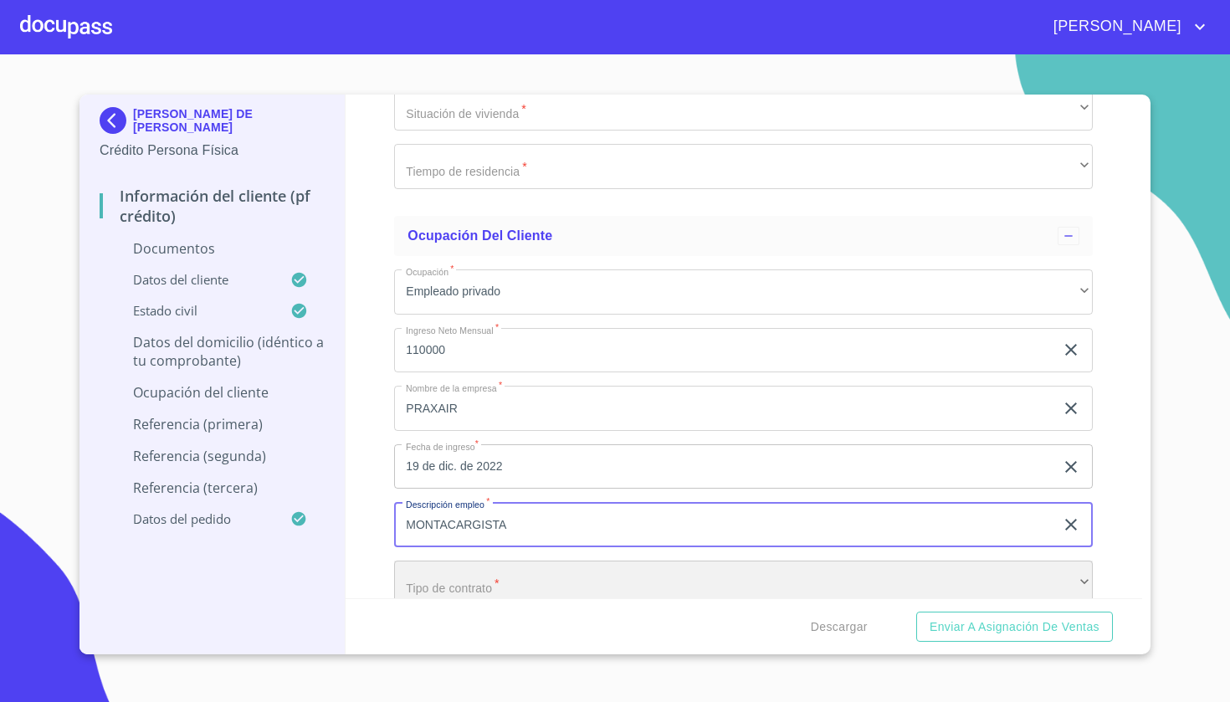
scroll to position [3988, 0]
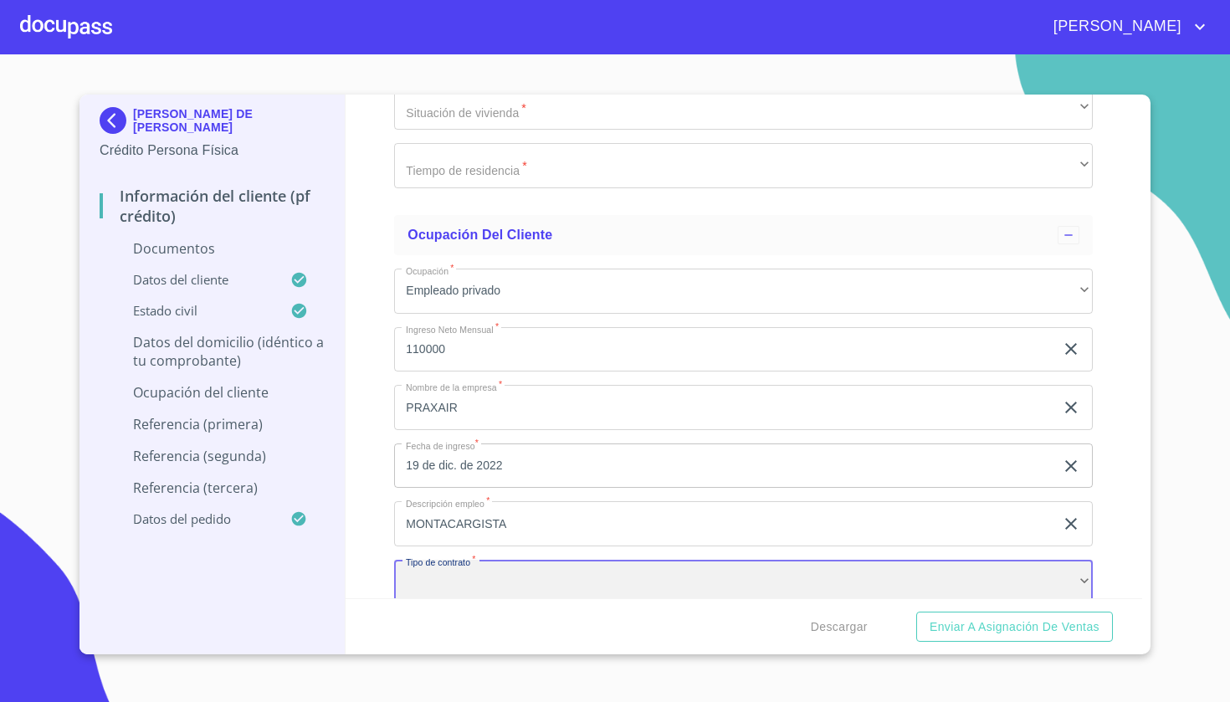
click at [535, 580] on div "​" at bounding box center [743, 582] width 699 height 45
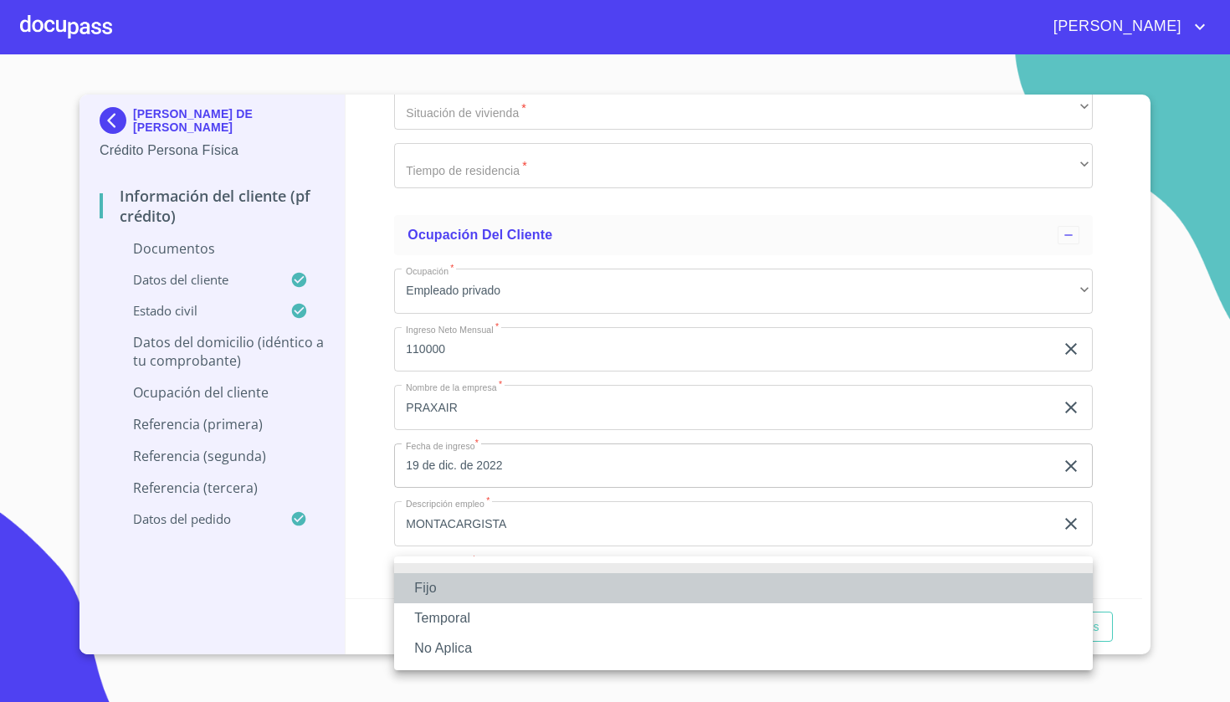
click at [471, 598] on li "Fijo" at bounding box center [743, 588] width 699 height 30
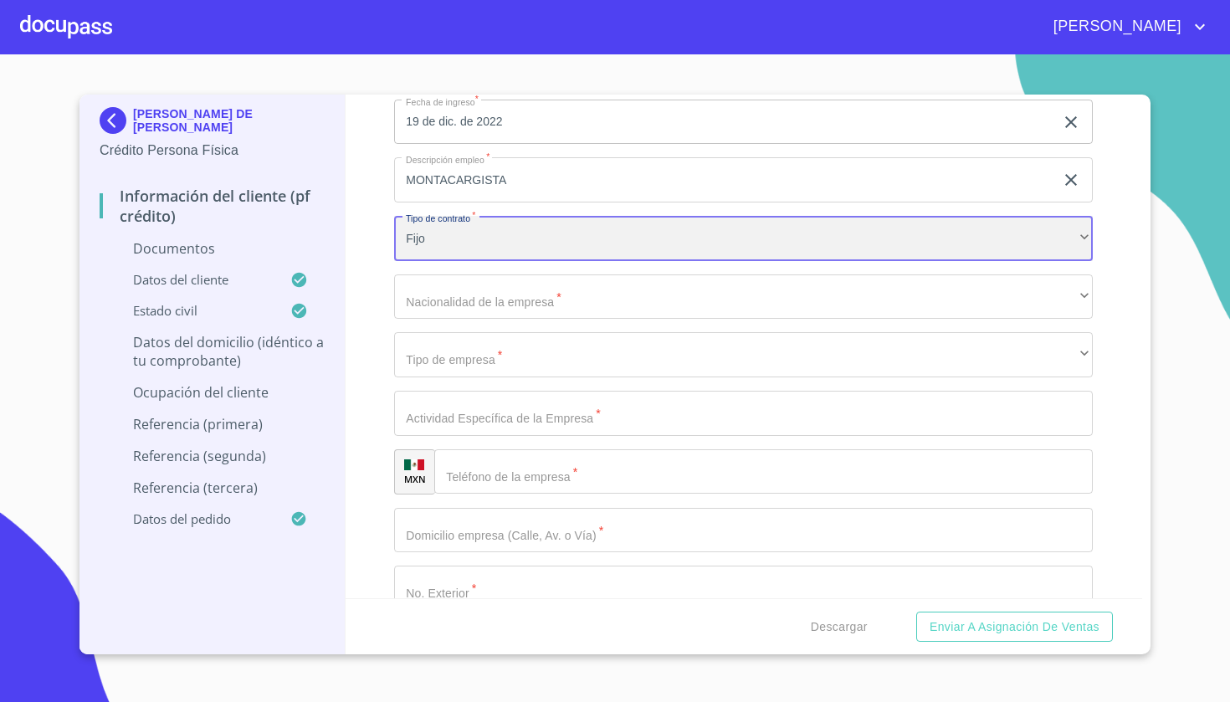
scroll to position [4336, 0]
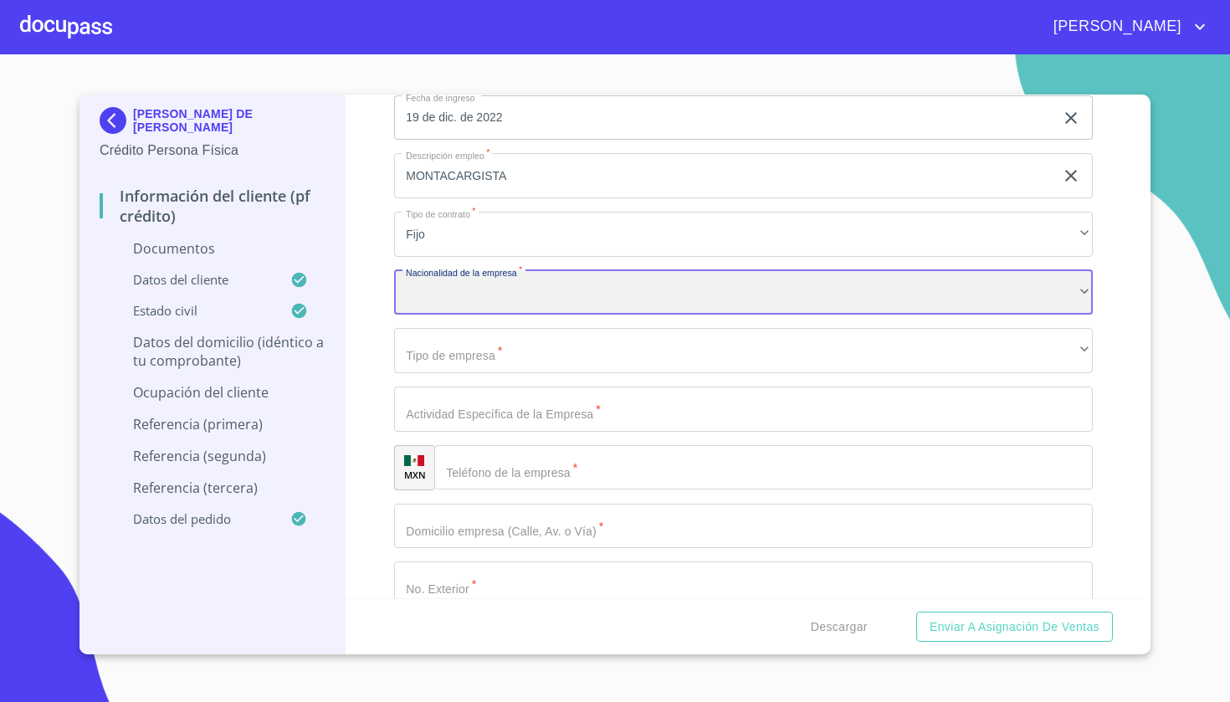
click at [535, 279] on div "​" at bounding box center [743, 292] width 699 height 45
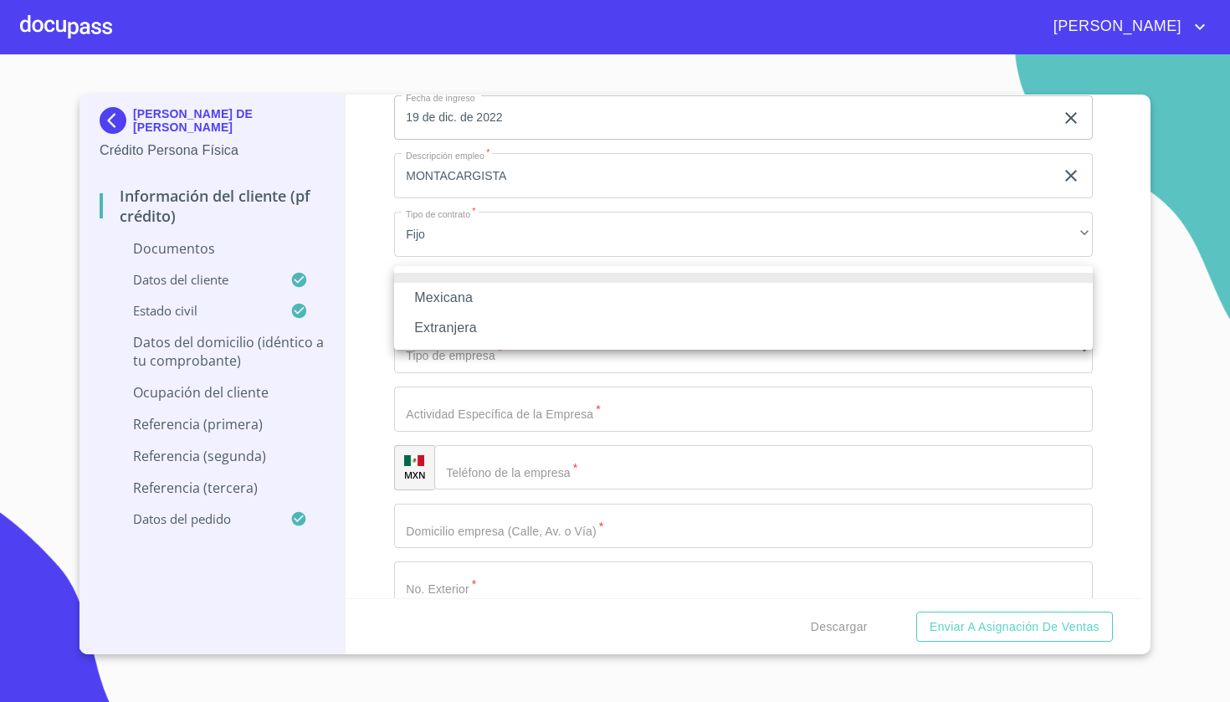
click at [495, 303] on li "Mexicana" at bounding box center [743, 298] width 699 height 30
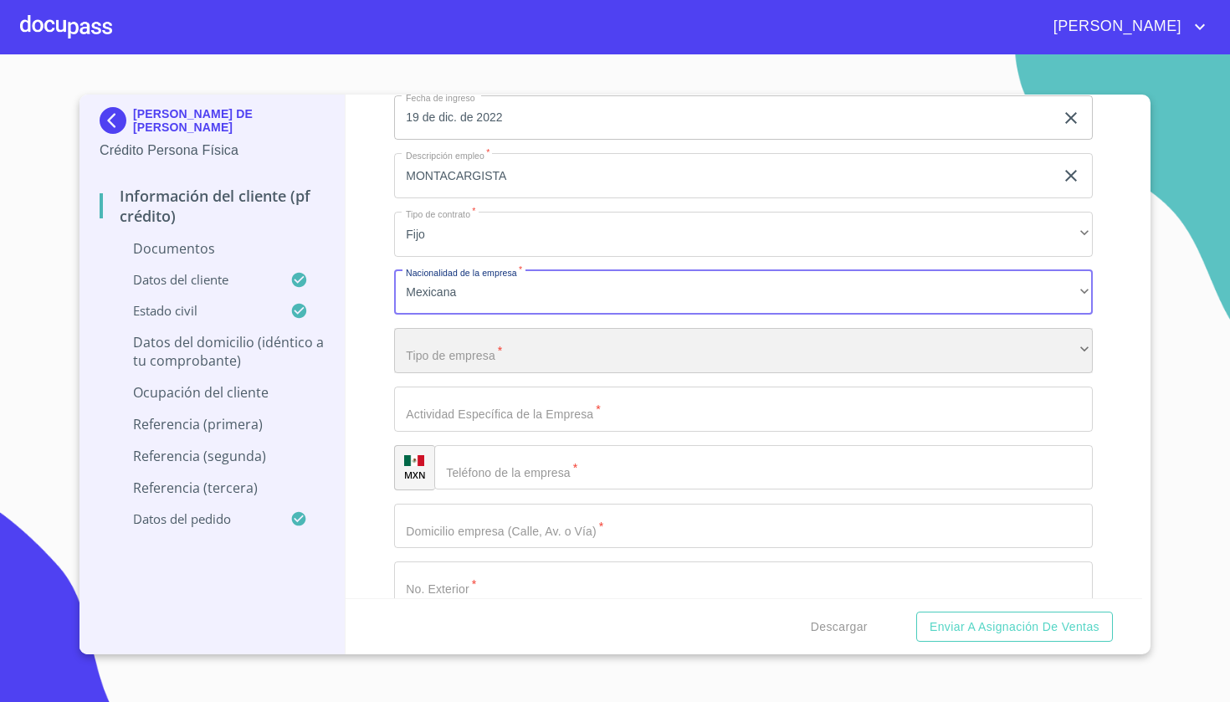
click at [475, 341] on div "​" at bounding box center [743, 350] width 699 height 45
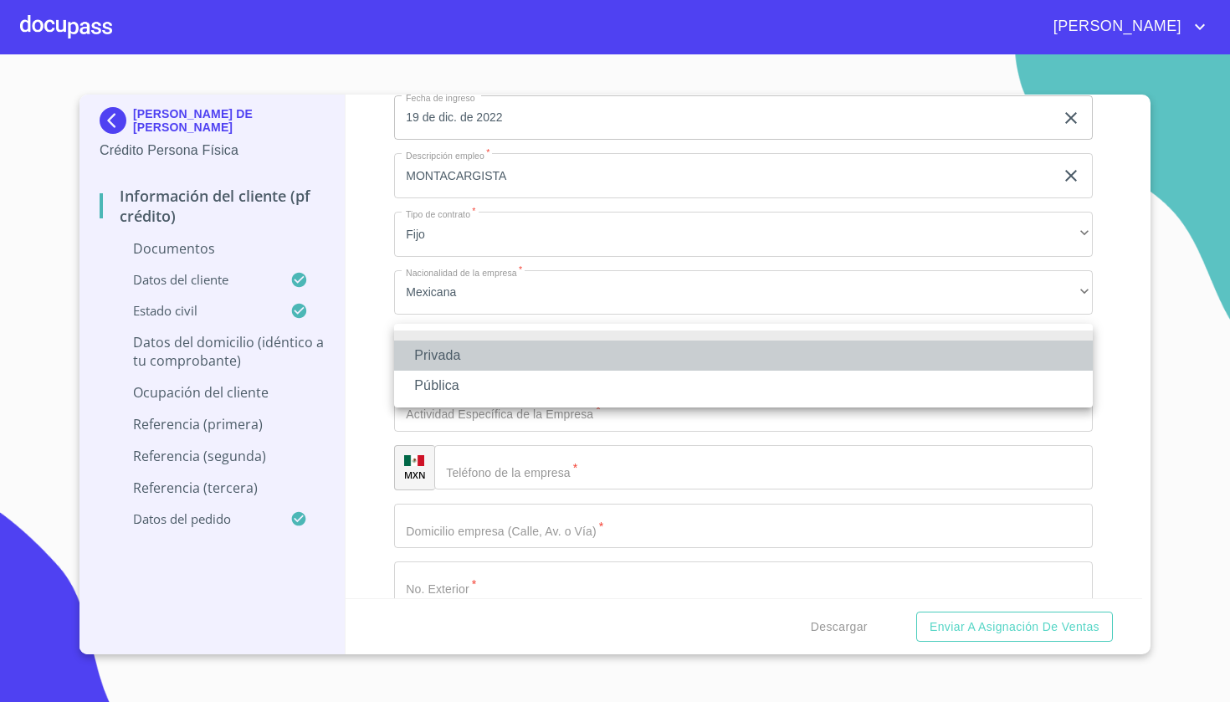
click at [461, 361] on li "Privada" at bounding box center [743, 356] width 699 height 30
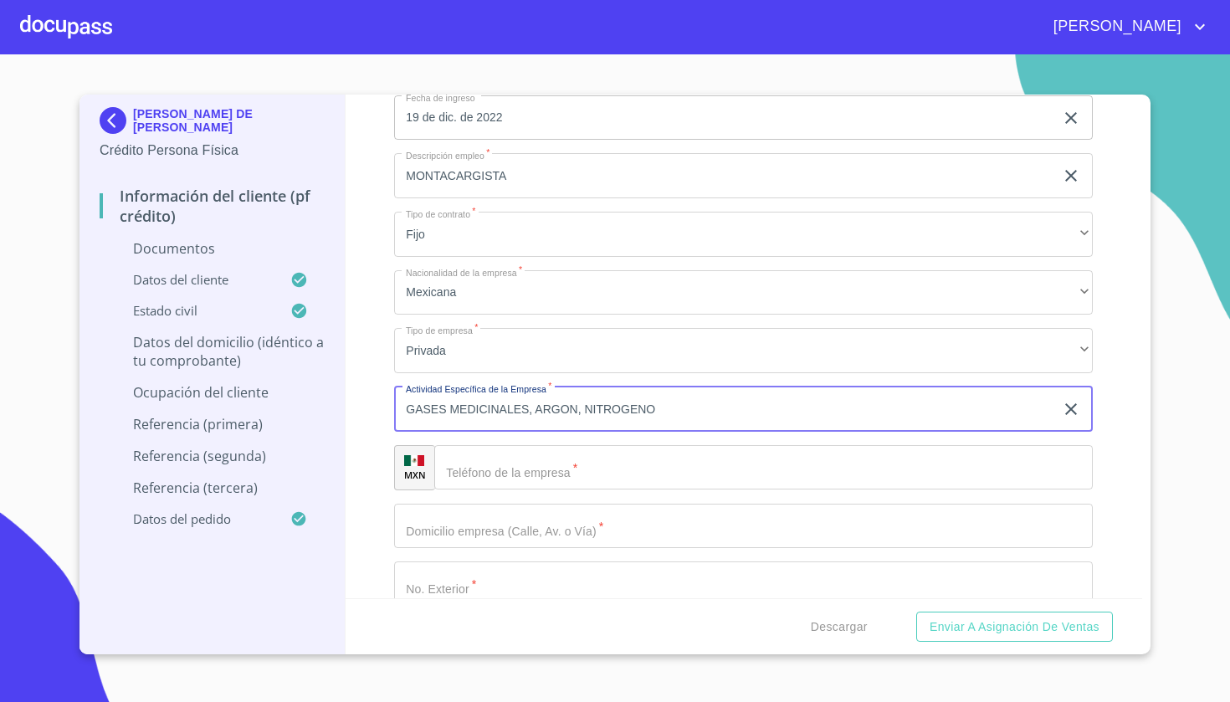
type input "GASES MEDICINALES, ARGON, NITROGENO"
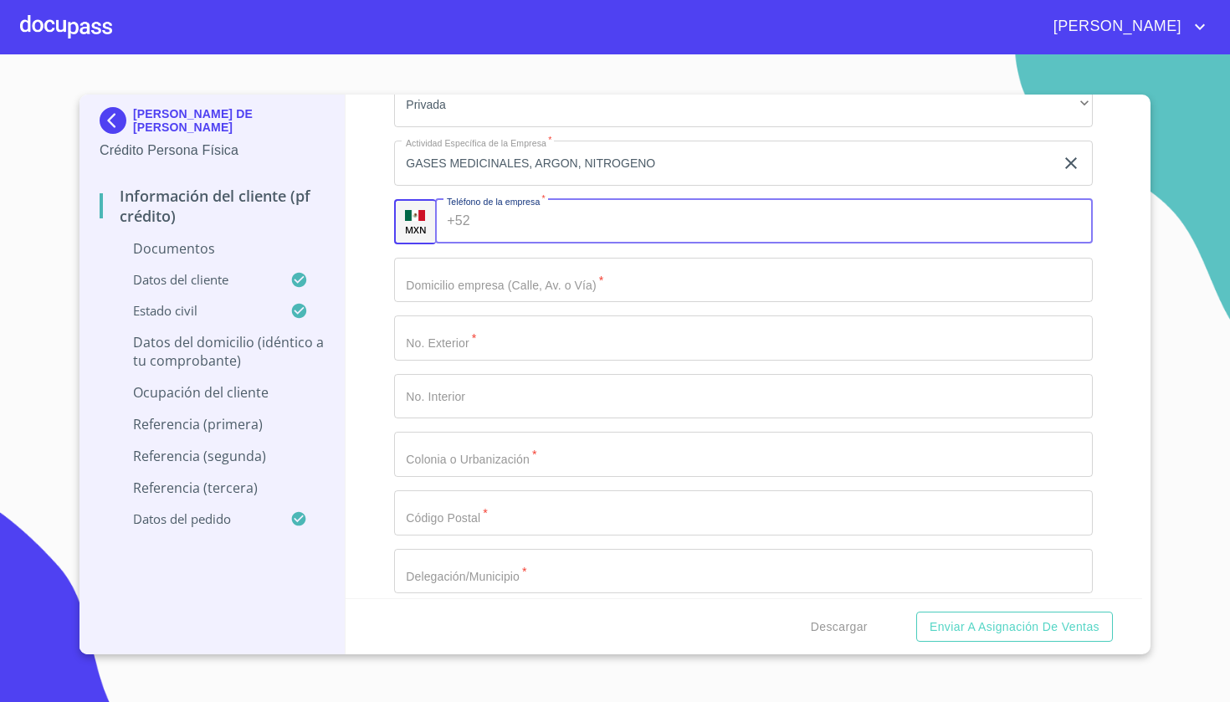
scroll to position [4573, 0]
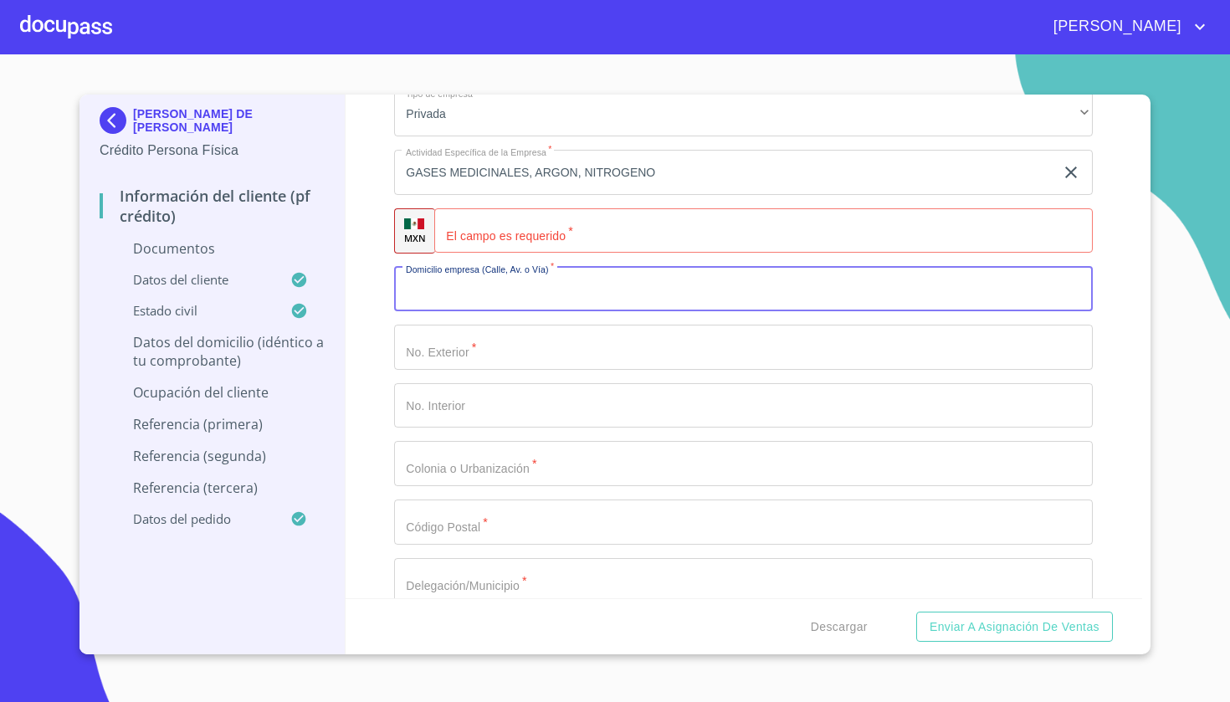
click at [531, 274] on input "Documento de identificación   *" at bounding box center [743, 289] width 699 height 45
click at [482, 290] on input "Documento de identificación   *" at bounding box center [743, 289] width 699 height 45
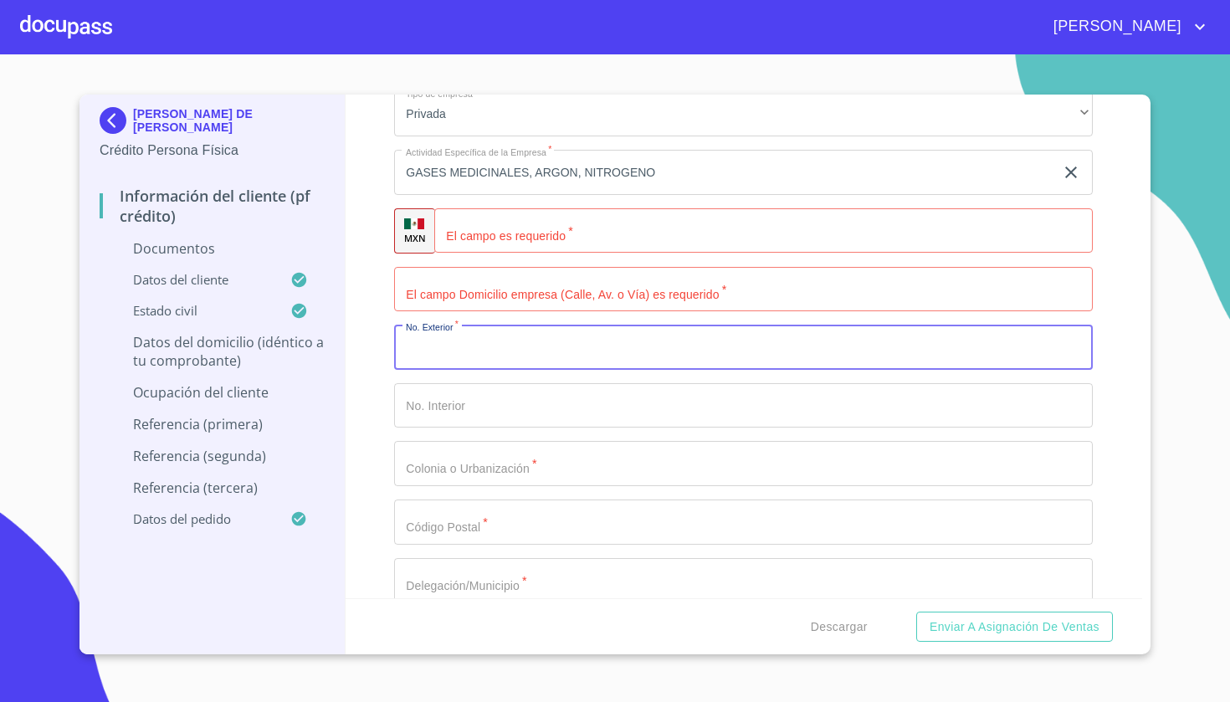
click at [462, 298] on input "Documento de identificación   *" at bounding box center [743, 289] width 699 height 45
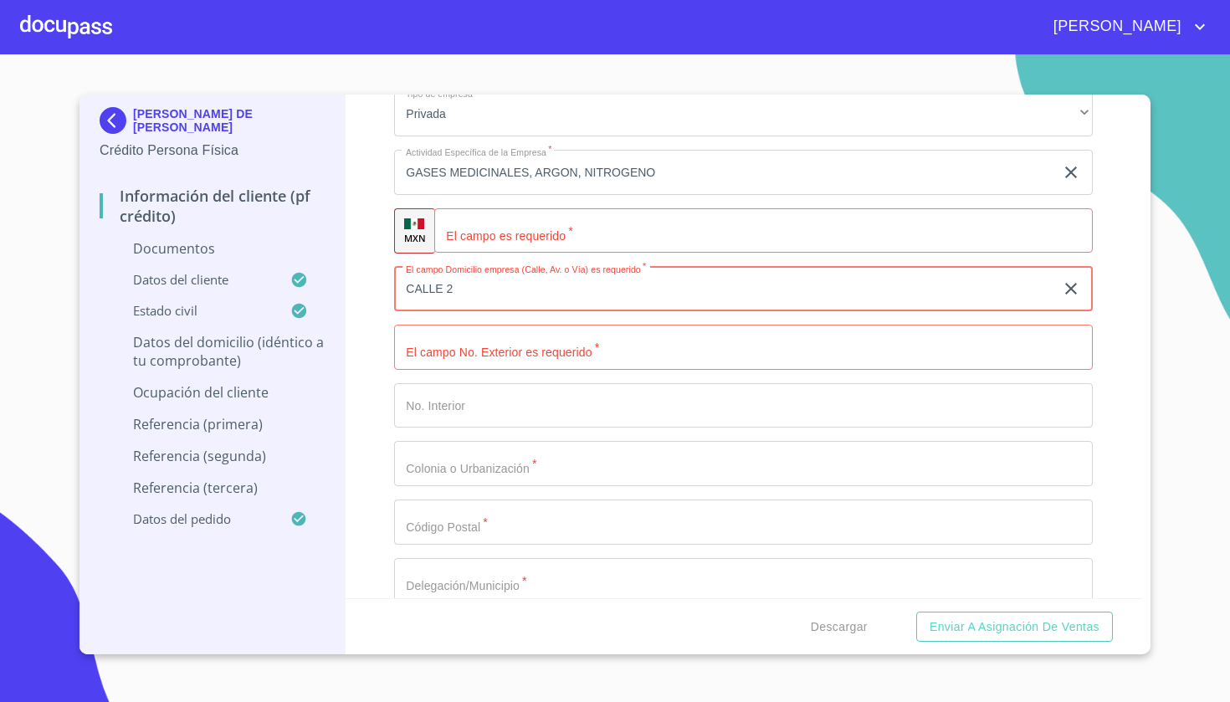
type input "CALLE 2"
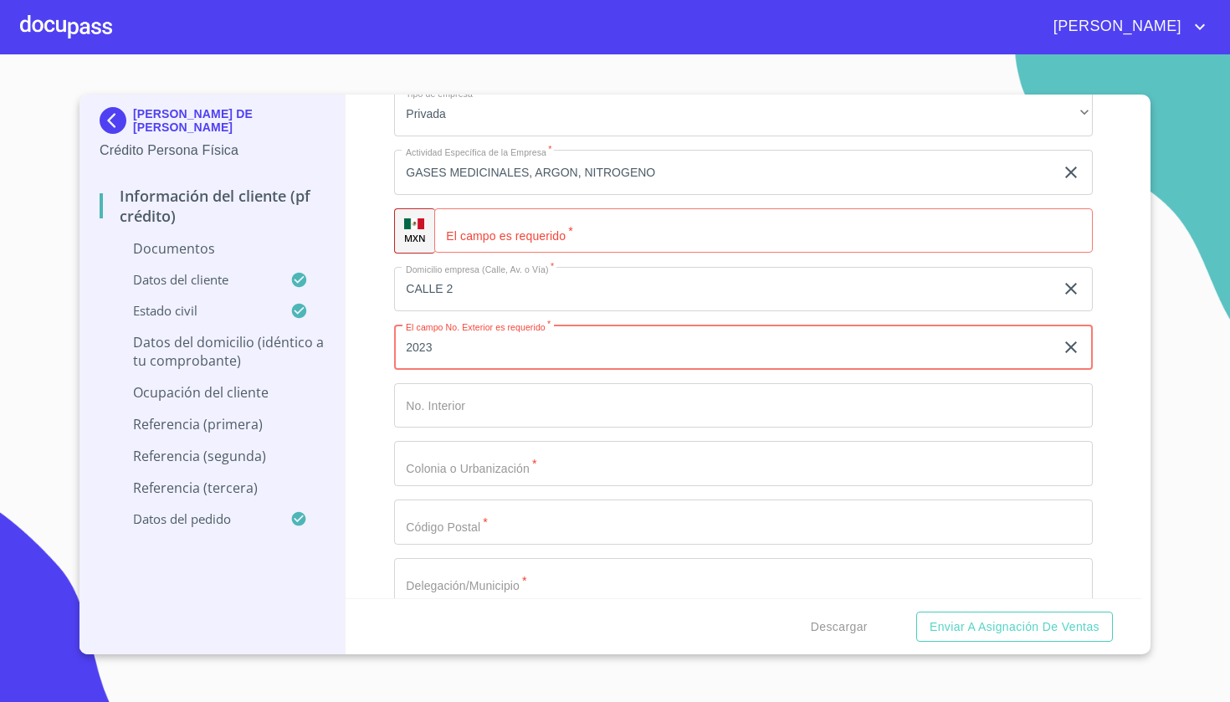
type input "2023"
click at [475, 432] on div "Ocupación   * Empleado privado ​ Ingreso Neto Mensual   * 110000 ​ Nombre de la…" at bounding box center [743, 289] width 699 height 1238
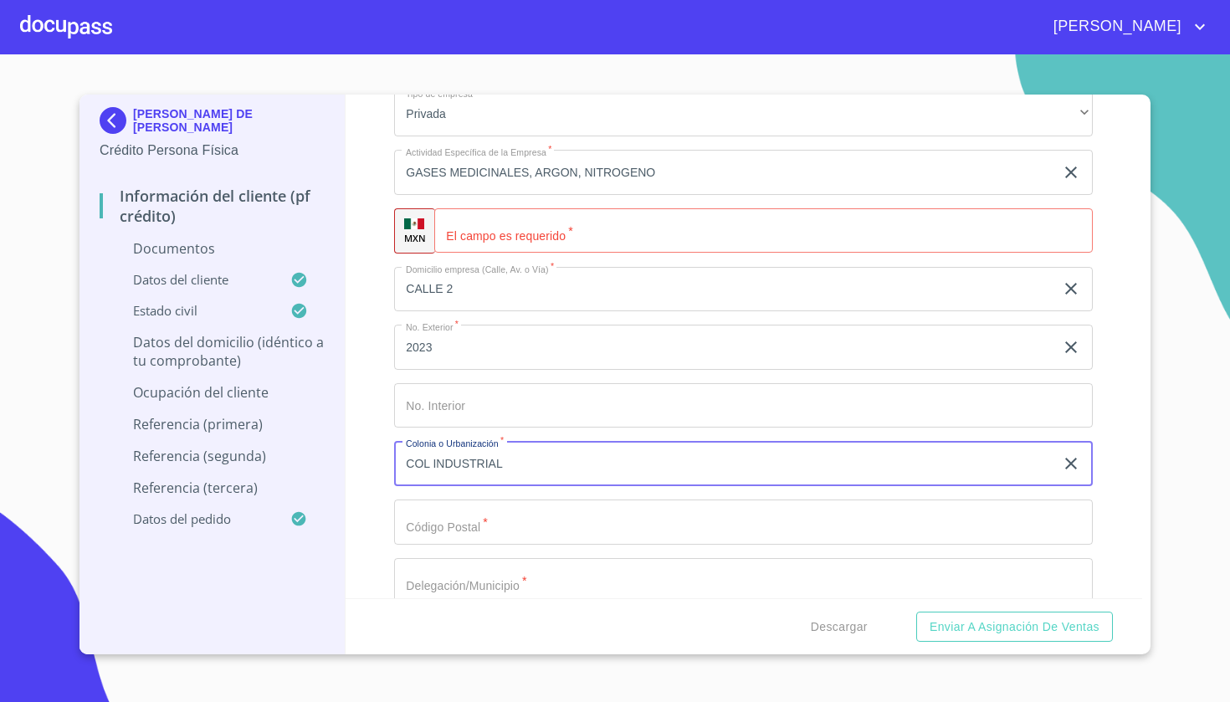
type input "COL INDUSTRIAL"
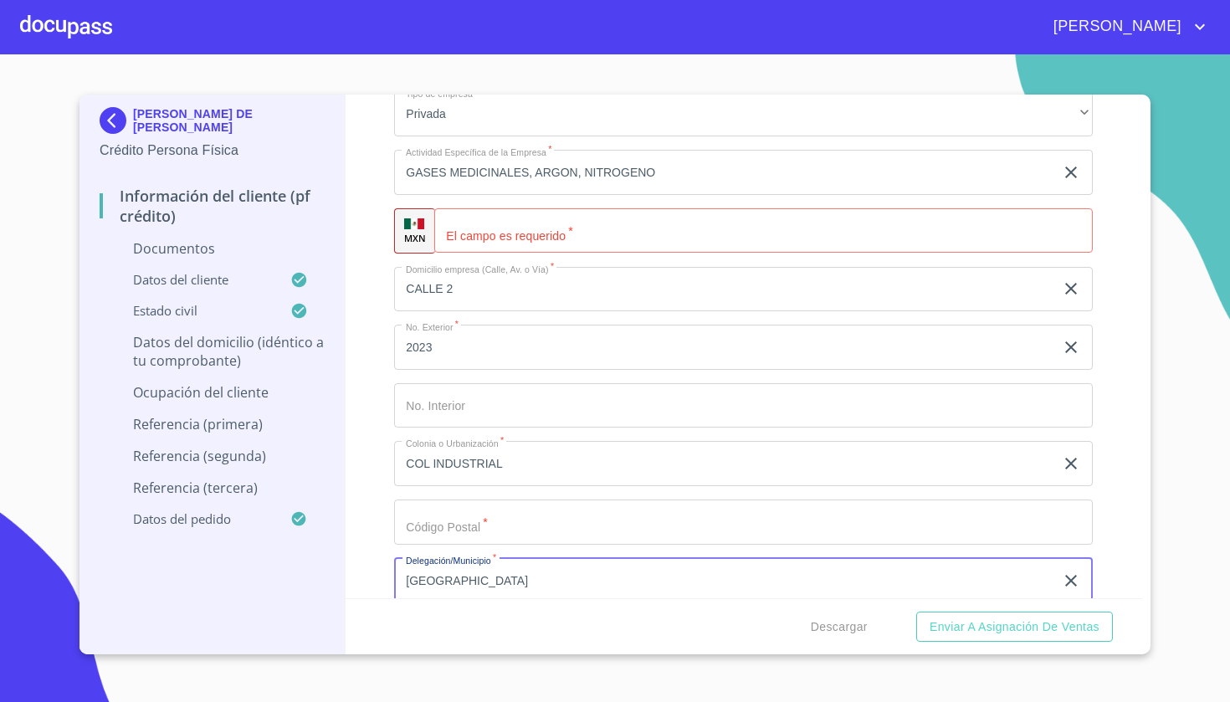
type input "GUADALAJARA"
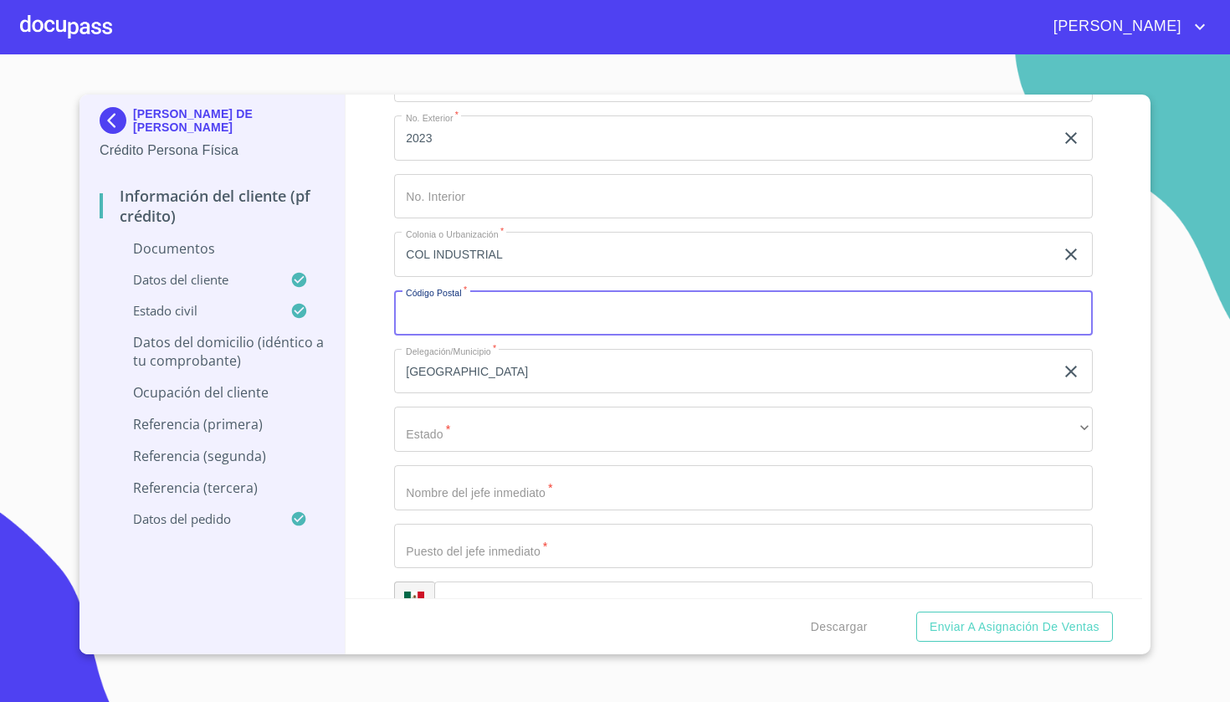
scroll to position [4783, 0]
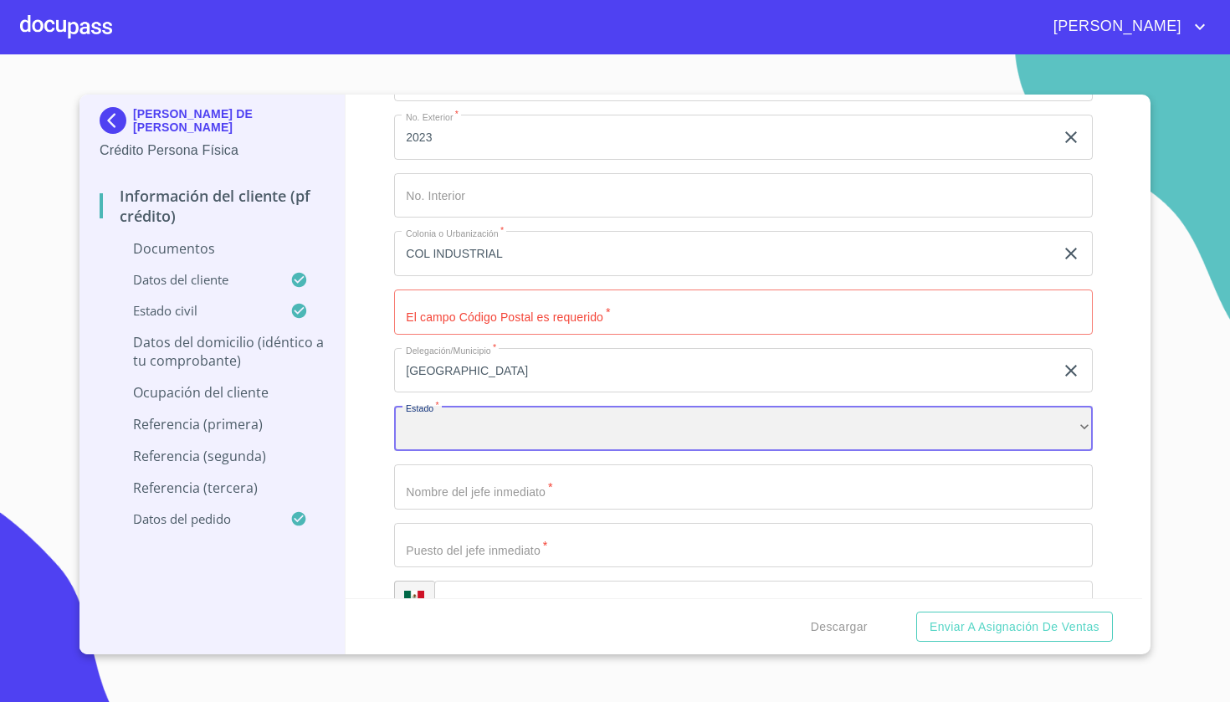
click at [479, 437] on div "​" at bounding box center [743, 428] width 699 height 45
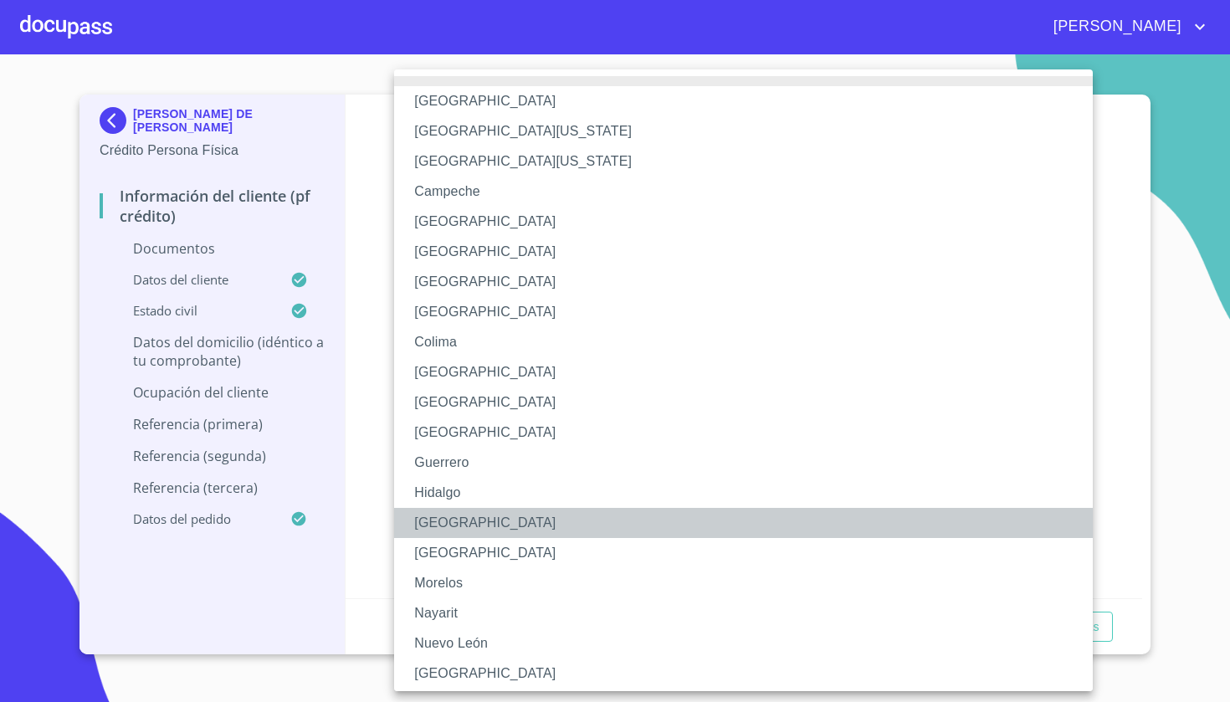
click at [462, 521] on li "[GEOGRAPHIC_DATA]" at bounding box center [743, 523] width 699 height 30
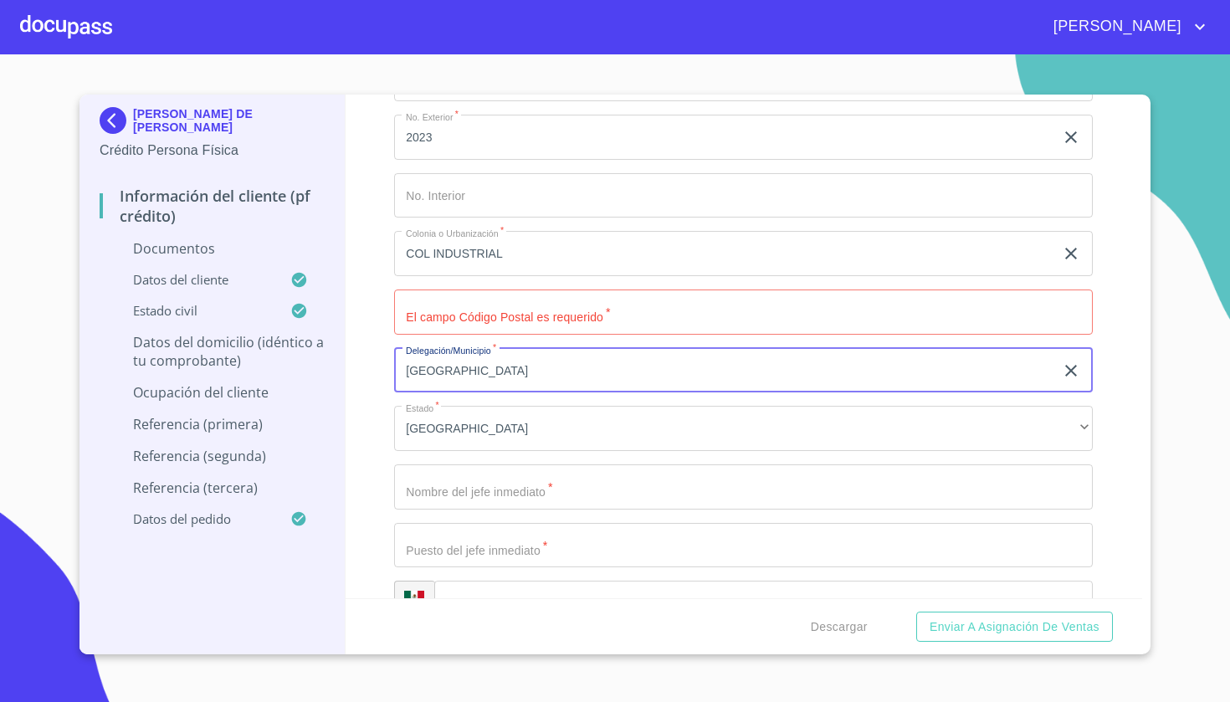
click at [523, 361] on input "GUADALAJARA" at bounding box center [724, 370] width 660 height 45
type input "G"
type input "ZAPOPAN"
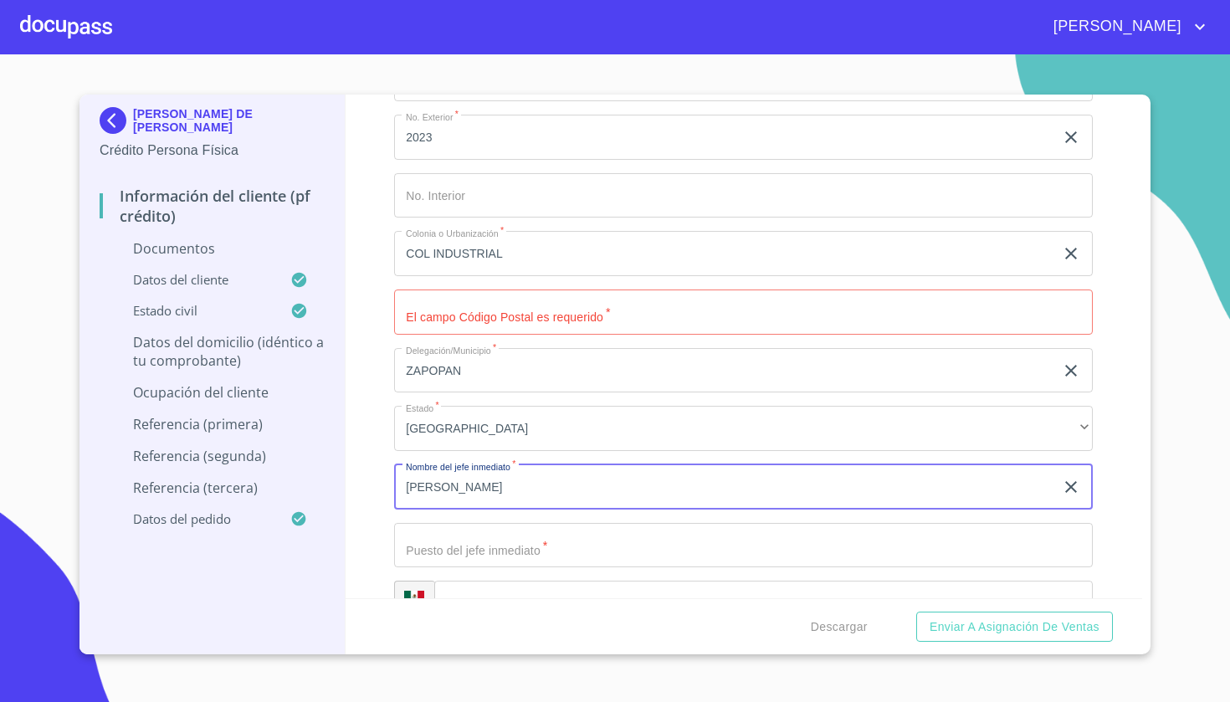
type input "JOSE MANUEL PEREZ"
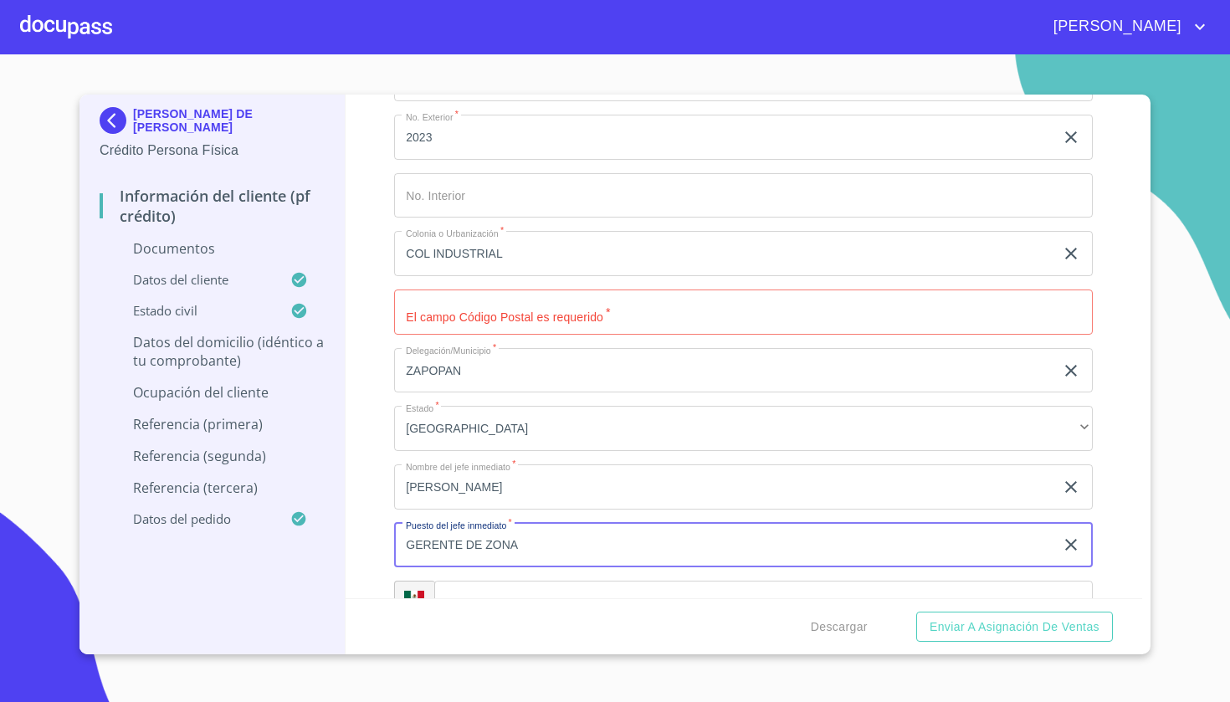
type input "GERENTE DE ZONA"
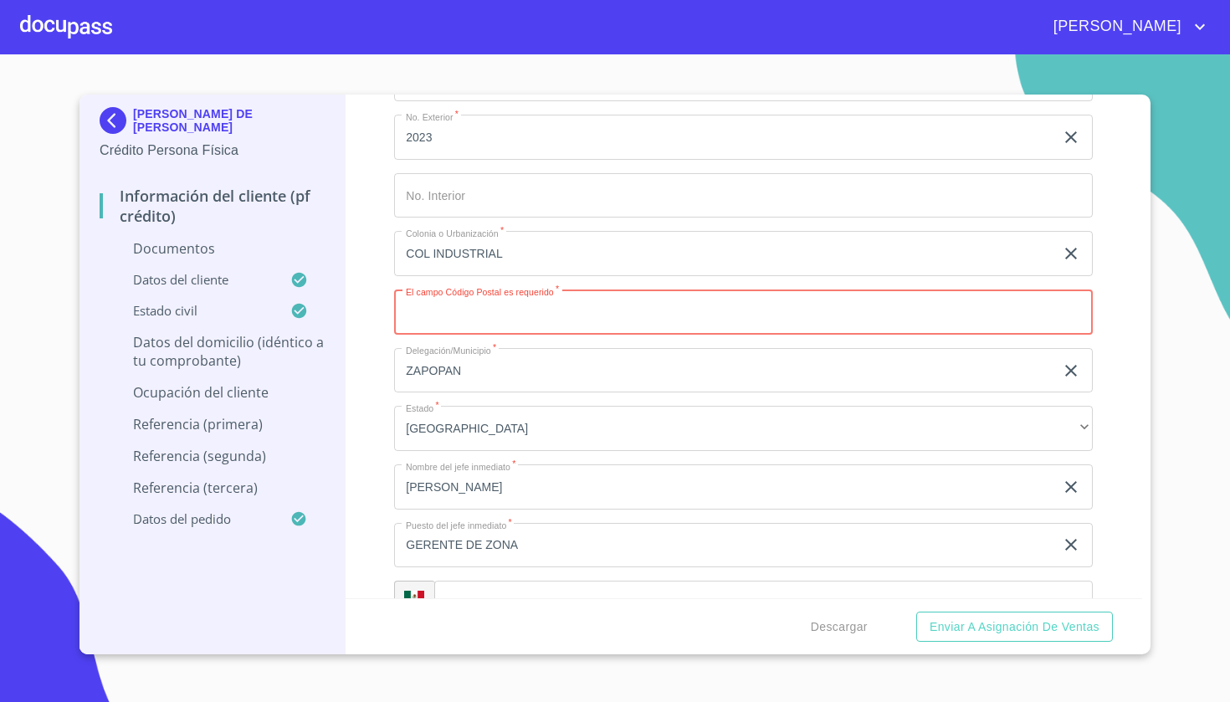
click at [544, 310] on input "Documento de identificación   *" at bounding box center [743, 312] width 699 height 45
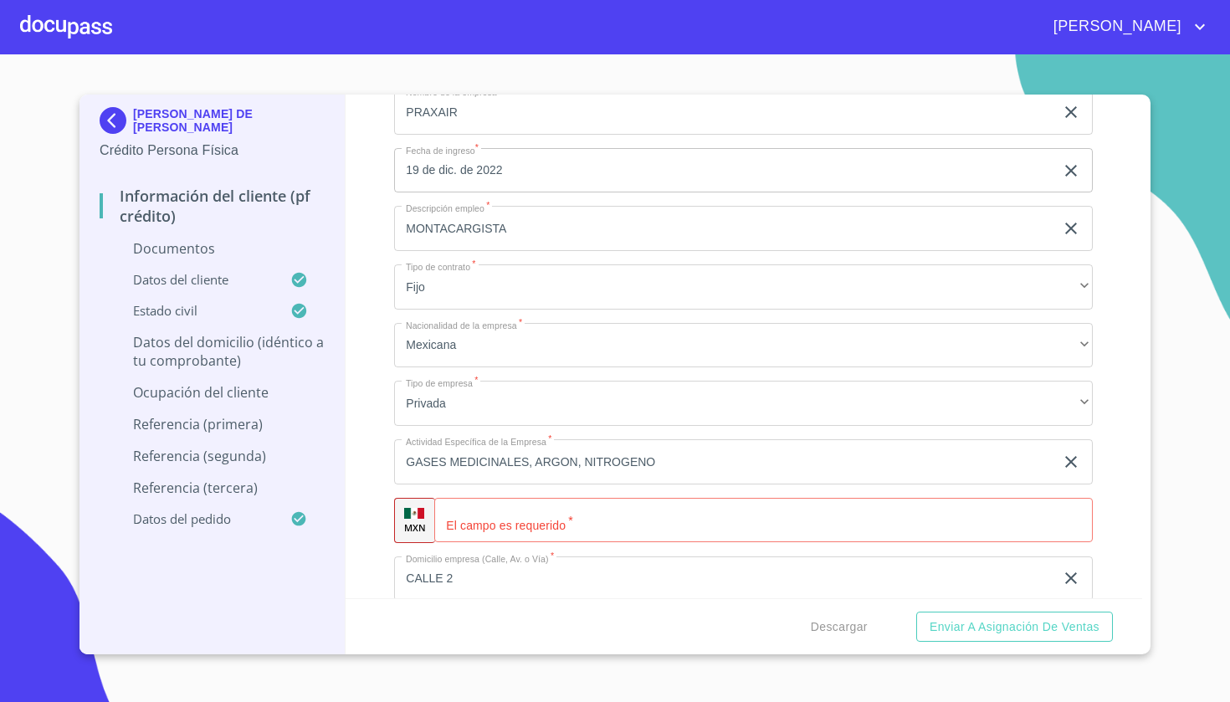
scroll to position [4742, 0]
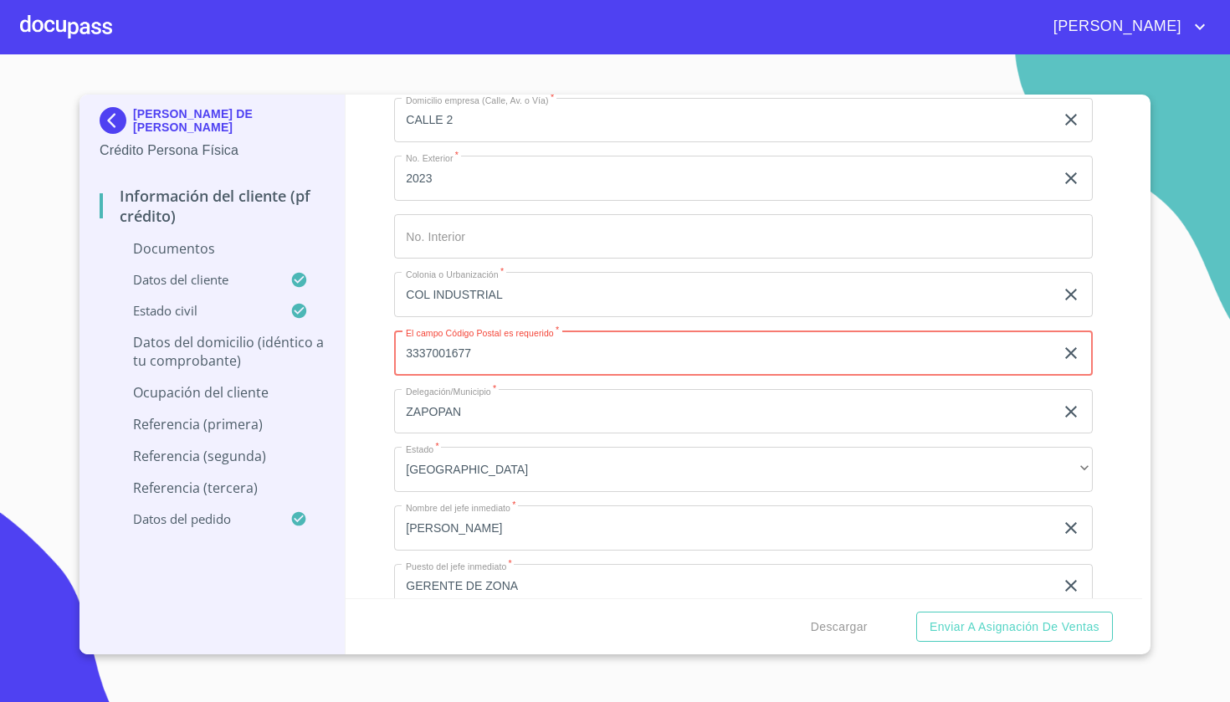
type input "3337001677"
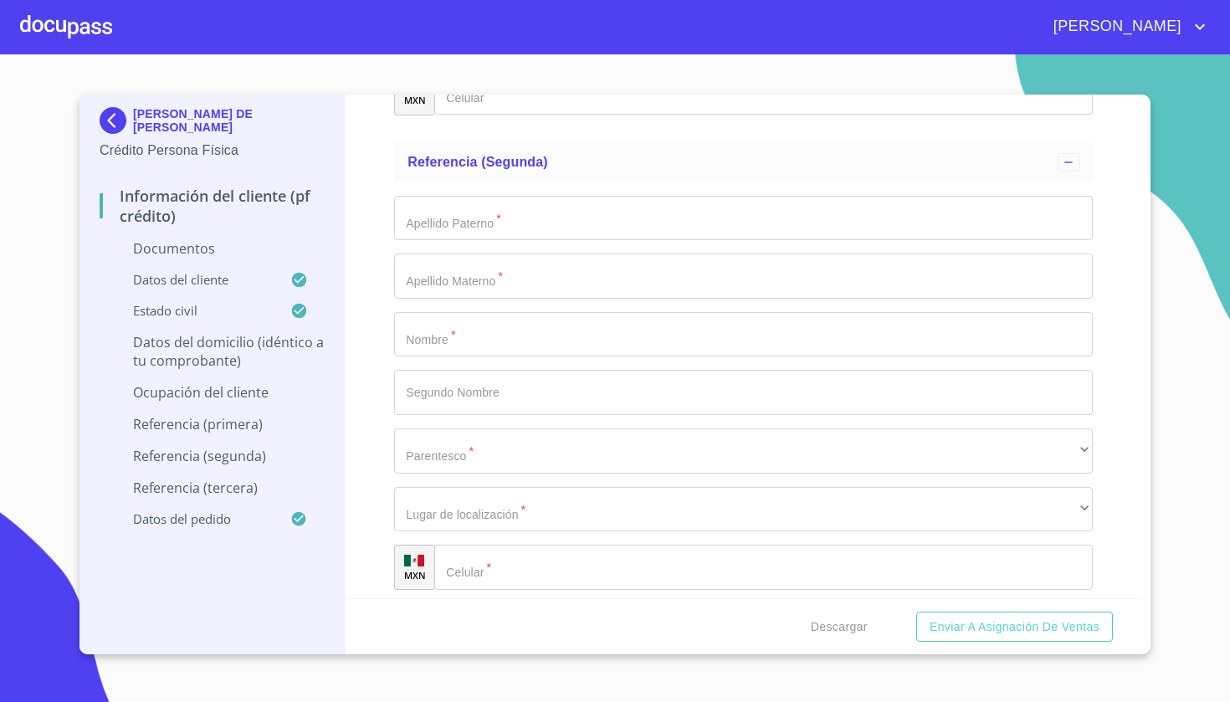
scroll to position [5836, 0]
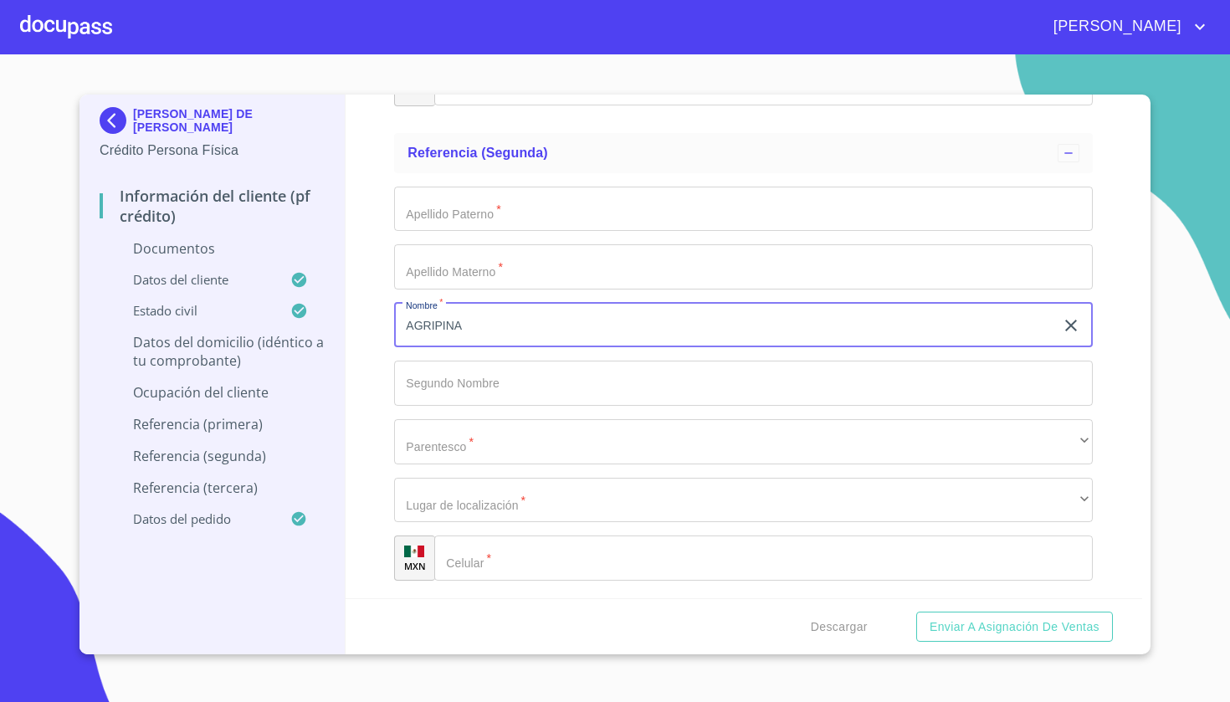
type input "AGRIPINA"
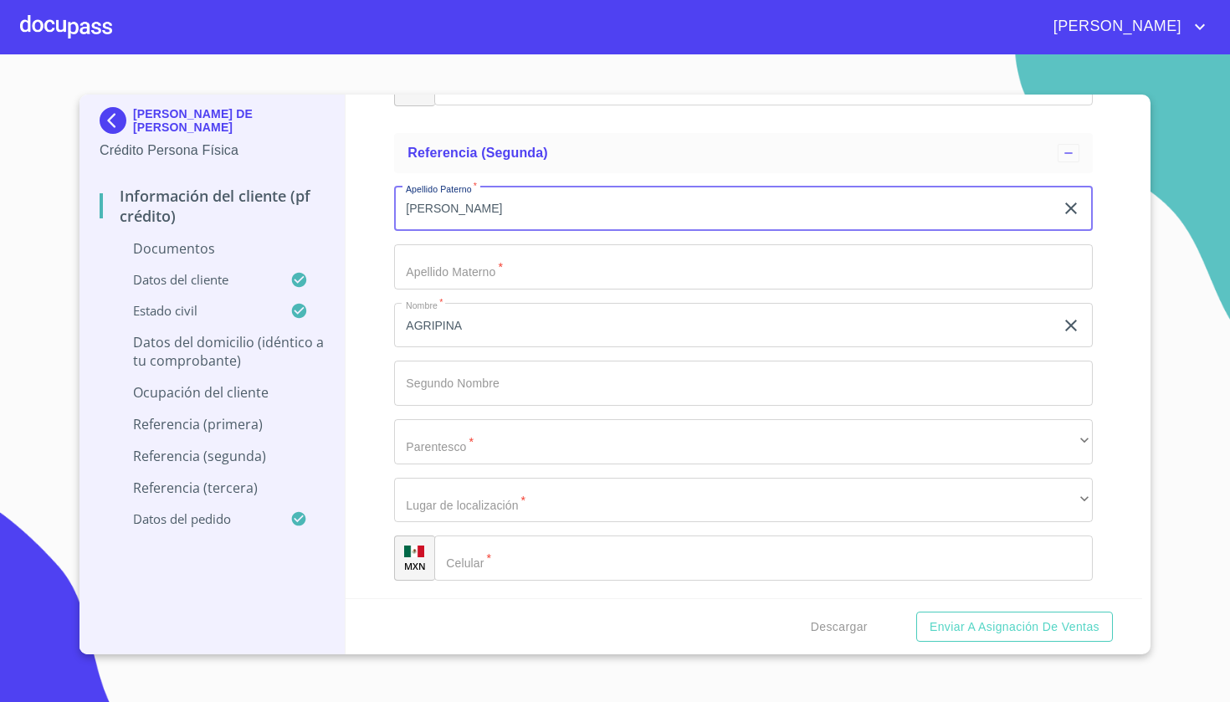
type input "[PERSON_NAME]"
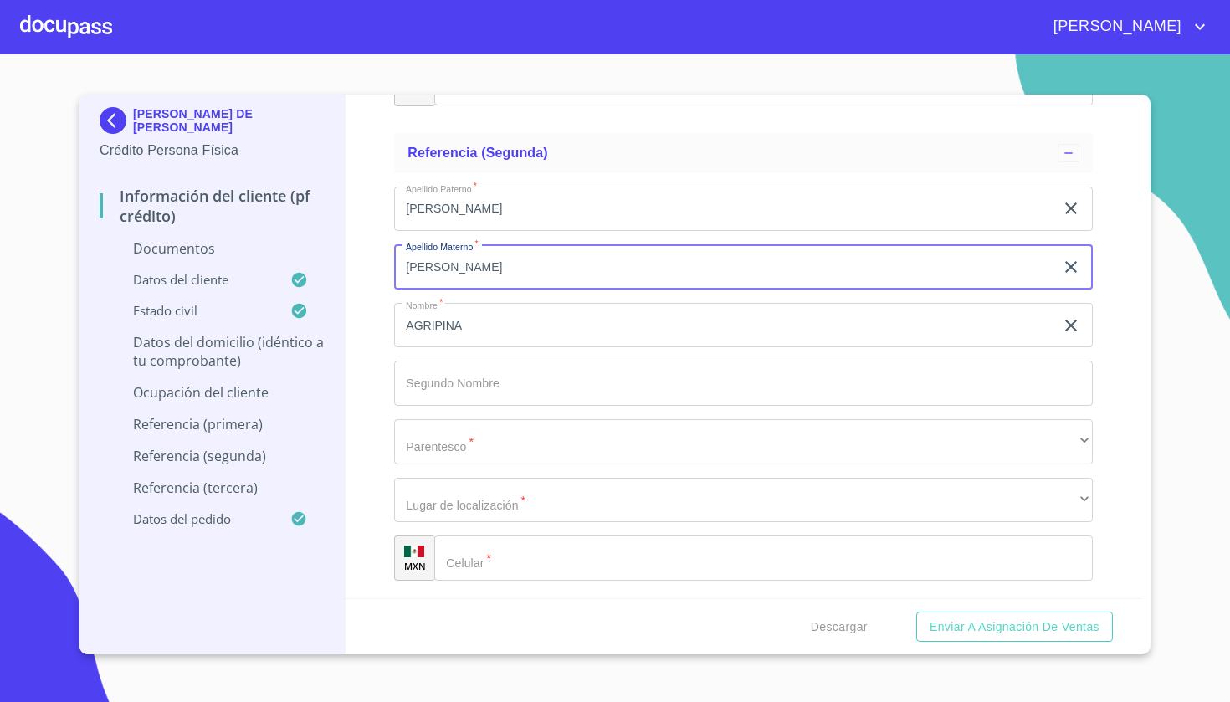
type input "[PERSON_NAME]"
click at [421, 458] on div "Apellido Paterno   * MIRAMONTES ​ Apellido Materno   * MIRAMONTES ​ Nombre   * …" at bounding box center [743, 384] width 699 height 422
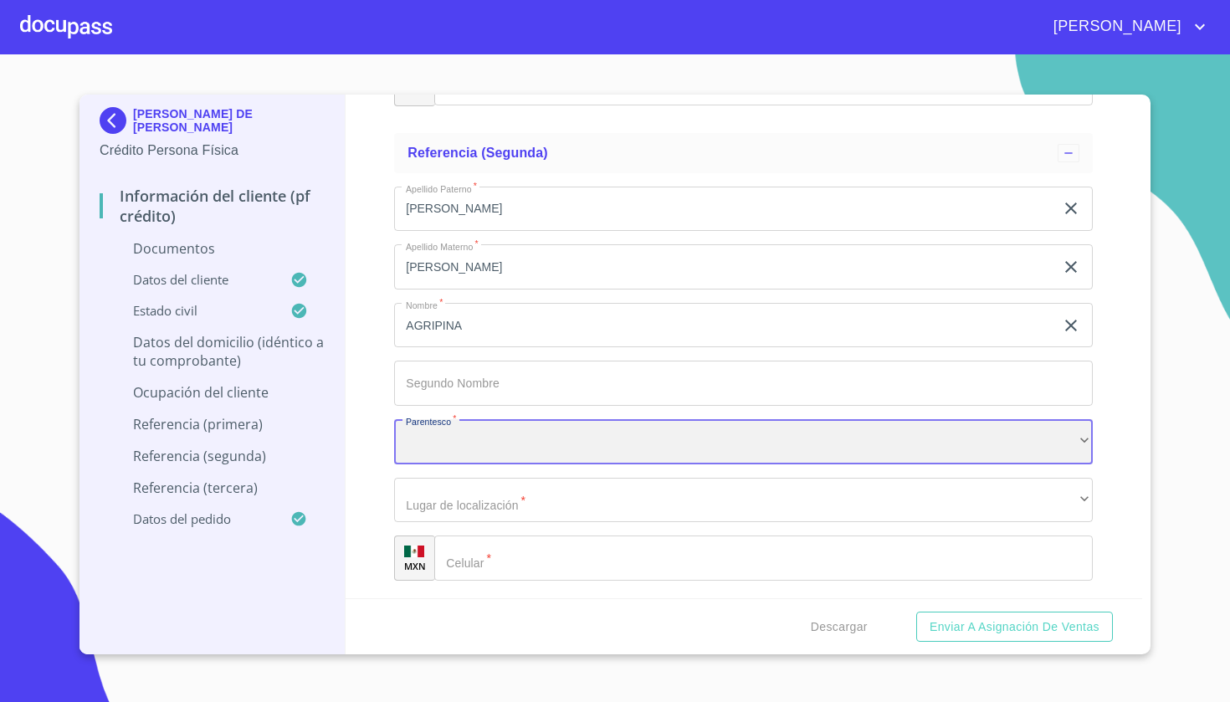
click at [421, 452] on div "​" at bounding box center [743, 441] width 699 height 45
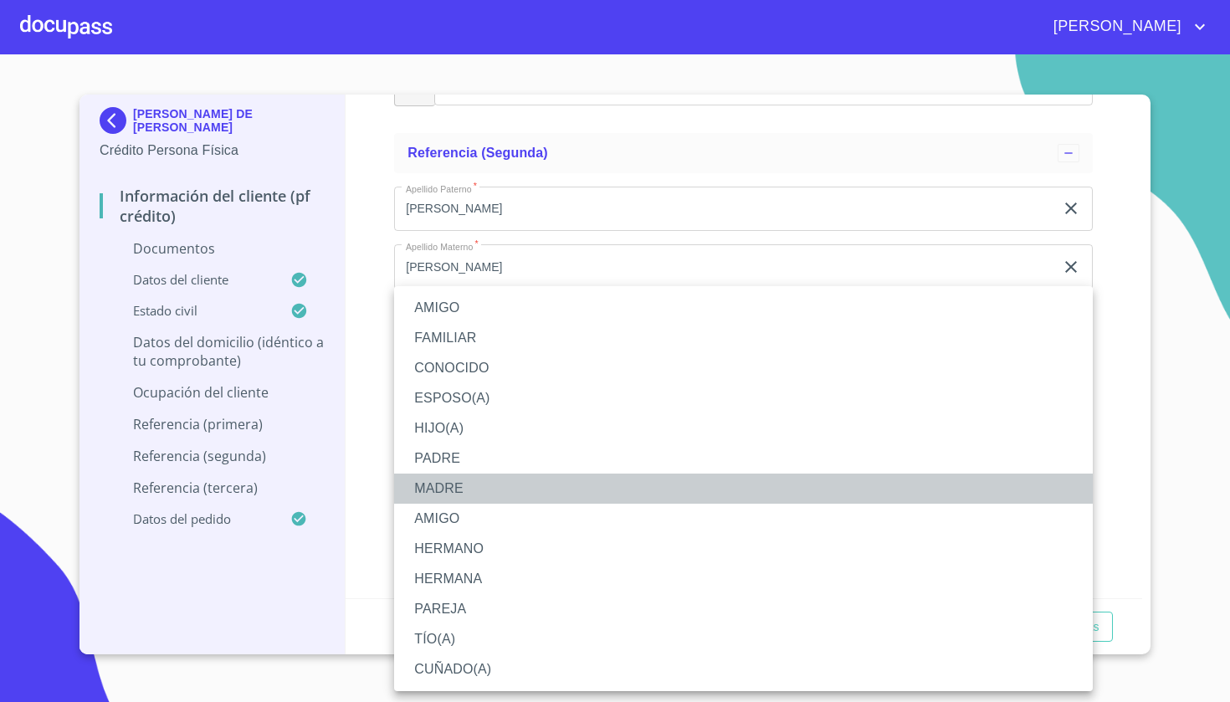
click at [450, 484] on li "MADRE" at bounding box center [743, 489] width 699 height 30
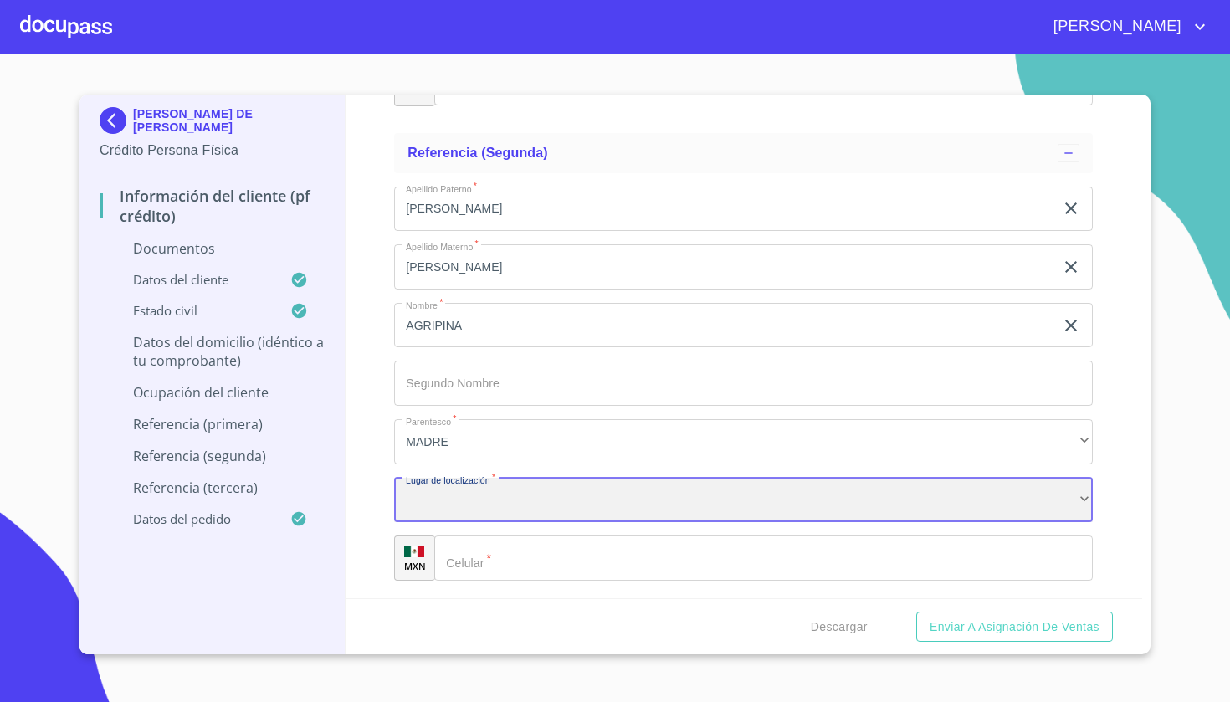
click at [480, 498] on div "​" at bounding box center [743, 500] width 699 height 45
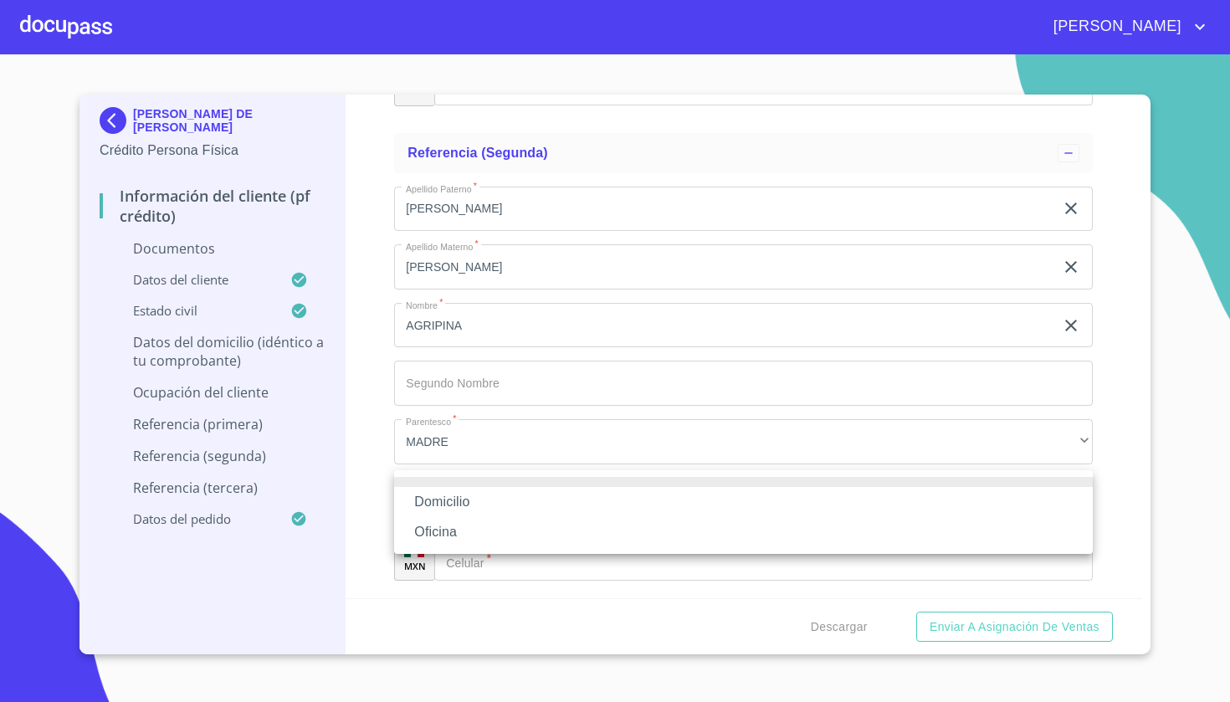
click at [450, 504] on li "Domicilio" at bounding box center [743, 502] width 699 height 30
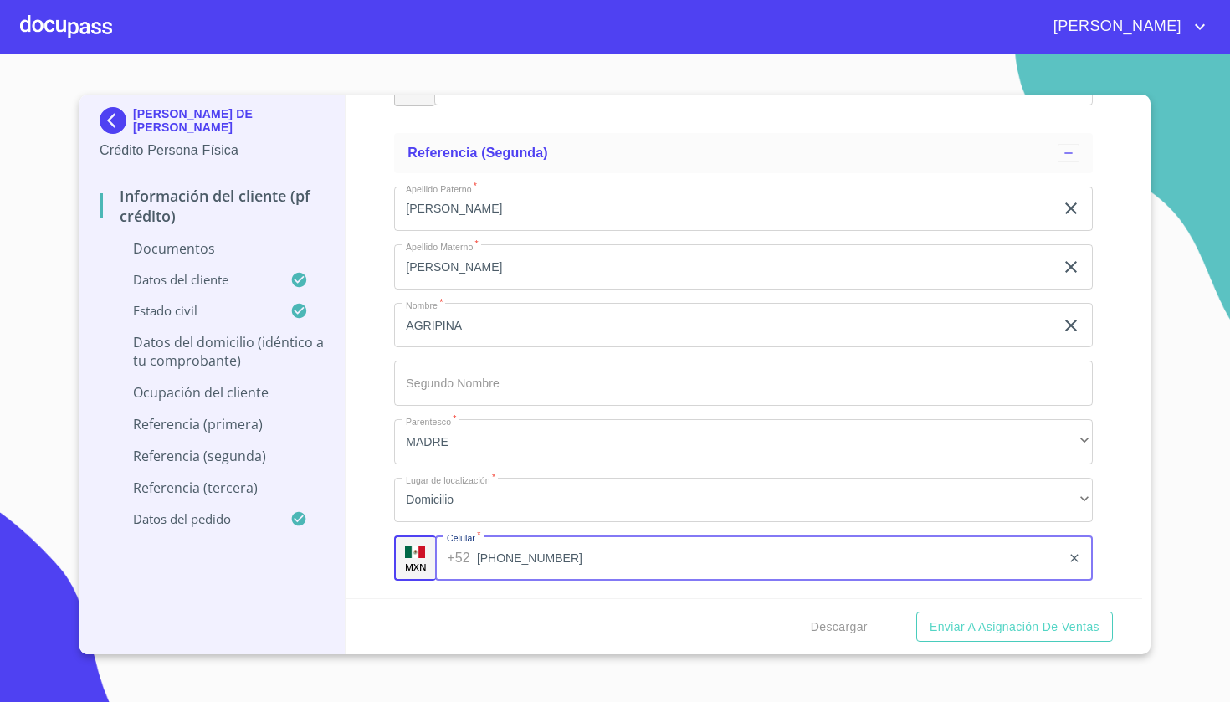
type input "(33)36929097"
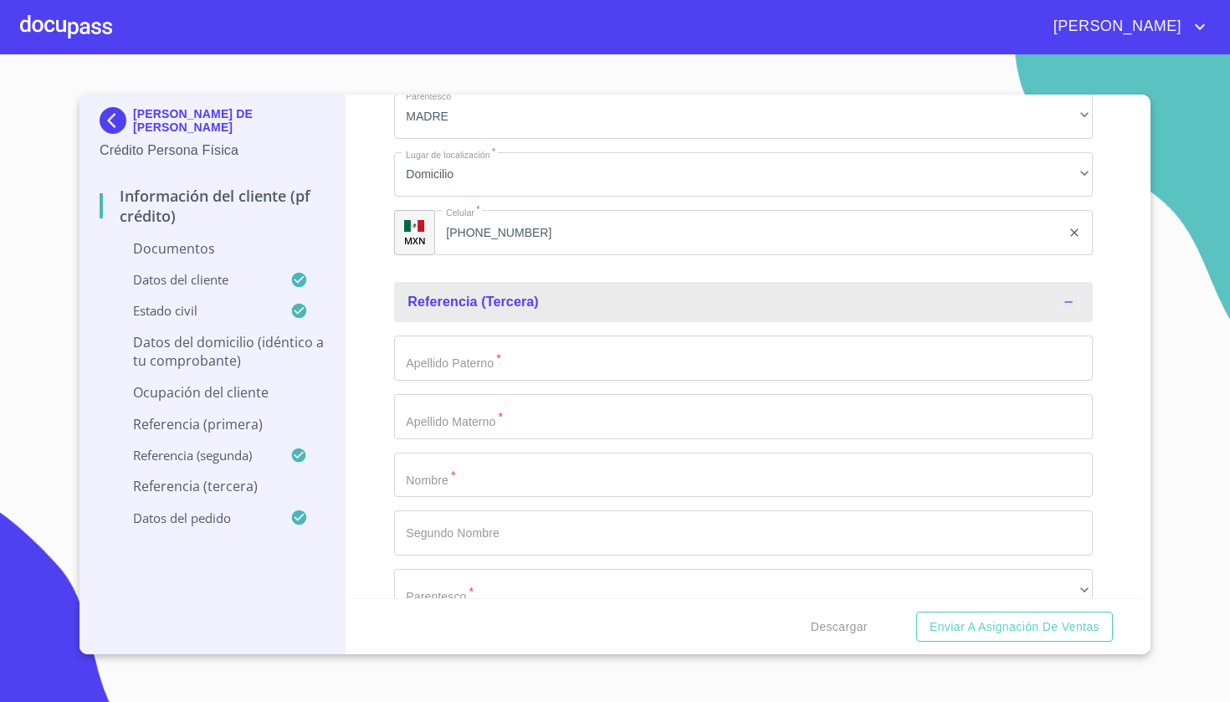
scroll to position [6179, 0]
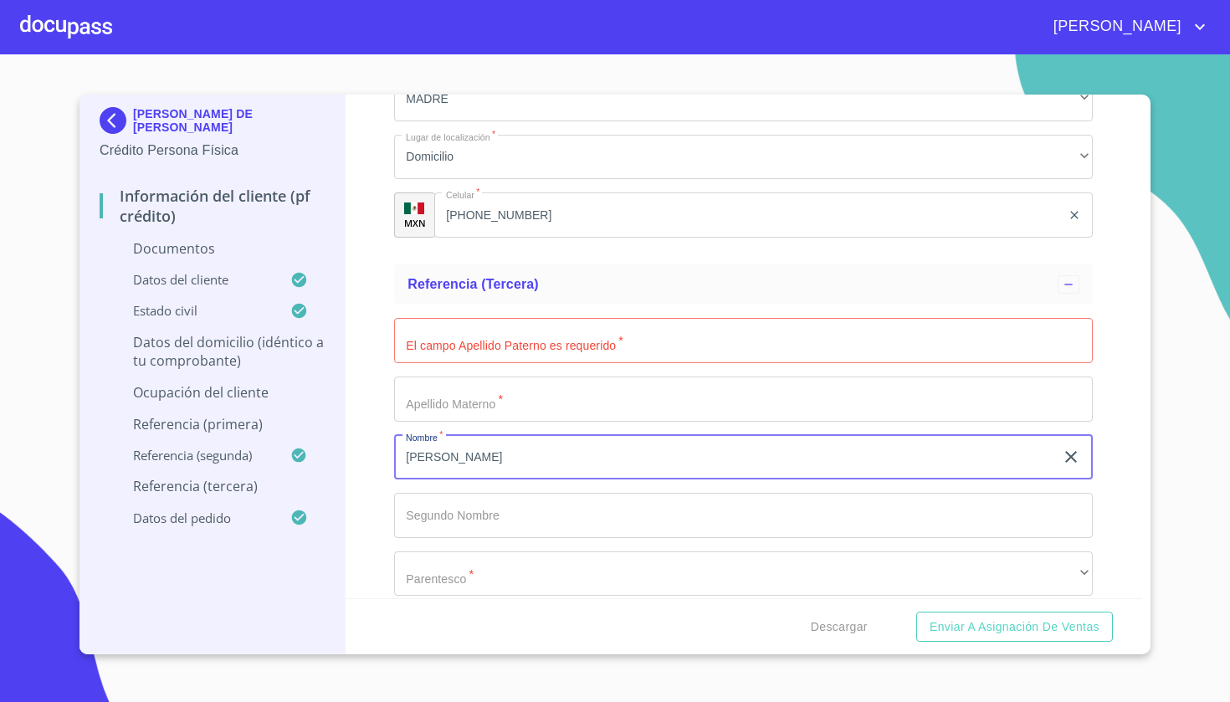
type input "CECILIA"
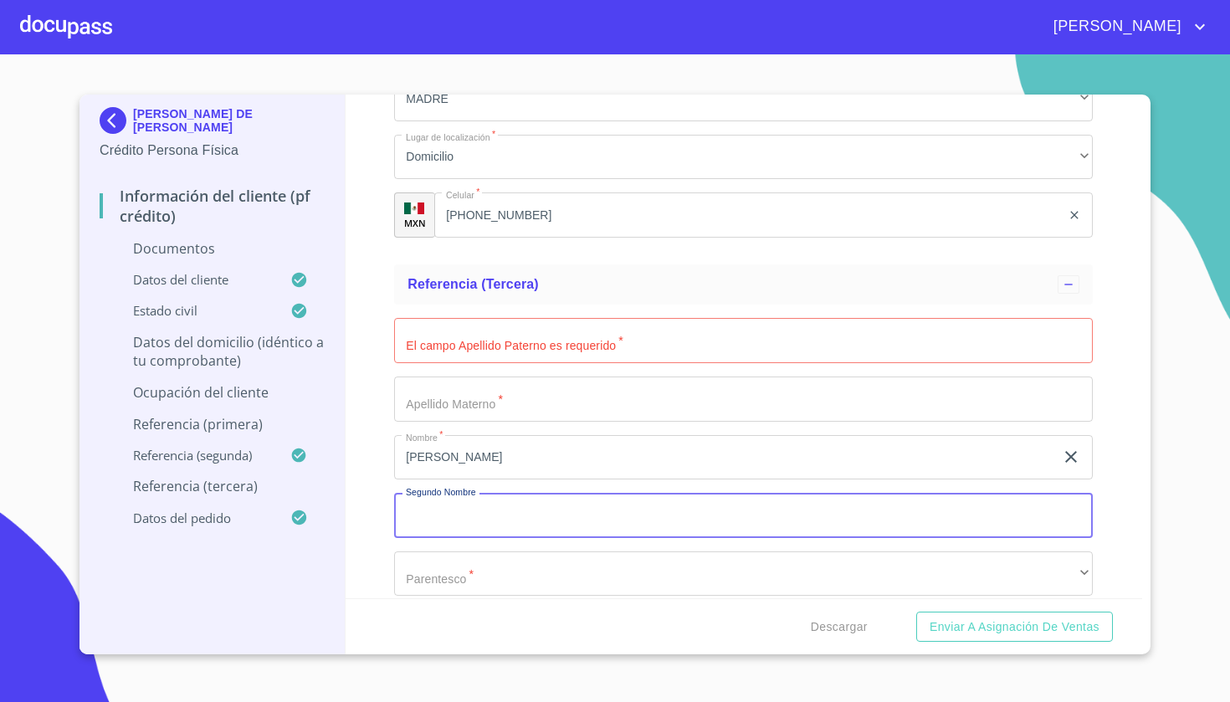
click at [469, 336] on input "Documento de identificación   *" at bounding box center [743, 340] width 699 height 45
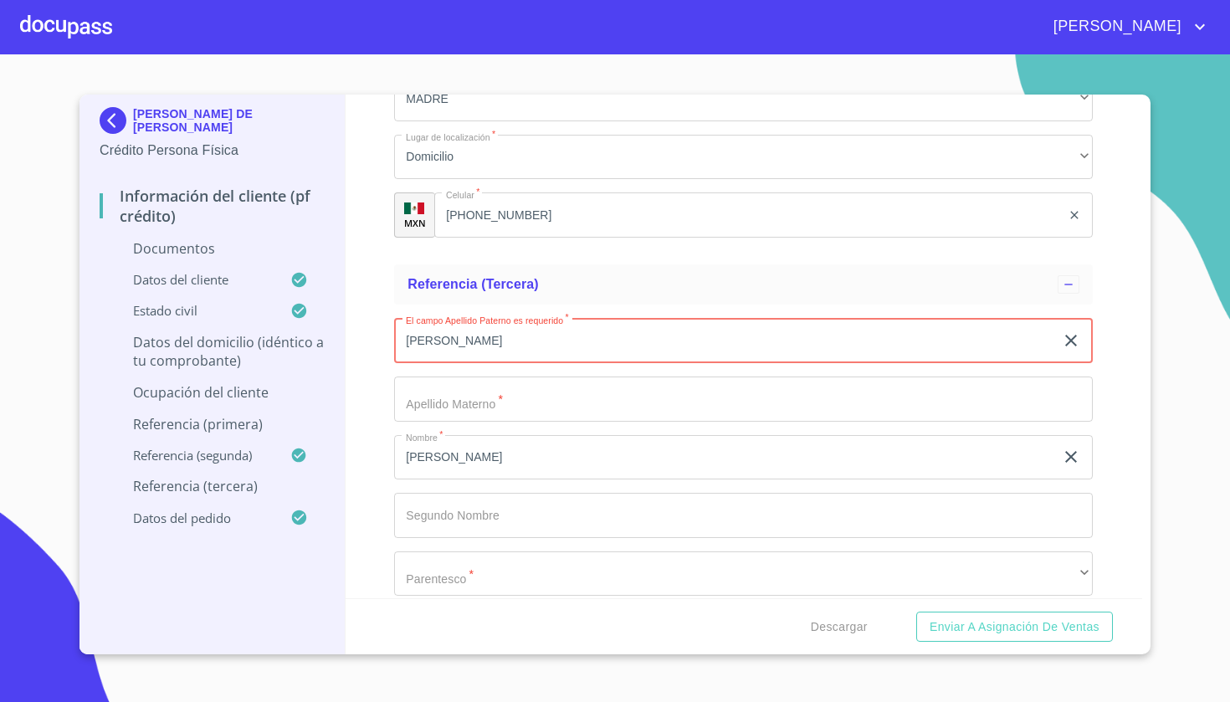
type input "[PERSON_NAME]"
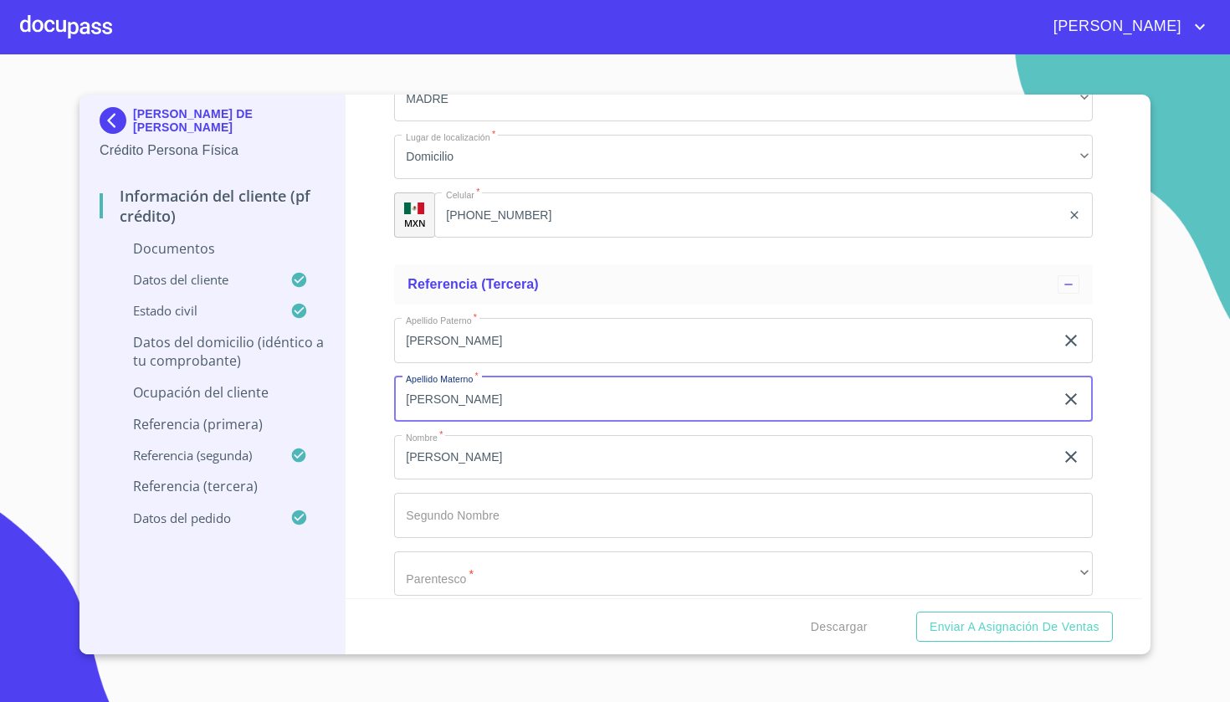
type input "[PERSON_NAME]"
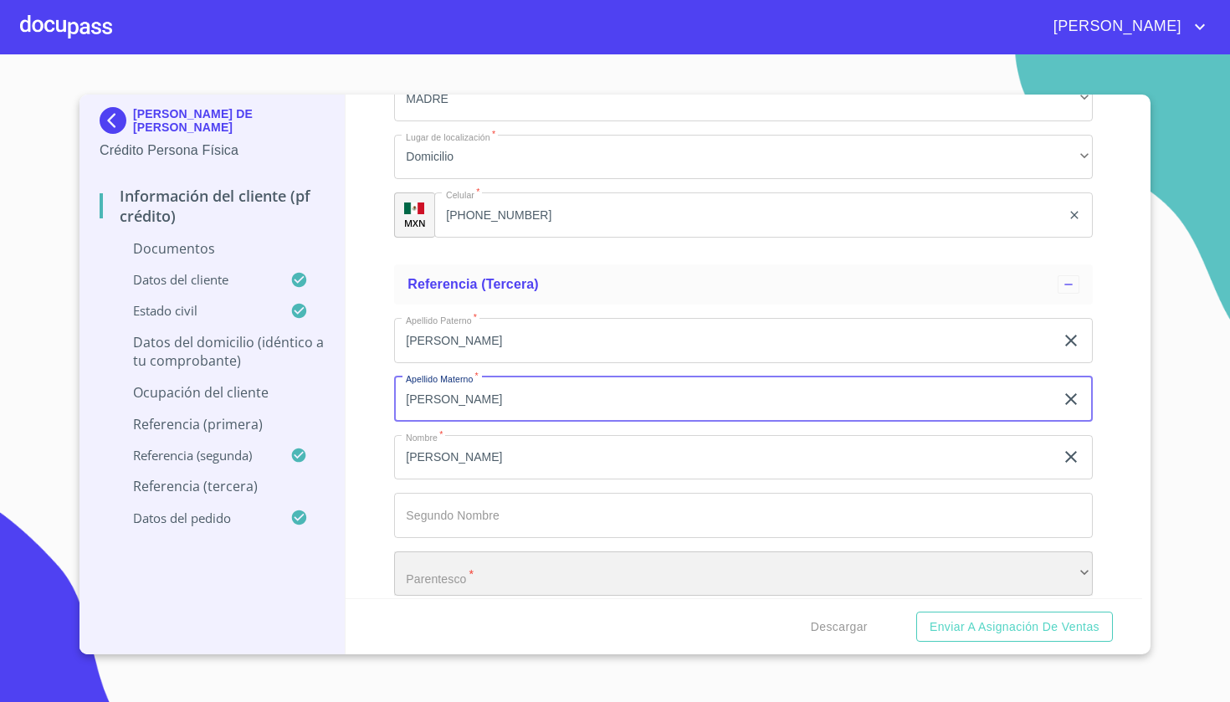
click at [485, 565] on div "​" at bounding box center [743, 573] width 699 height 45
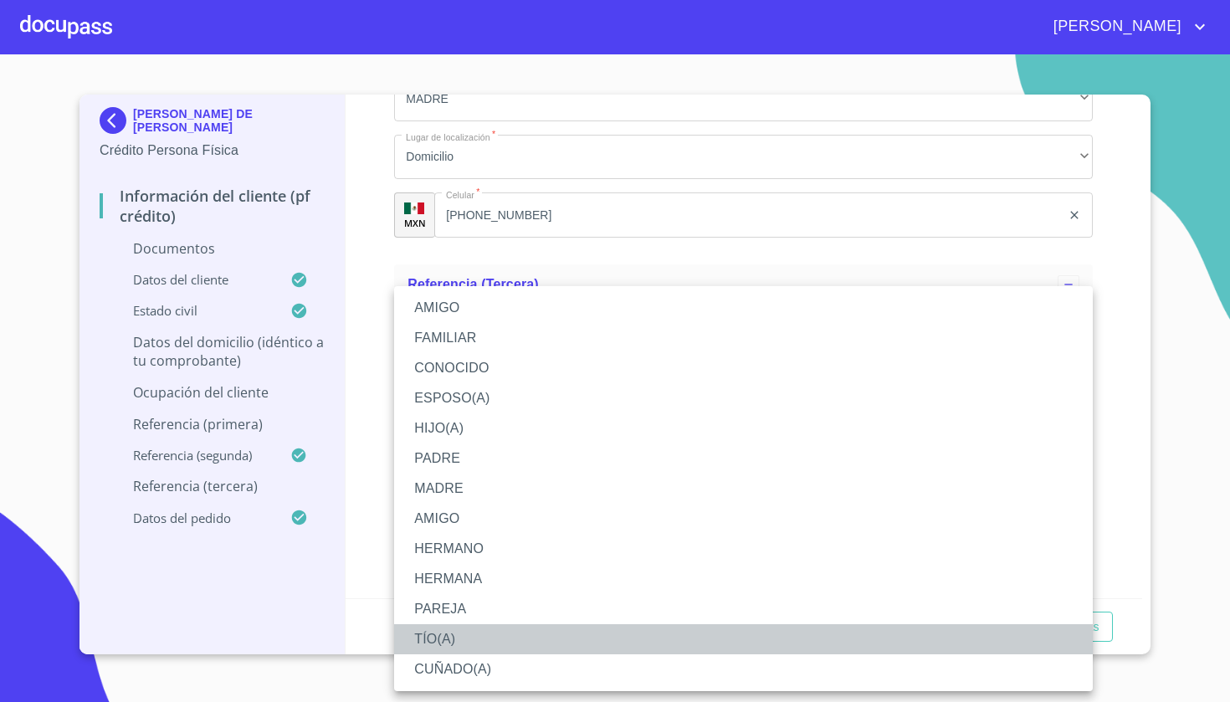
click at [463, 643] on li "TÍO(A)" at bounding box center [743, 639] width 699 height 30
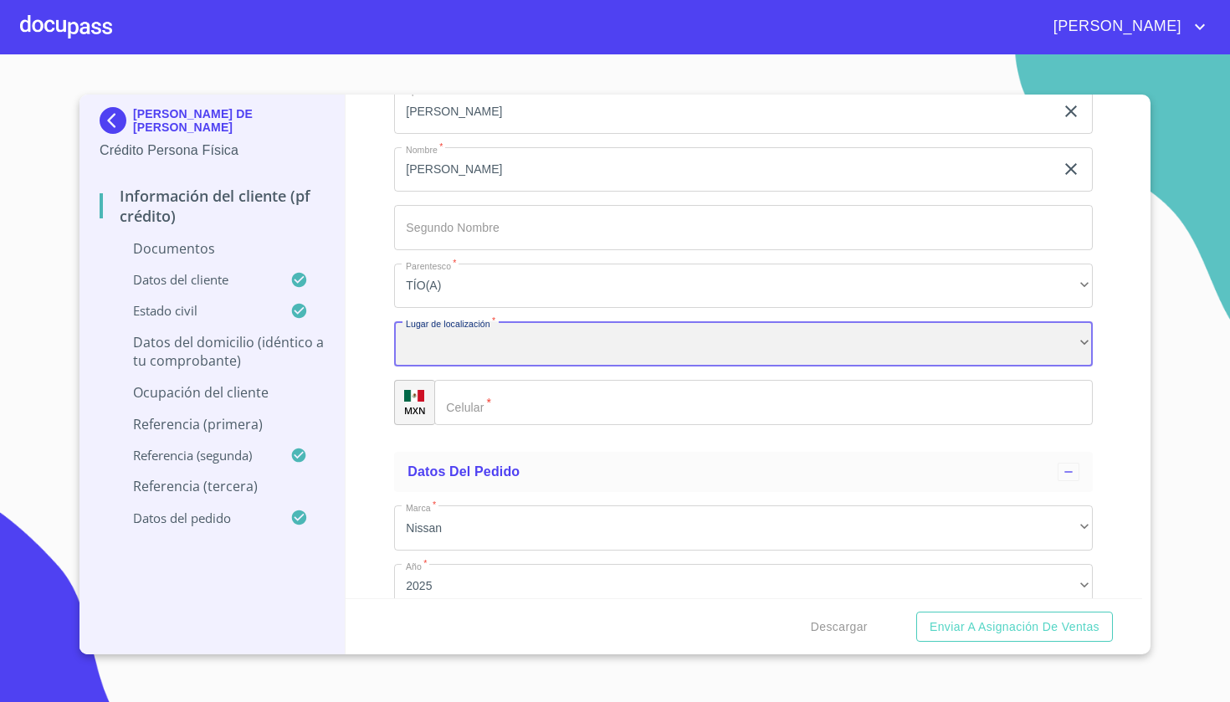
scroll to position [6491, 0]
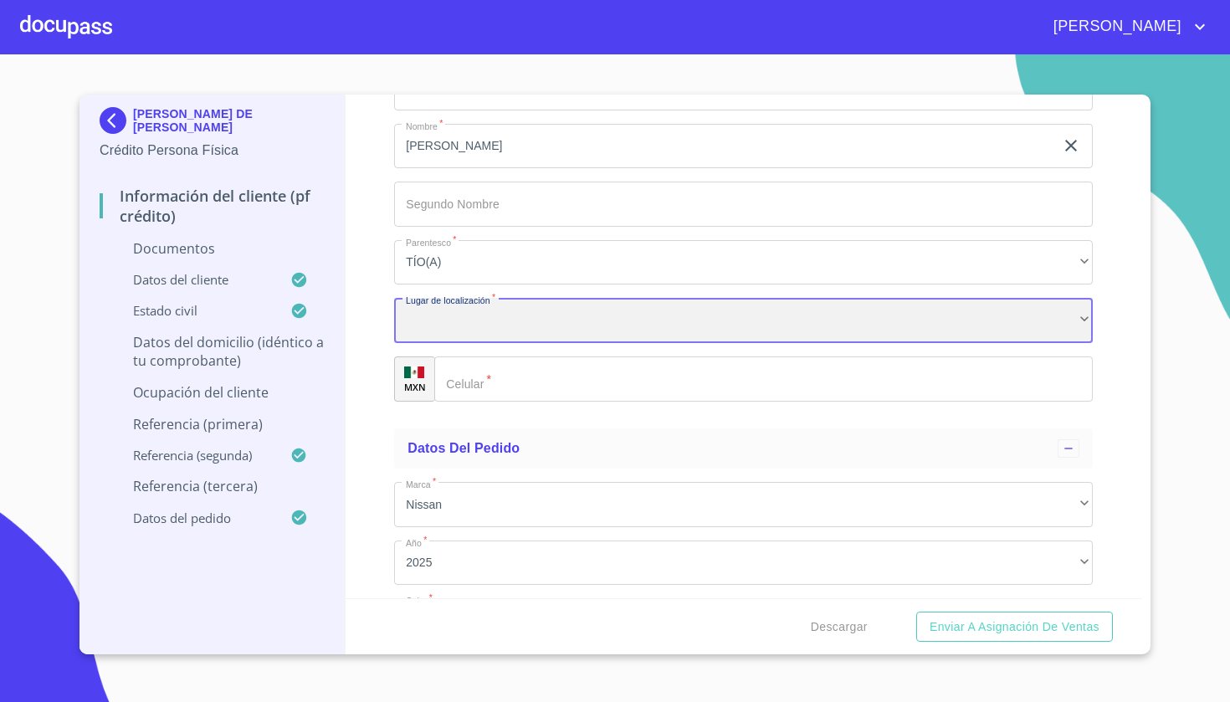
click at [495, 313] on div "​" at bounding box center [743, 320] width 699 height 45
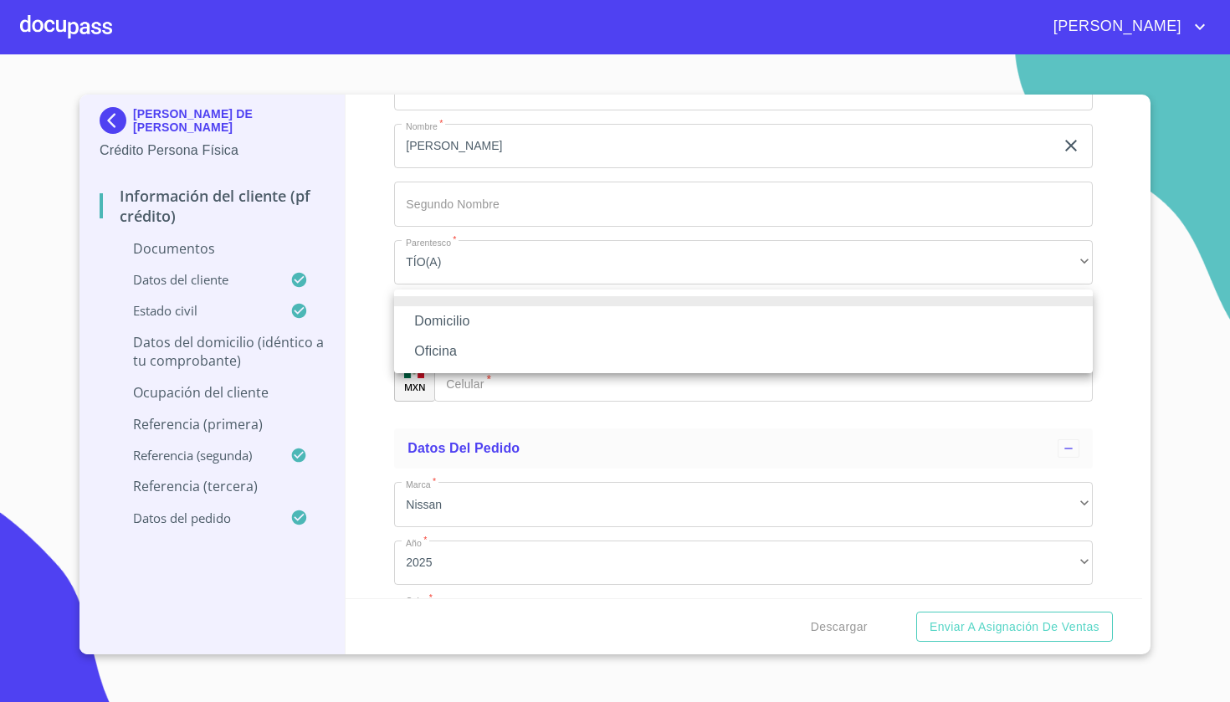
click at [478, 323] on li "Domicilio" at bounding box center [743, 321] width 699 height 30
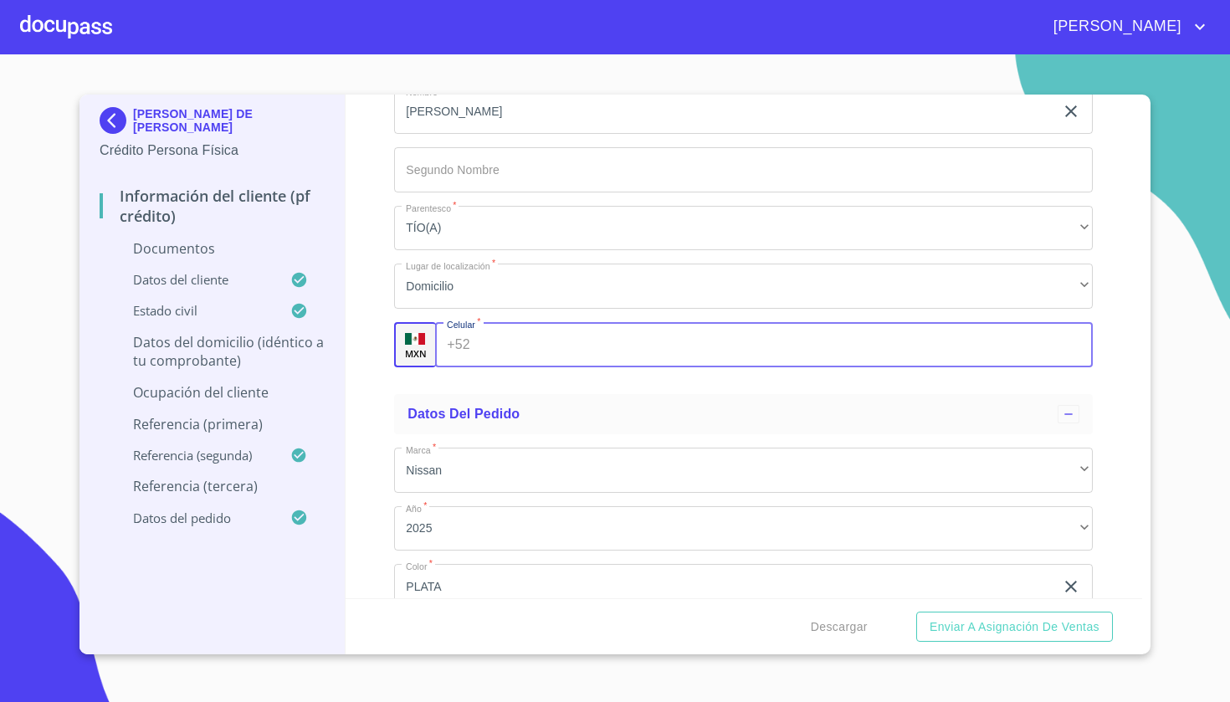
scroll to position [6530, 0]
type input "(33)13468686"
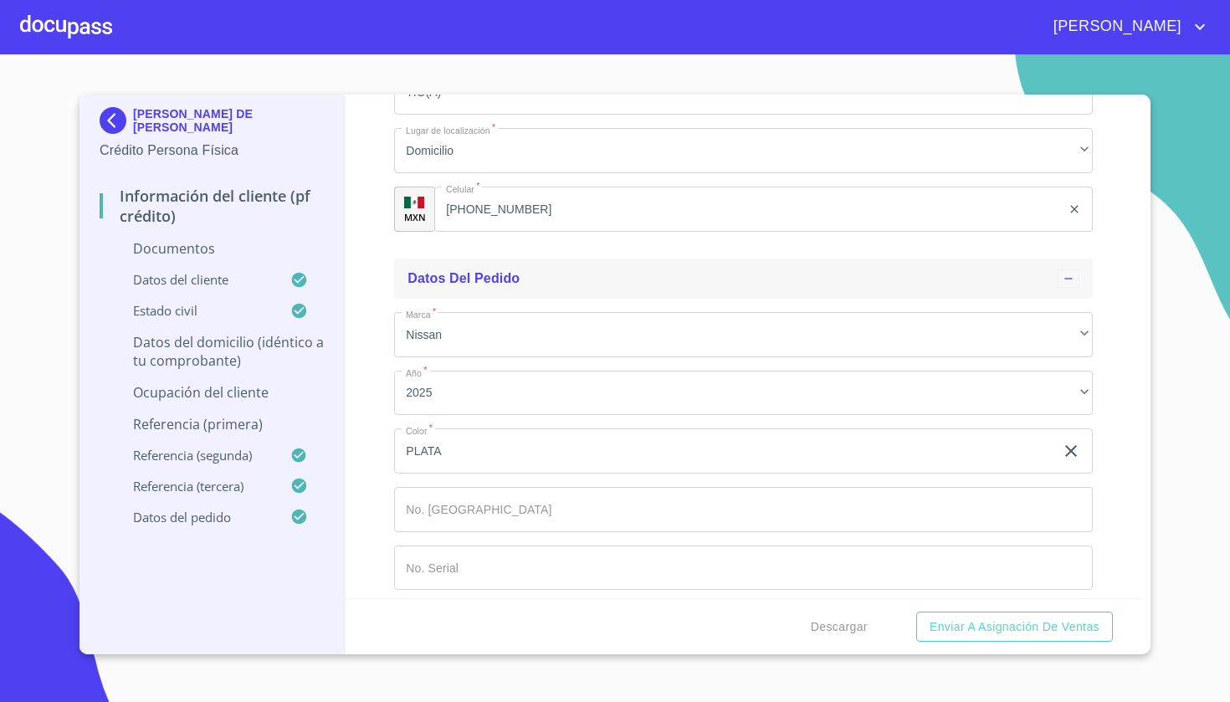
scroll to position [6660, 0]
